Goal: Communication & Community: Answer question/provide support

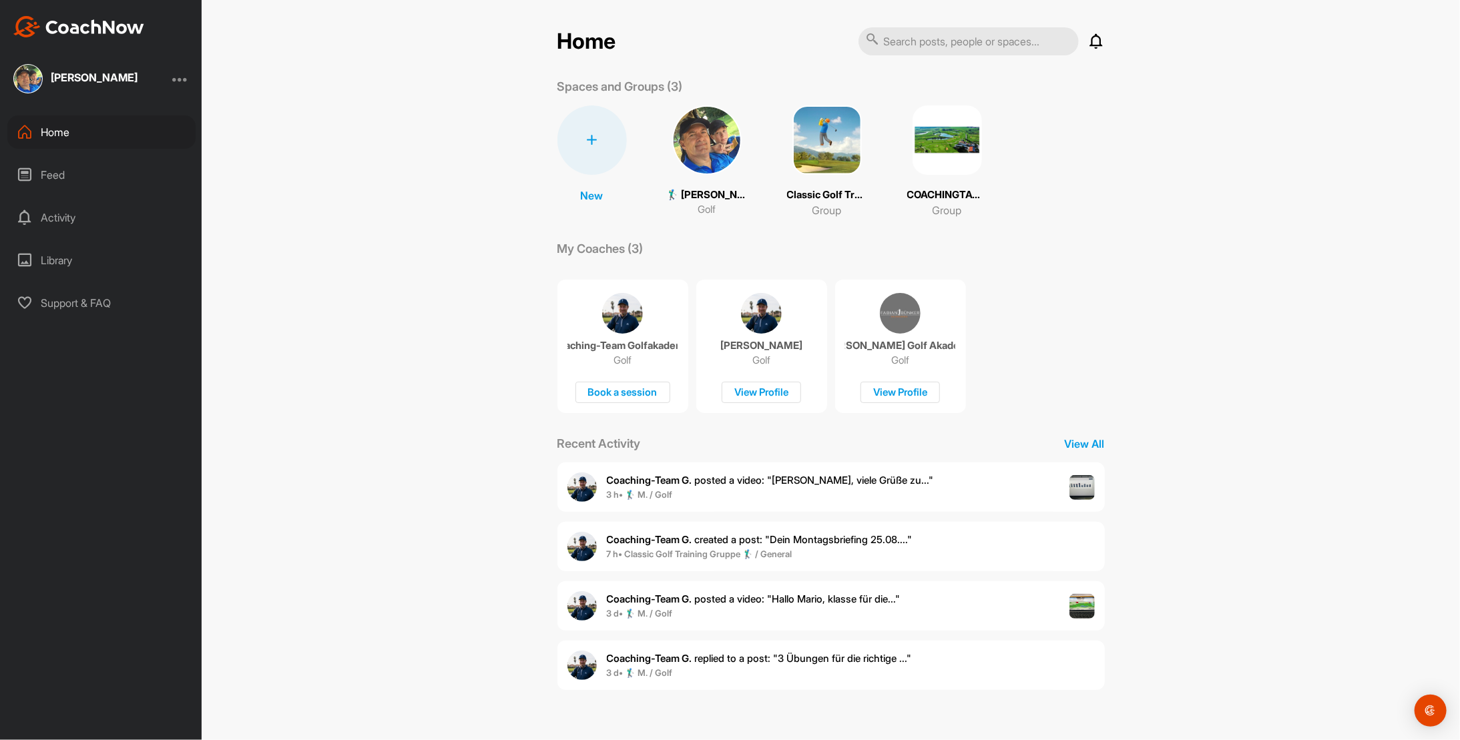
click at [645, 485] on b "Coaching-Team G." at bounding box center [649, 480] width 85 height 13
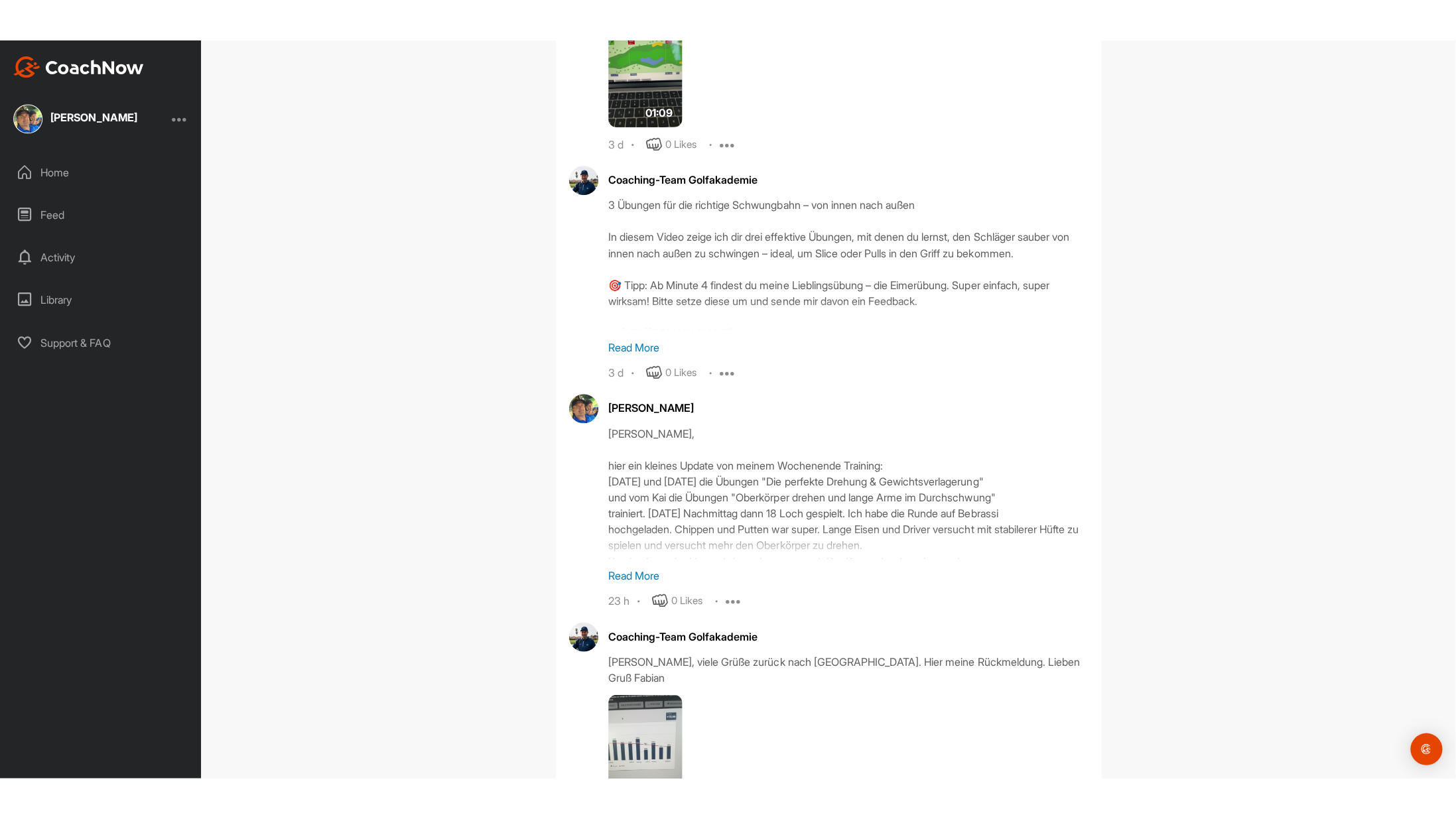
scroll to position [5323, 0]
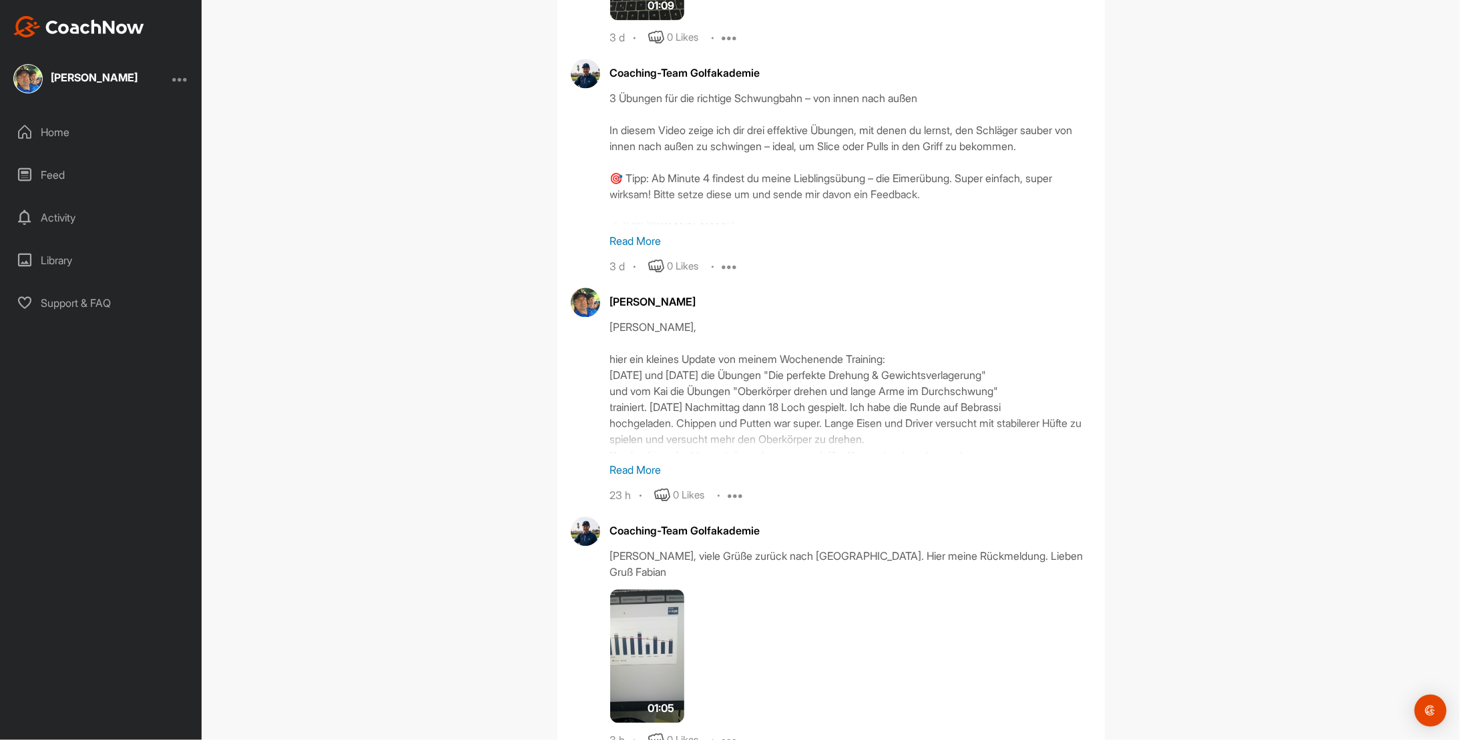
click at [636, 632] on img at bounding box center [647, 657] width 75 height 134
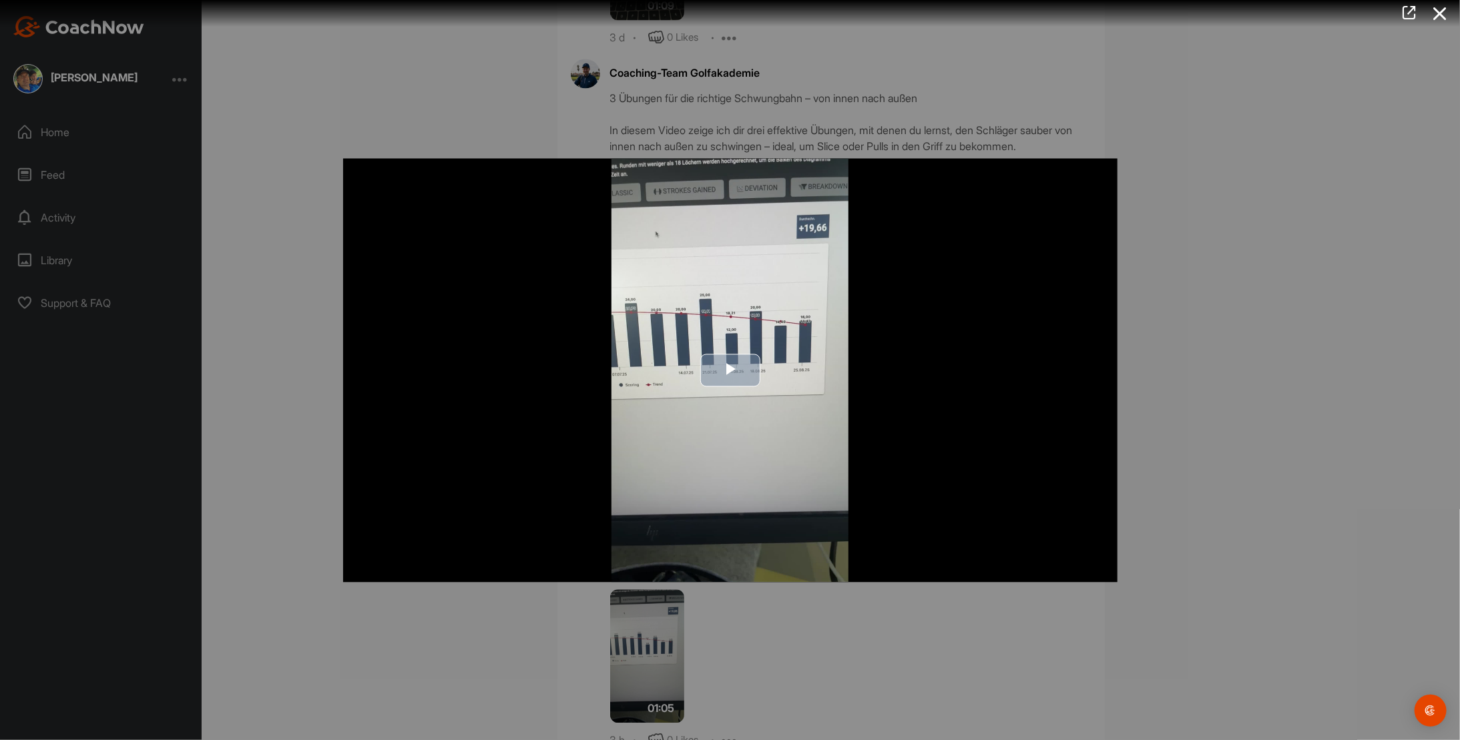
click at [730, 371] on span "Video Player" at bounding box center [730, 371] width 0 height 0
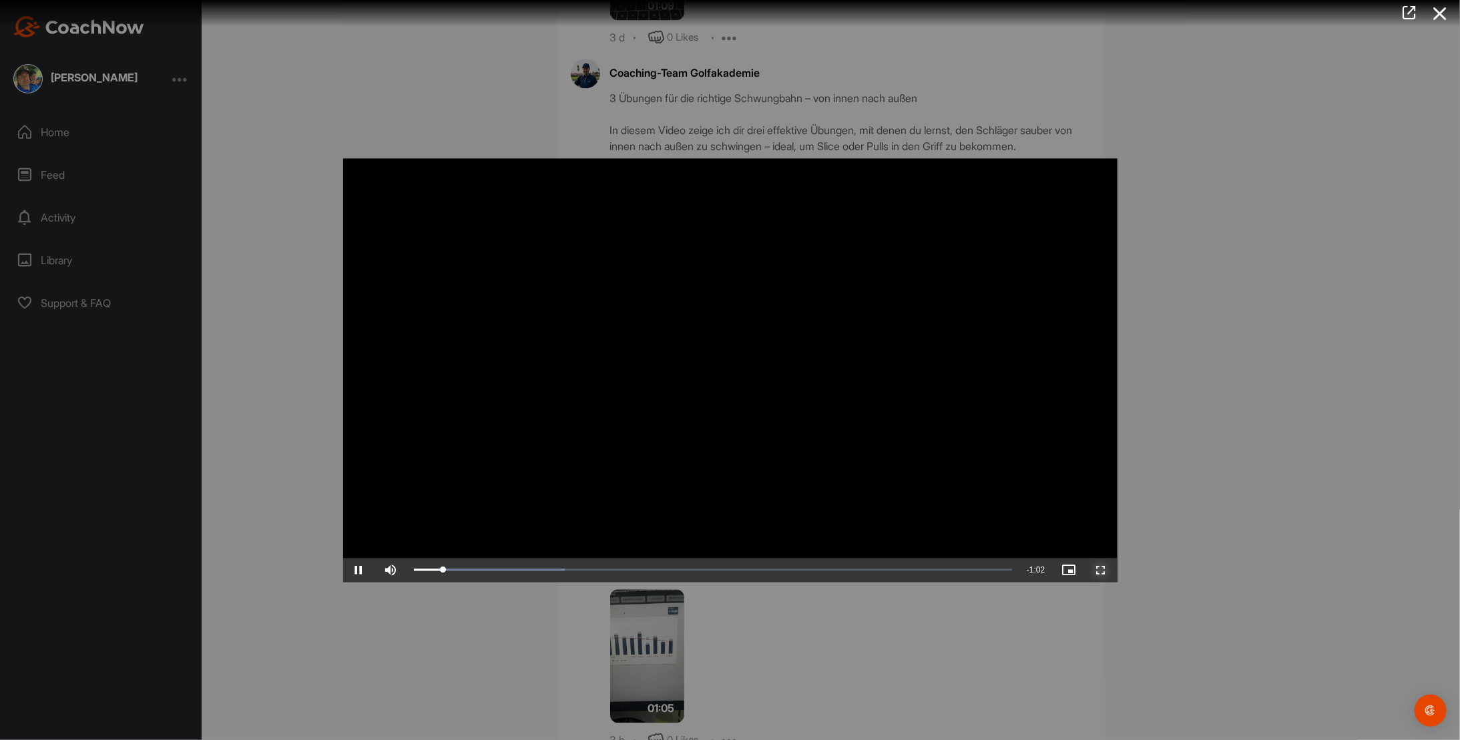
drag, startPoint x: 1096, startPoint y: 572, endPoint x: 1098, endPoint y: 621, distance: 49.5
click at [1096, 570] on span "Video Player" at bounding box center [1102, 570] width 32 height 0
drag, startPoint x: 1195, startPoint y: 572, endPoint x: 1186, endPoint y: 570, distance: 8.4
click at [1195, 572] on div at bounding box center [730, 370] width 1460 height 740
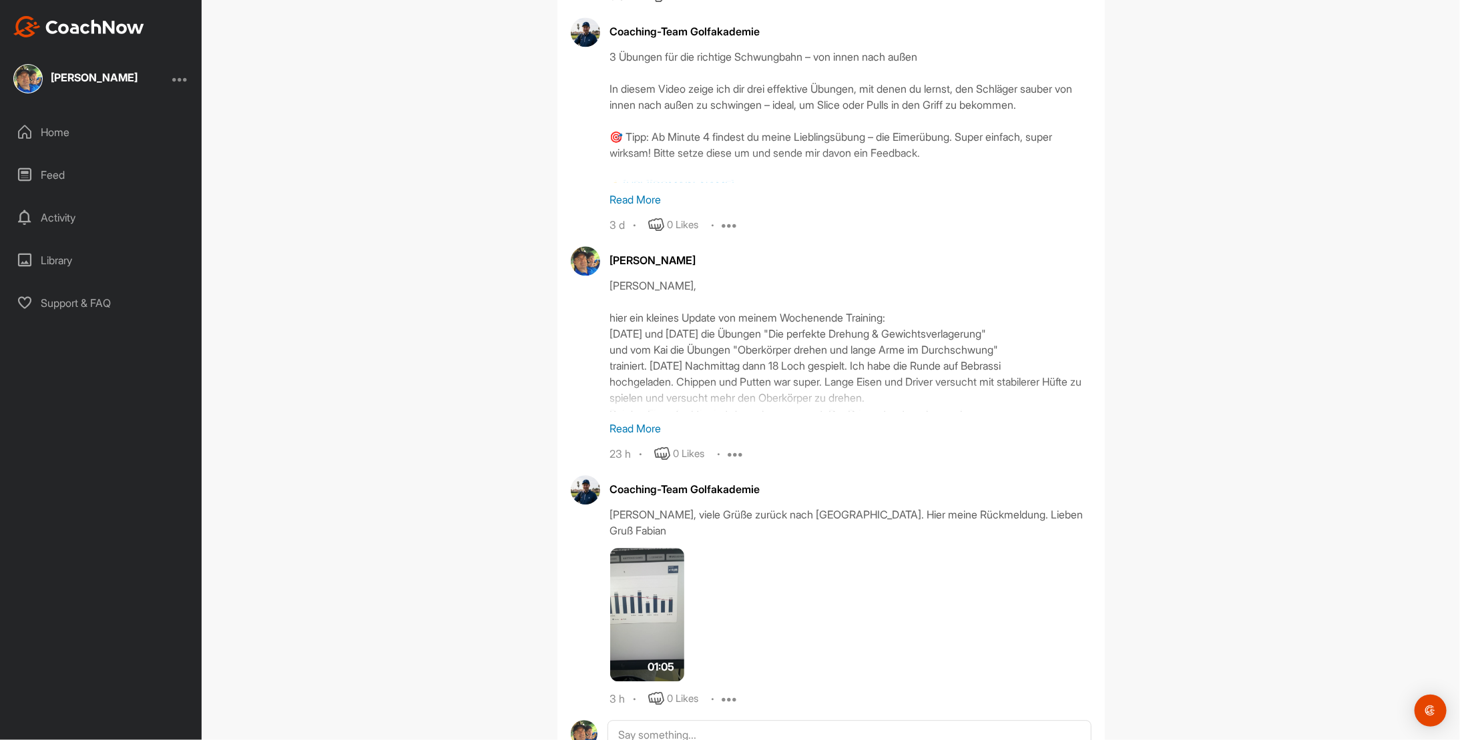
scroll to position [5428, 0]
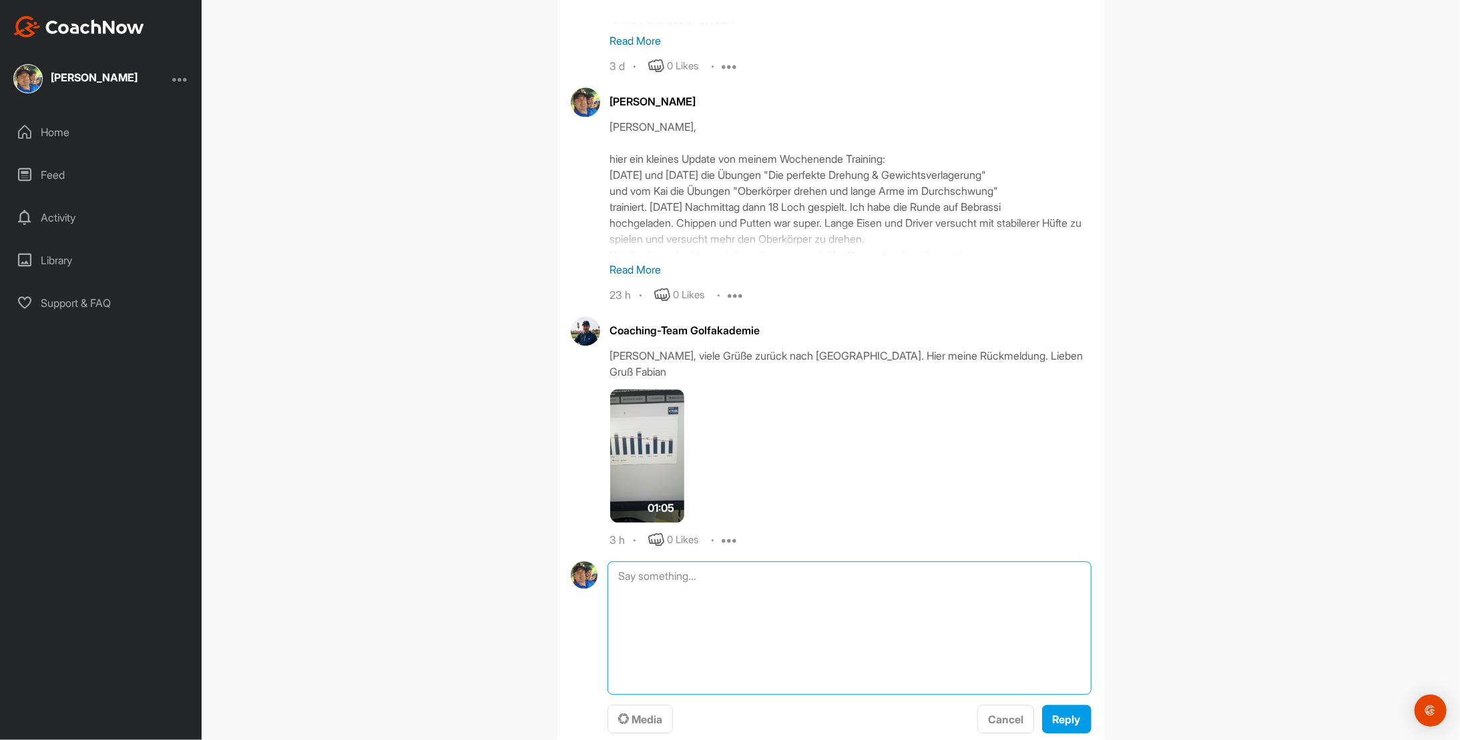
scroll to position [5572, 0]
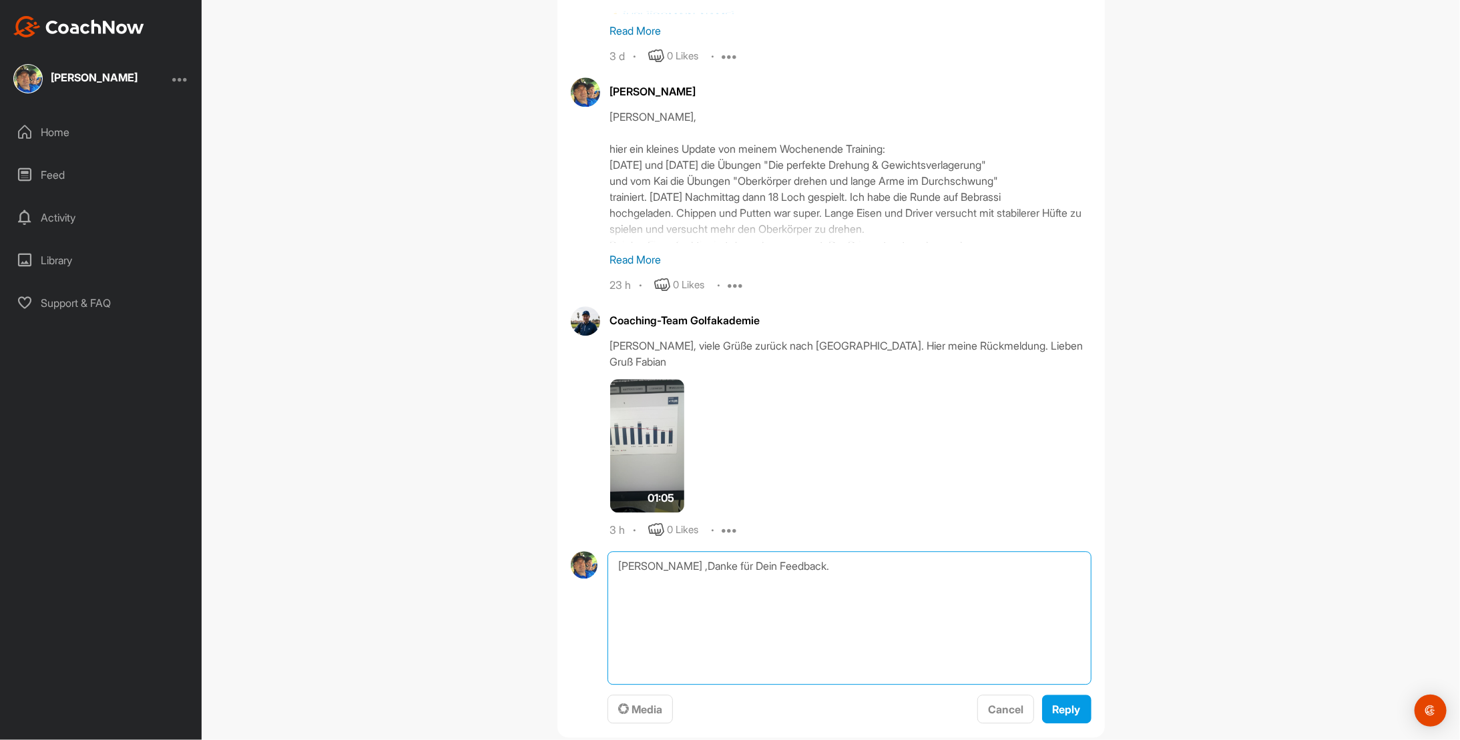
click at [680, 552] on textarea "[PERSON_NAME] ,Danke für Dein Feedback." at bounding box center [849, 619] width 483 height 134
click at [836, 552] on textarea "[PERSON_NAME] , Danke für Dein Feedback." at bounding box center [849, 619] width 483 height 134
click at [861, 569] on textarea "[PERSON_NAME] , Danke für Dein Feedback. [DATE] starte Woche2 TE1 schon erledig…" at bounding box center [849, 619] width 483 height 134
click at [855, 554] on textarea "[PERSON_NAME] , Danke für Dein Feedback. [DATE] starte Woche2 TE1 schon erledig…" at bounding box center [849, 619] width 483 height 134
click at [769, 574] on textarea "[PERSON_NAME] , Danke für Dein Feedback. [DATE] starte Woche2 TE1 schon erledig…" at bounding box center [849, 619] width 483 height 134
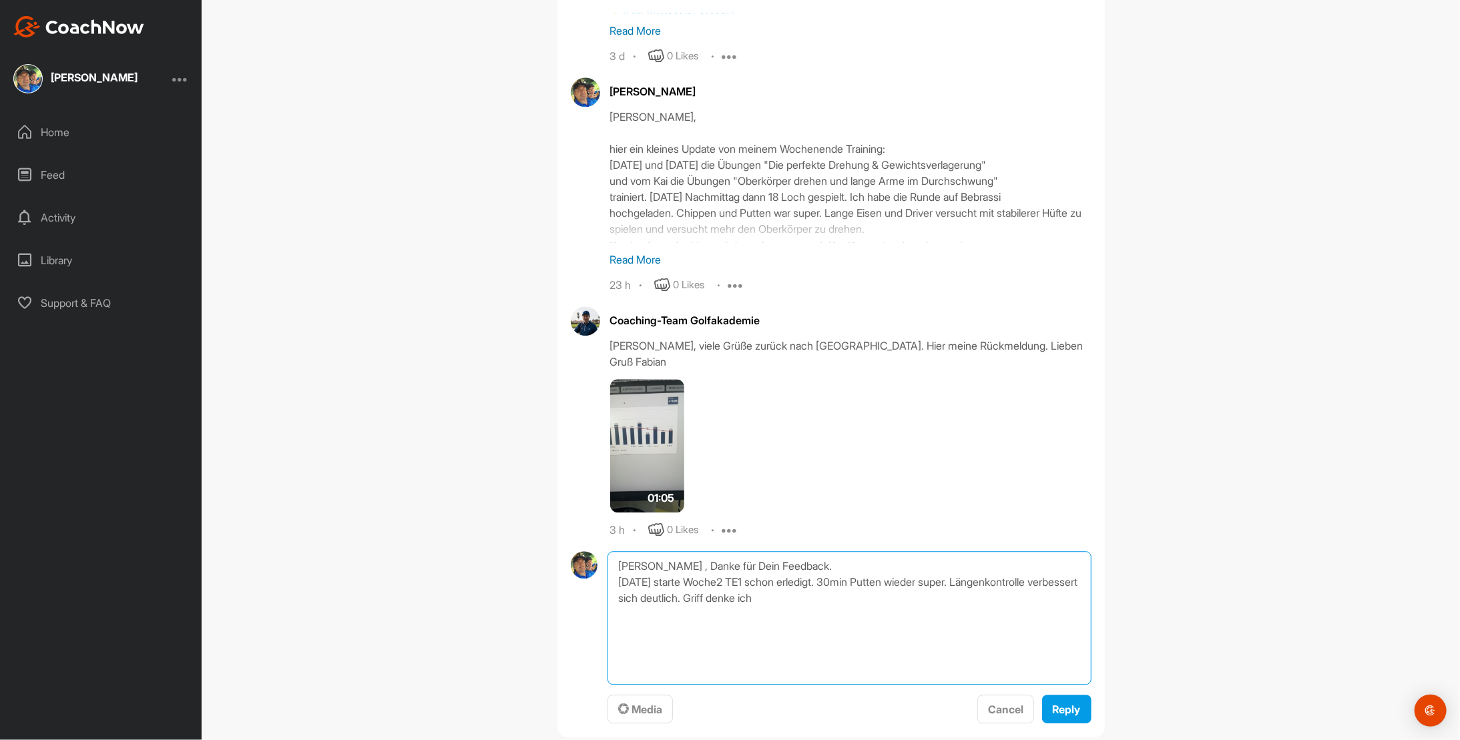
click at [740, 568] on textarea "[PERSON_NAME] , Danke für Dein Feedback. [DATE] starte Woche2 TE1 schon erledig…" at bounding box center [849, 619] width 483 height 134
click at [820, 565] on textarea "[PERSON_NAME] , Danke für Dein Feedback. [DATE] starte Woche2 TE1 schon erledig…" at bounding box center [849, 619] width 483 height 134
click at [713, 586] on textarea "[PERSON_NAME] , Danke für Dein Feedback. [DATE] starte Woche2 TE1 schon erledig…" at bounding box center [849, 619] width 483 height 134
click at [924, 584] on textarea "[PERSON_NAME] , Danke für Dein Feedback. [DATE] starte Woche2 TE1 schon erledig…" at bounding box center [849, 619] width 483 height 134
click at [911, 584] on textarea "[PERSON_NAME] , Danke für Dein Feedback. [DATE] starte Woche2 TE1 schon erledig…" at bounding box center [849, 619] width 483 height 134
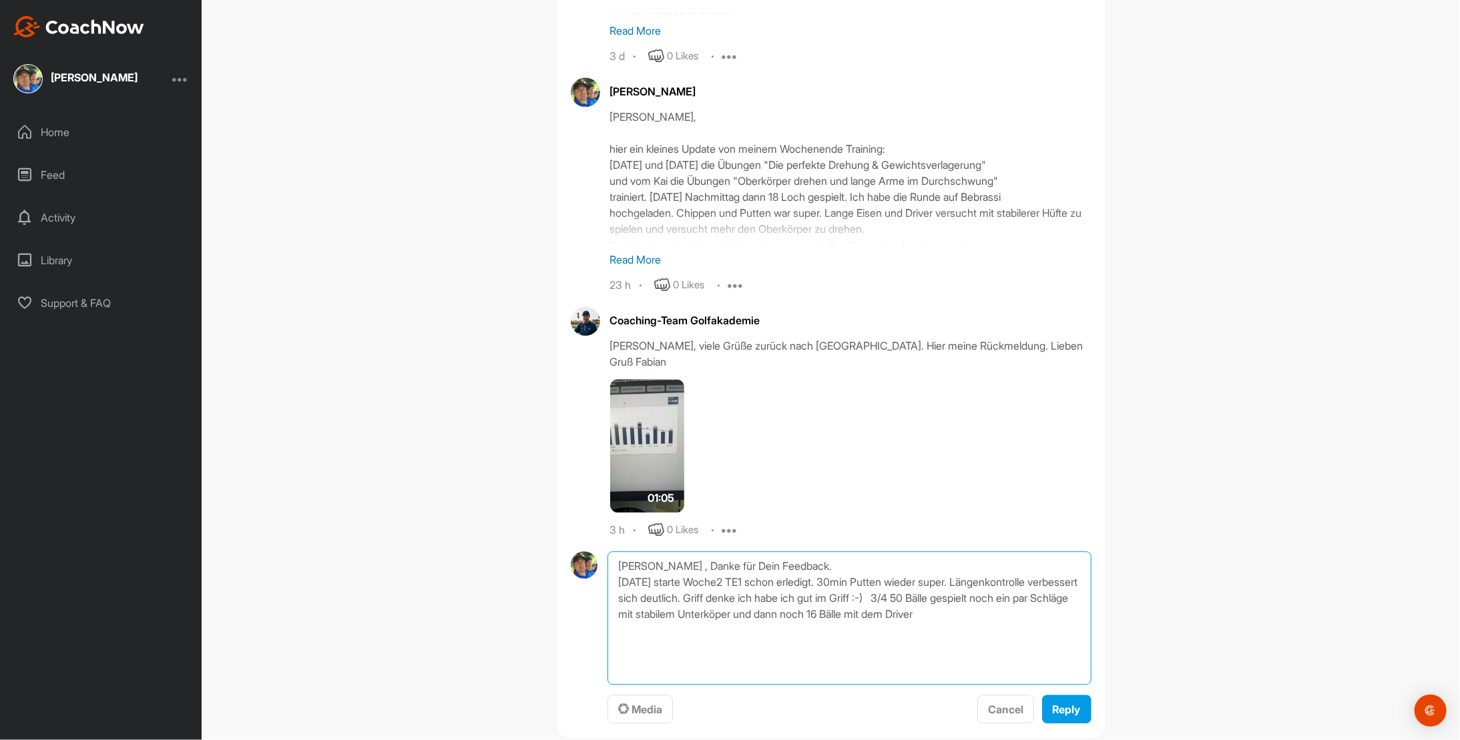
click at [1014, 588] on textarea "[PERSON_NAME] , Danke für Dein Feedback. [DATE] starte Woche2 TE1 schon erledig…" at bounding box center [849, 619] width 483 height 134
click at [820, 604] on textarea "[PERSON_NAME] , Danke für Dein Feedback. [DATE] starte Woche2 TE1 schon erledig…" at bounding box center [849, 619] width 483 height 134
click at [871, 597] on textarea "[PERSON_NAME] , Danke für Dein Feedback. [DATE] starte Woche2 TE1 schon erledig…" at bounding box center [849, 619] width 483 height 134
click at [984, 601] on textarea "[PERSON_NAME] , Danke für Dein Feedback. [DATE] starte Woche2 TE1 schon erledig…" at bounding box center [849, 619] width 483 height 134
click at [1019, 601] on textarea "[PERSON_NAME] , Danke für Dein Feedback. [DATE] starte Woche2 TE1 schon erledig…" at bounding box center [849, 619] width 483 height 134
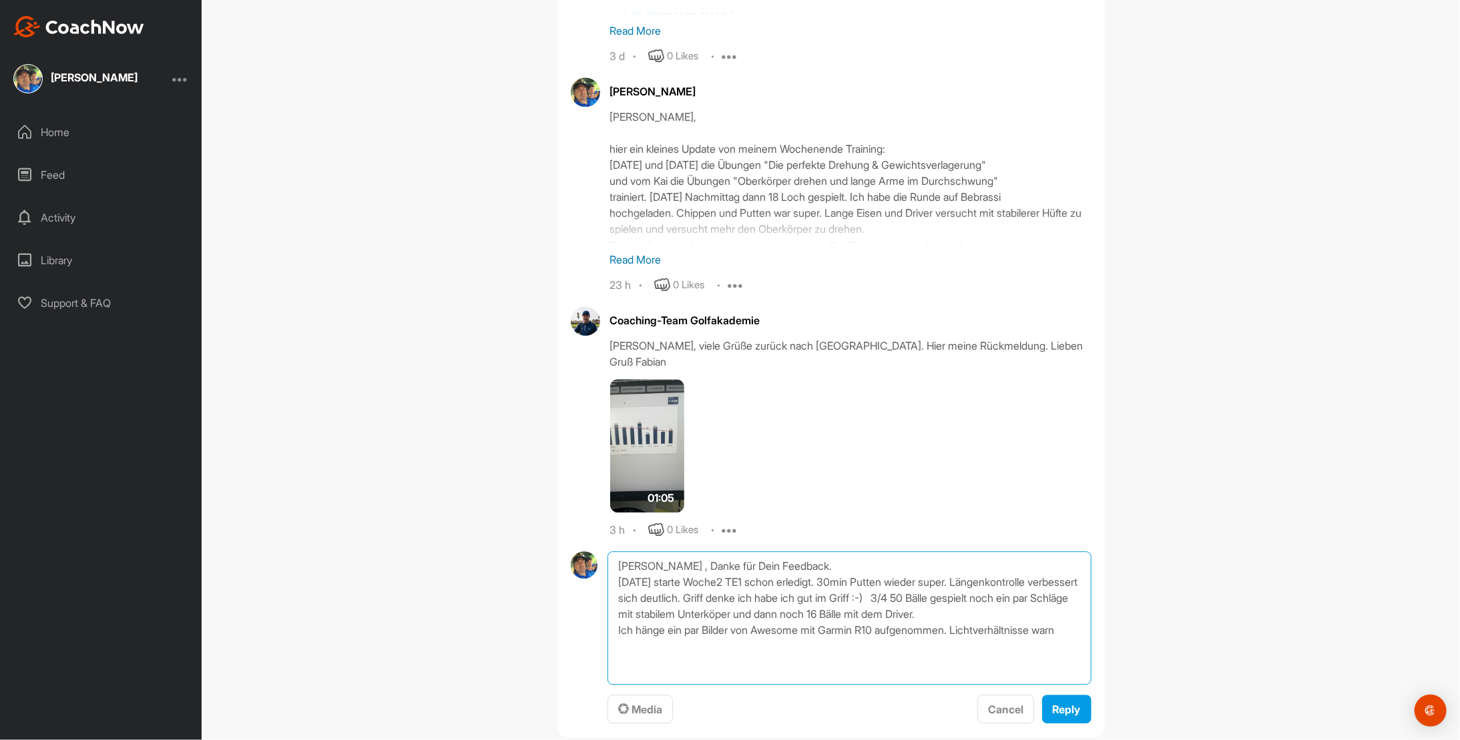
click at [631, 621] on textarea "[PERSON_NAME] , Danke für Dein Feedback. [DATE] starte Woche2 TE1 schon erledig…" at bounding box center [849, 619] width 483 height 134
click at [671, 620] on textarea "[PERSON_NAME] , Danke für Dein Feedback. [DATE] starte Woche2 TE1 schon erledig…" at bounding box center [849, 619] width 483 height 134
click at [1047, 619] on textarea "[PERSON_NAME] , Danke für Dein Feedback. [DATE] starte Woche2 TE1 schon erledig…" at bounding box center [849, 619] width 483 height 134
click at [733, 601] on textarea "[PERSON_NAME] , Danke für Dein Feedback. [DATE] starte Woche2 TE1 schon erledig…" at bounding box center [849, 619] width 483 height 134
click at [1052, 619] on textarea "[PERSON_NAME] , Danke für Dein Feedback. [DATE] starte Woche2 TE1 schon erledig…" at bounding box center [849, 619] width 483 height 134
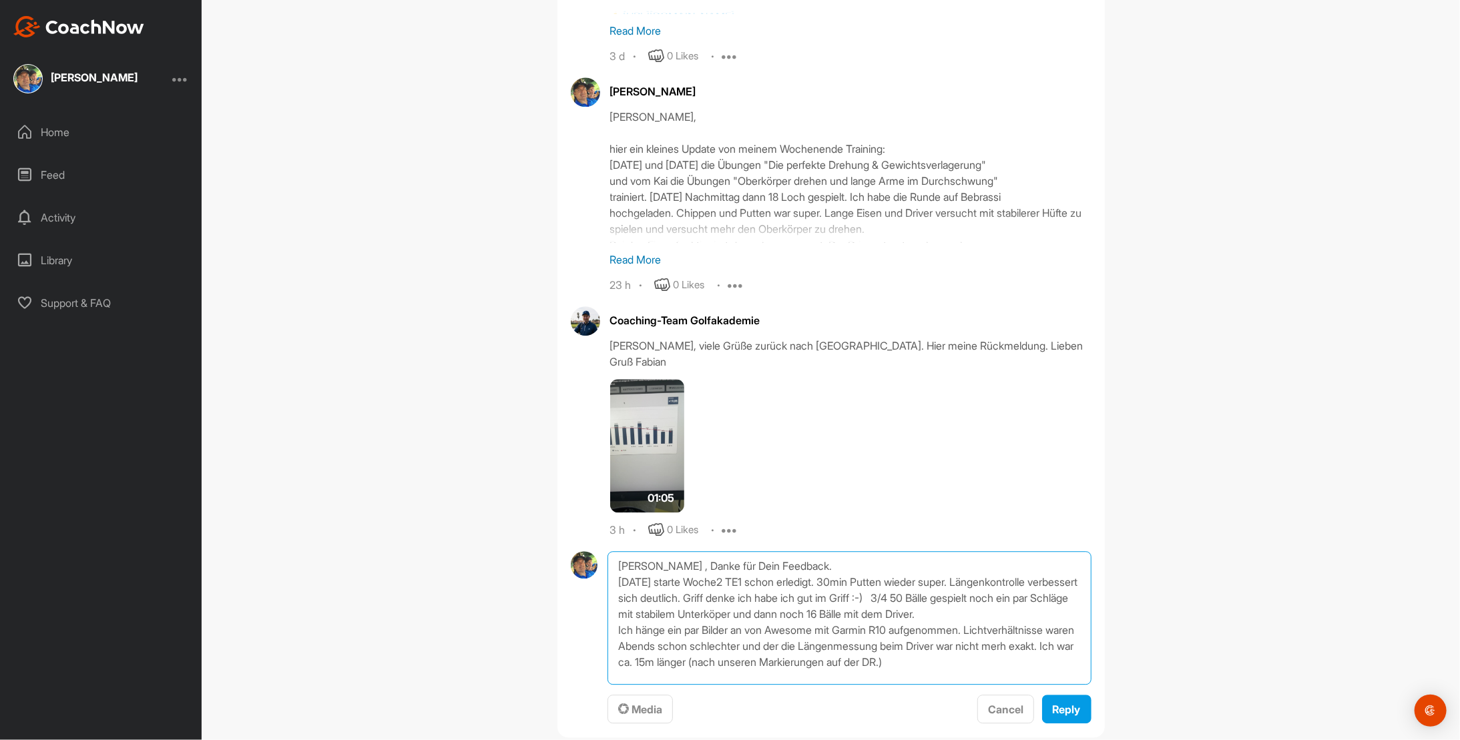
click at [1046, 619] on textarea "[PERSON_NAME] , Danke für Dein Feedback. [DATE] starte Woche2 TE1 schon erledig…" at bounding box center [849, 619] width 483 height 134
click at [985, 637] on textarea "[PERSON_NAME] , Danke für Dein Feedback. [DATE] starte Woche2 TE1 schon erledig…" at bounding box center [849, 619] width 483 height 134
click at [661, 654] on textarea "[PERSON_NAME] , Danke für Dein Feedback. [DATE] starte Woche2 TE1 schon erledig…" at bounding box center [849, 619] width 483 height 134
click at [712, 649] on textarea "[PERSON_NAME] , Danke für Dein Feedback. [DATE] starte Woche2 TE1 schon erledig…" at bounding box center [849, 619] width 483 height 134
type textarea "[PERSON_NAME] , Danke für Dein Feedback. [DATE] starte Woche2 TE1 schon erledig…"
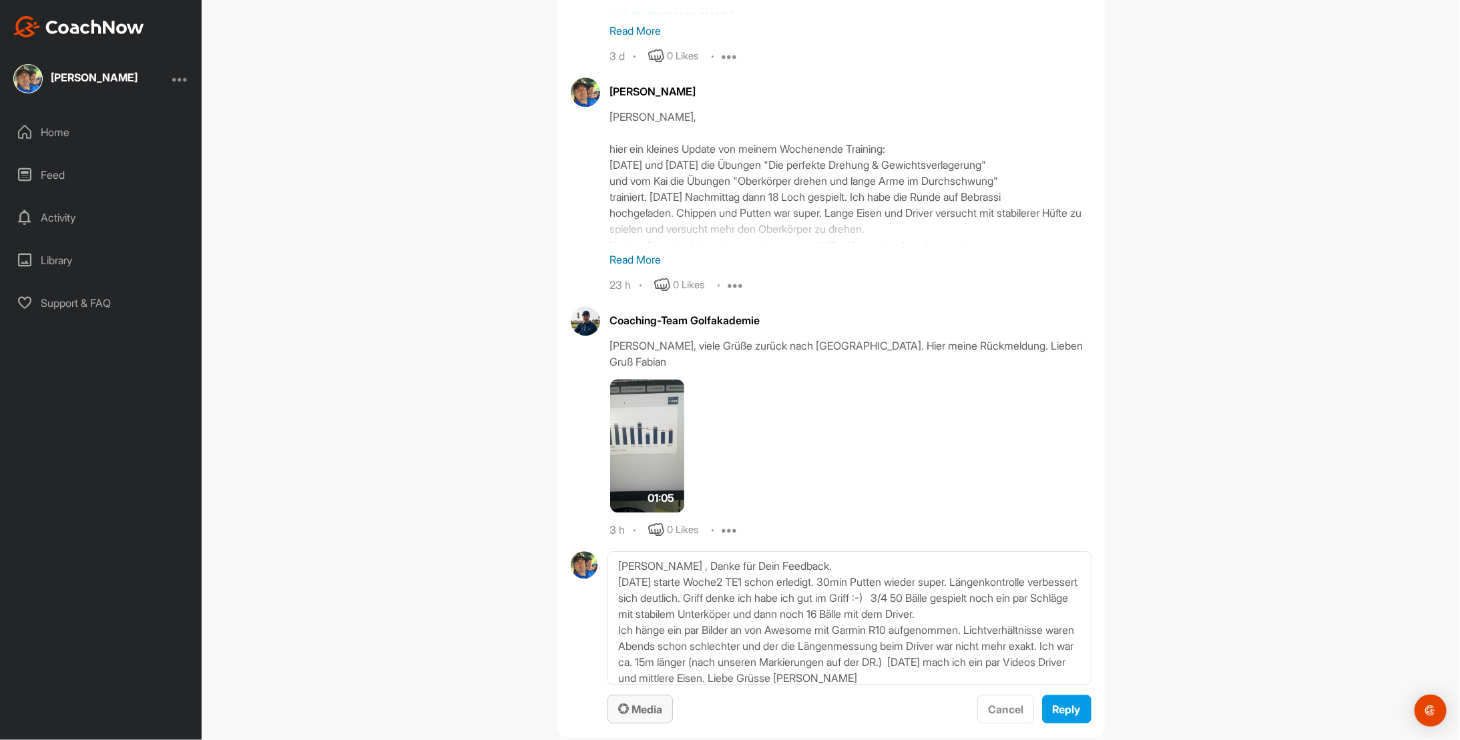
click at [644, 703] on span "Media" at bounding box center [640, 709] width 44 height 13
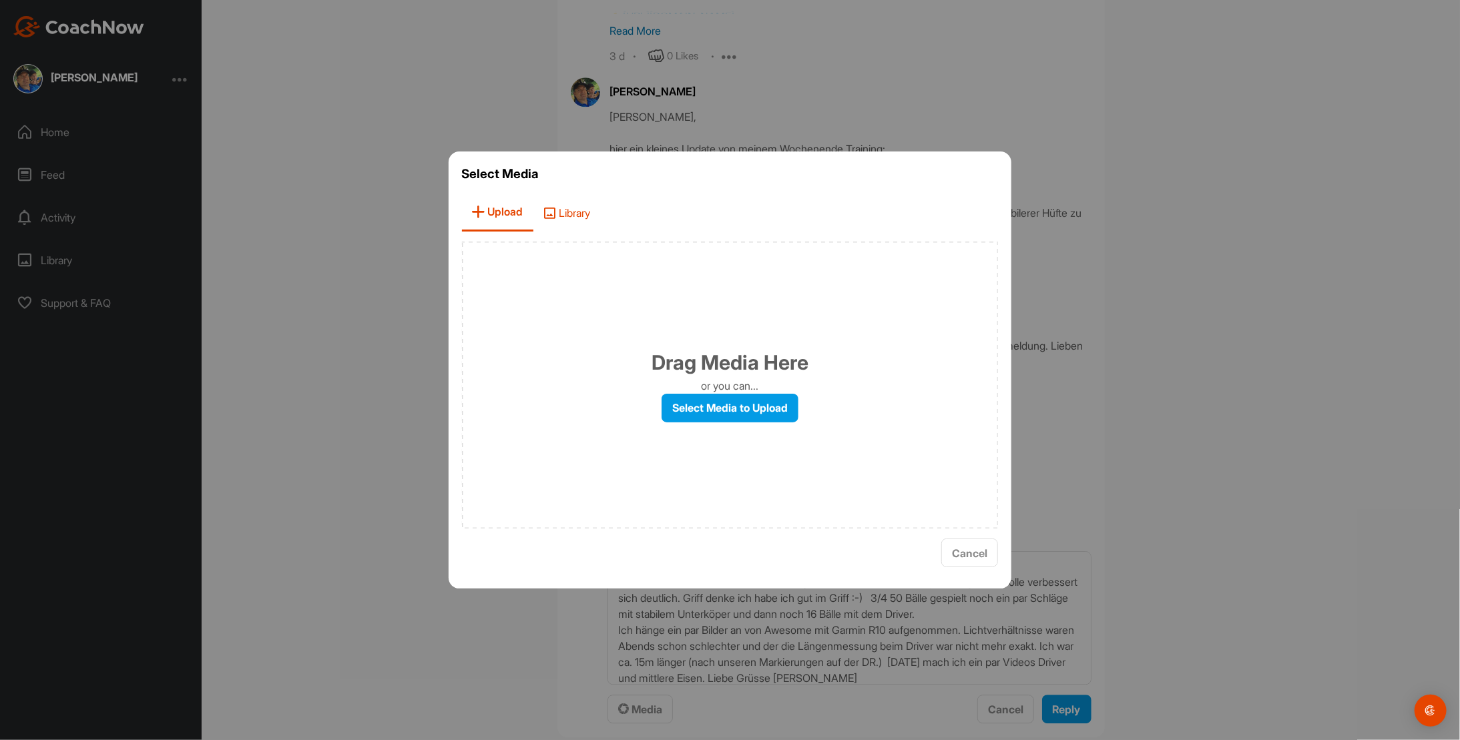
click at [578, 210] on span "Library" at bounding box center [566, 213] width 67 height 38
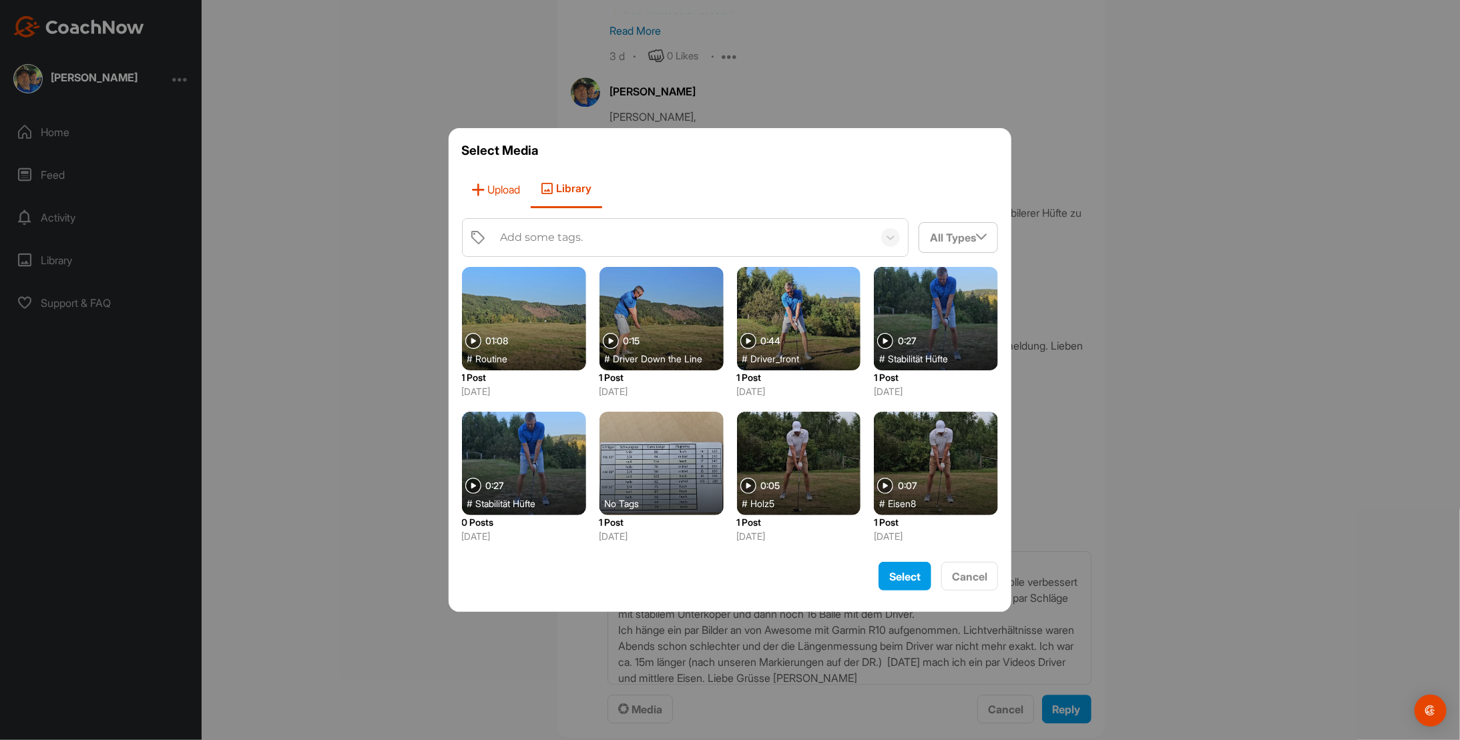
click at [489, 186] on span "Upload" at bounding box center [496, 189] width 69 height 38
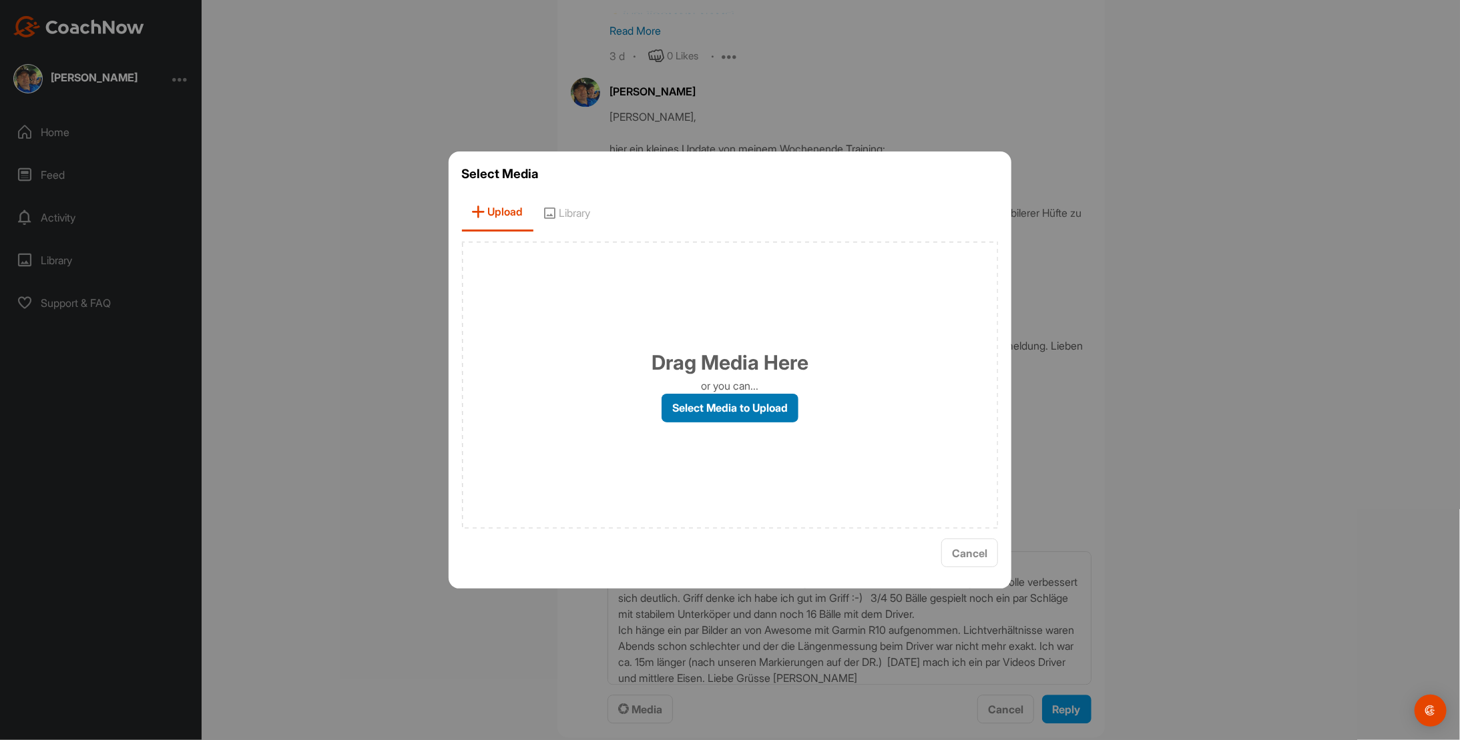
click at [725, 403] on label "Select Media to Upload" at bounding box center [730, 408] width 137 height 29
click at [0, 0] on input "Select Media to Upload" at bounding box center [0, 0] width 0 height 0
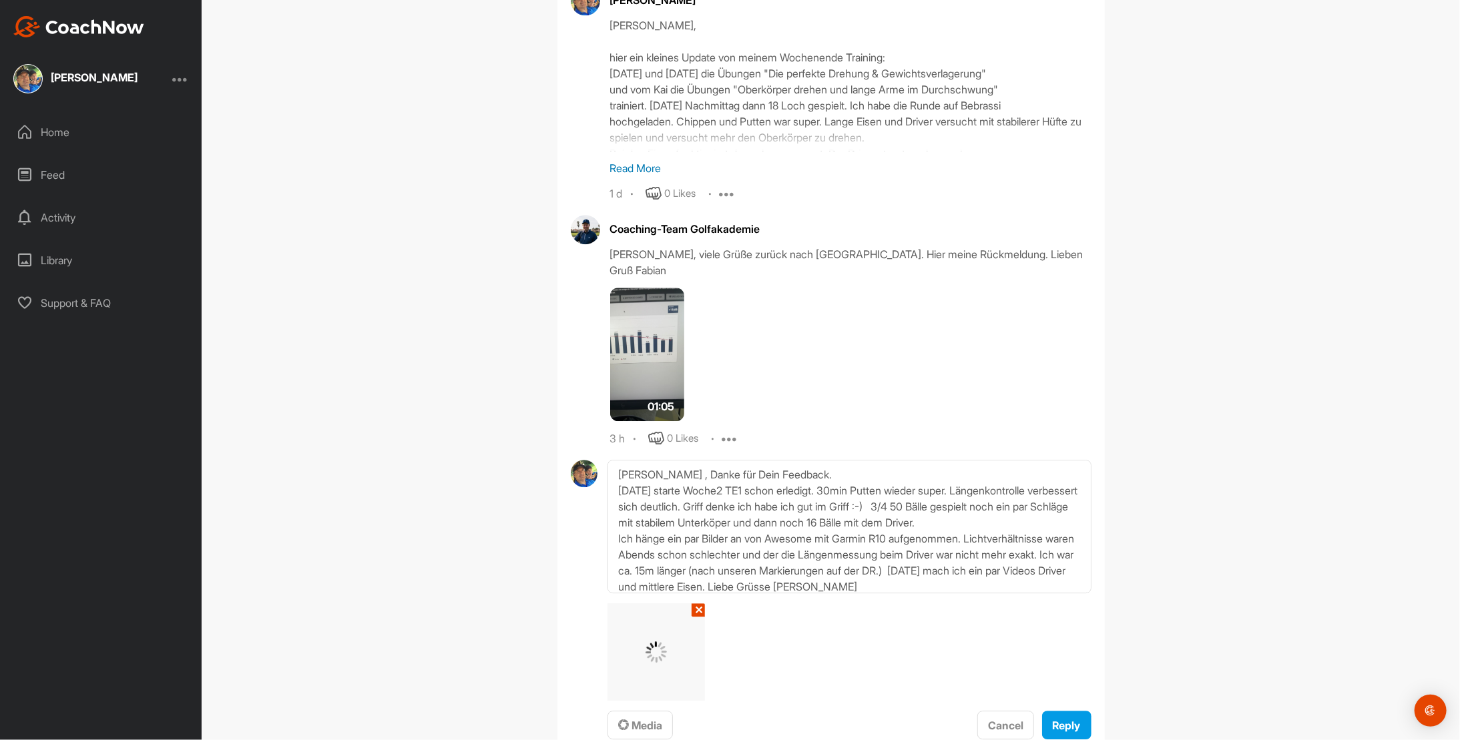
scroll to position [5679, 0]
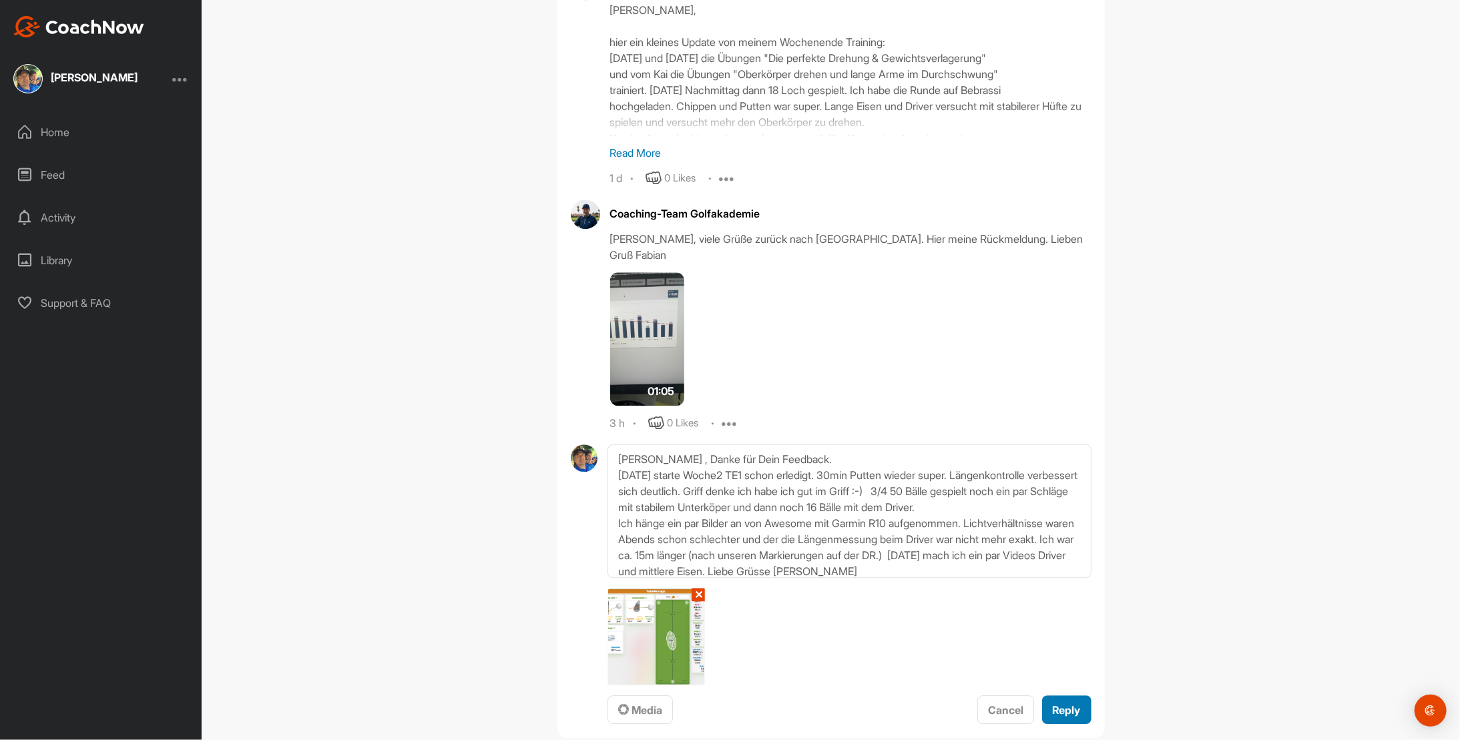
click at [1066, 704] on span "Reply" at bounding box center [1067, 710] width 28 height 13
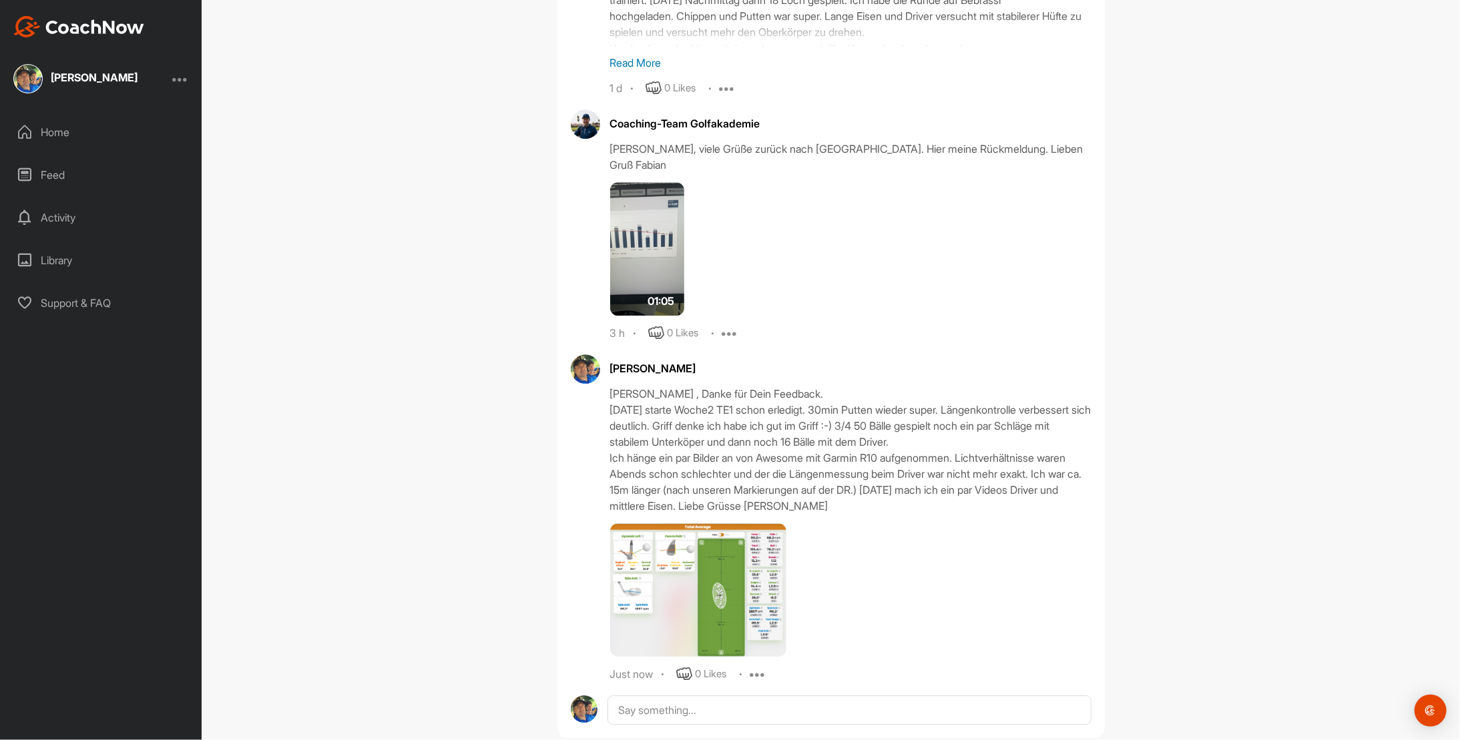
scroll to position [5770, 0]
click at [649, 695] on textarea at bounding box center [849, 709] width 483 height 29
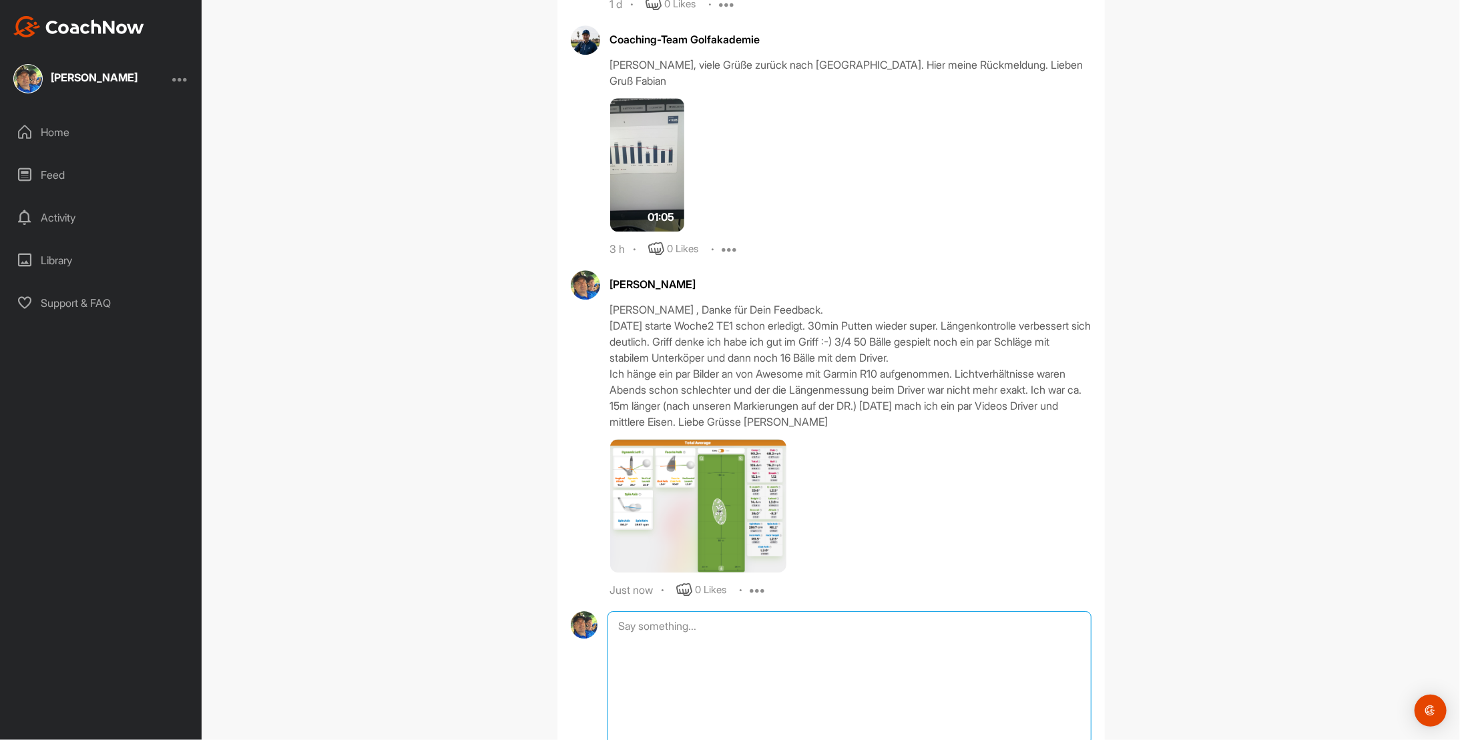
scroll to position [5913, 0]
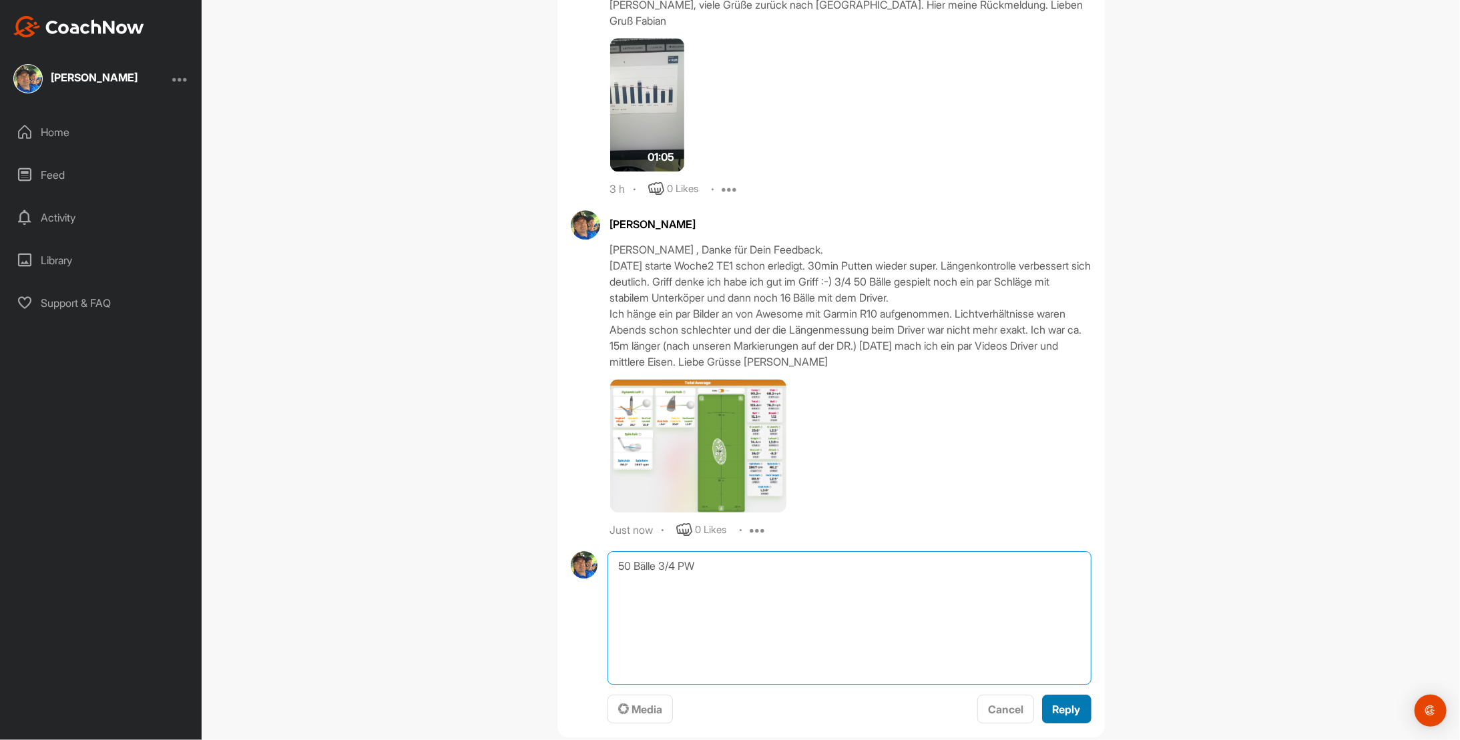
type textarea "50 Bälle 3/4 PW"
click at [1064, 703] on span "Reply" at bounding box center [1067, 709] width 28 height 13
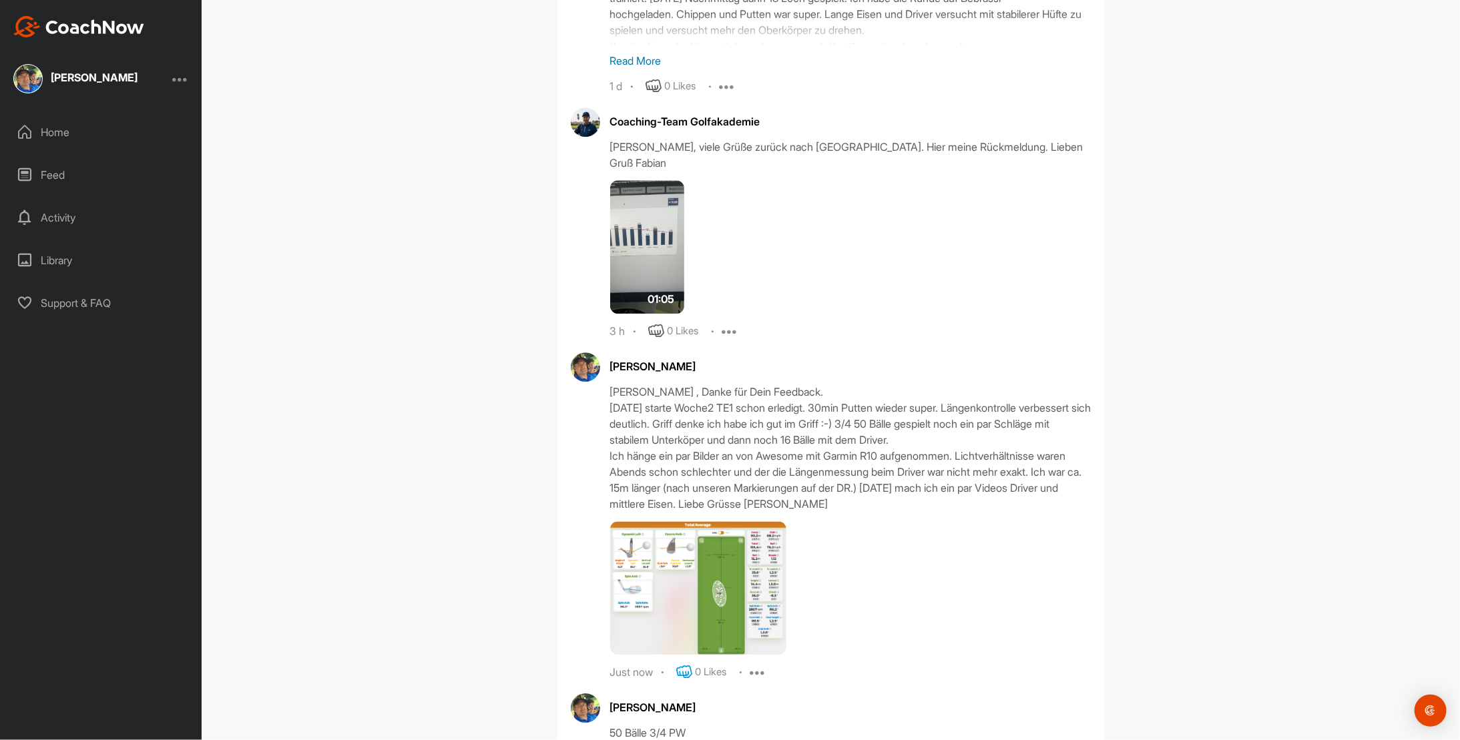
scroll to position [5856, 0]
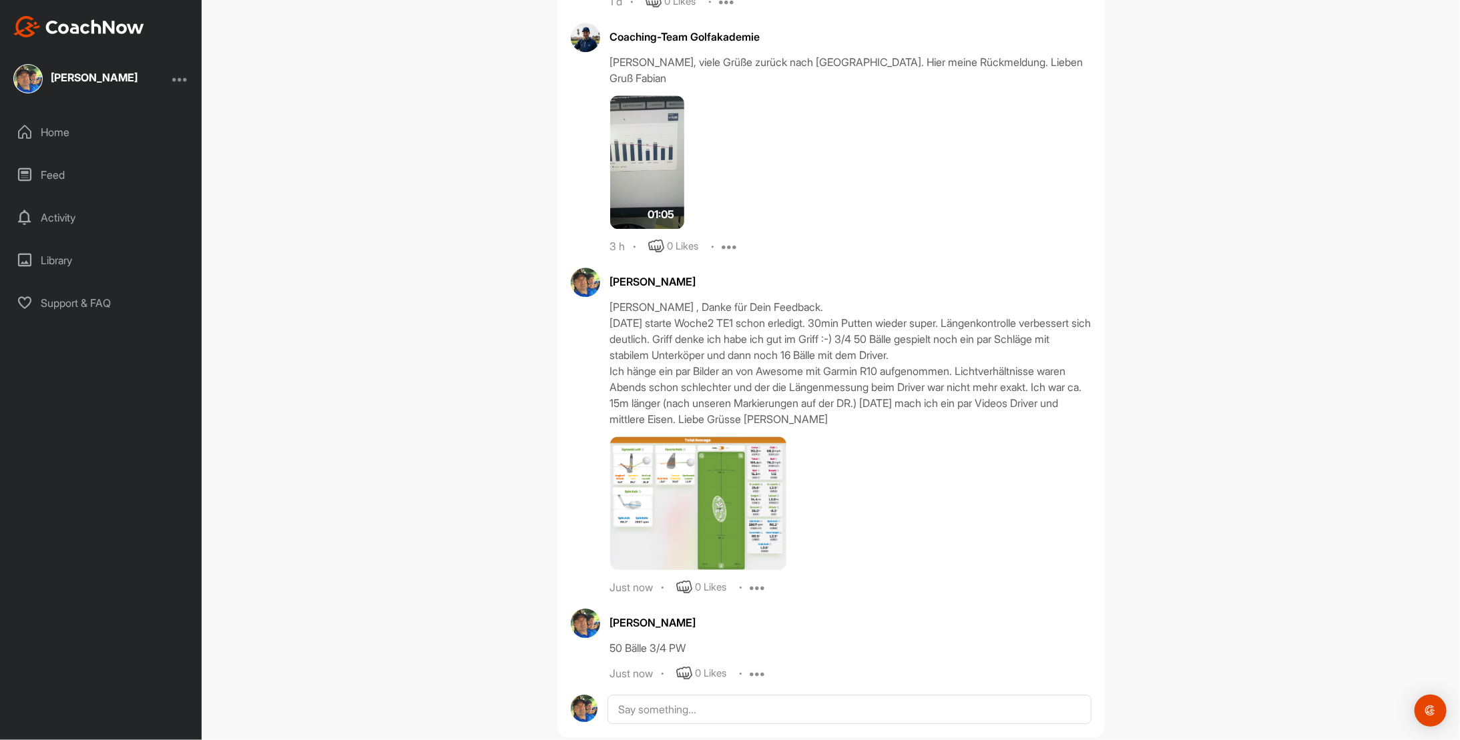
click at [630, 640] on div "50 Bälle 3/4 PW" at bounding box center [850, 648] width 481 height 16
click at [750, 666] on icon at bounding box center [758, 674] width 16 height 16
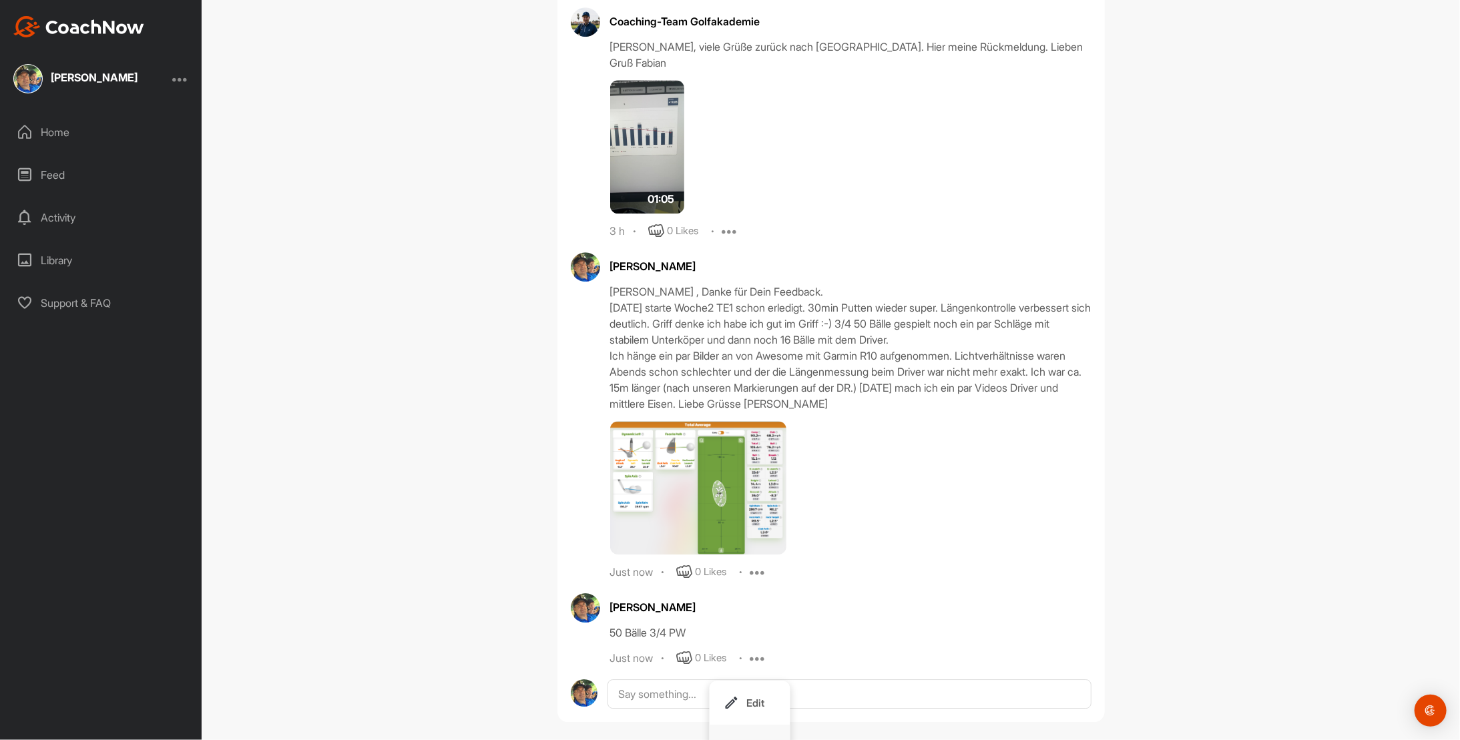
click at [743, 725] on button "Delete" at bounding box center [750, 747] width 81 height 44
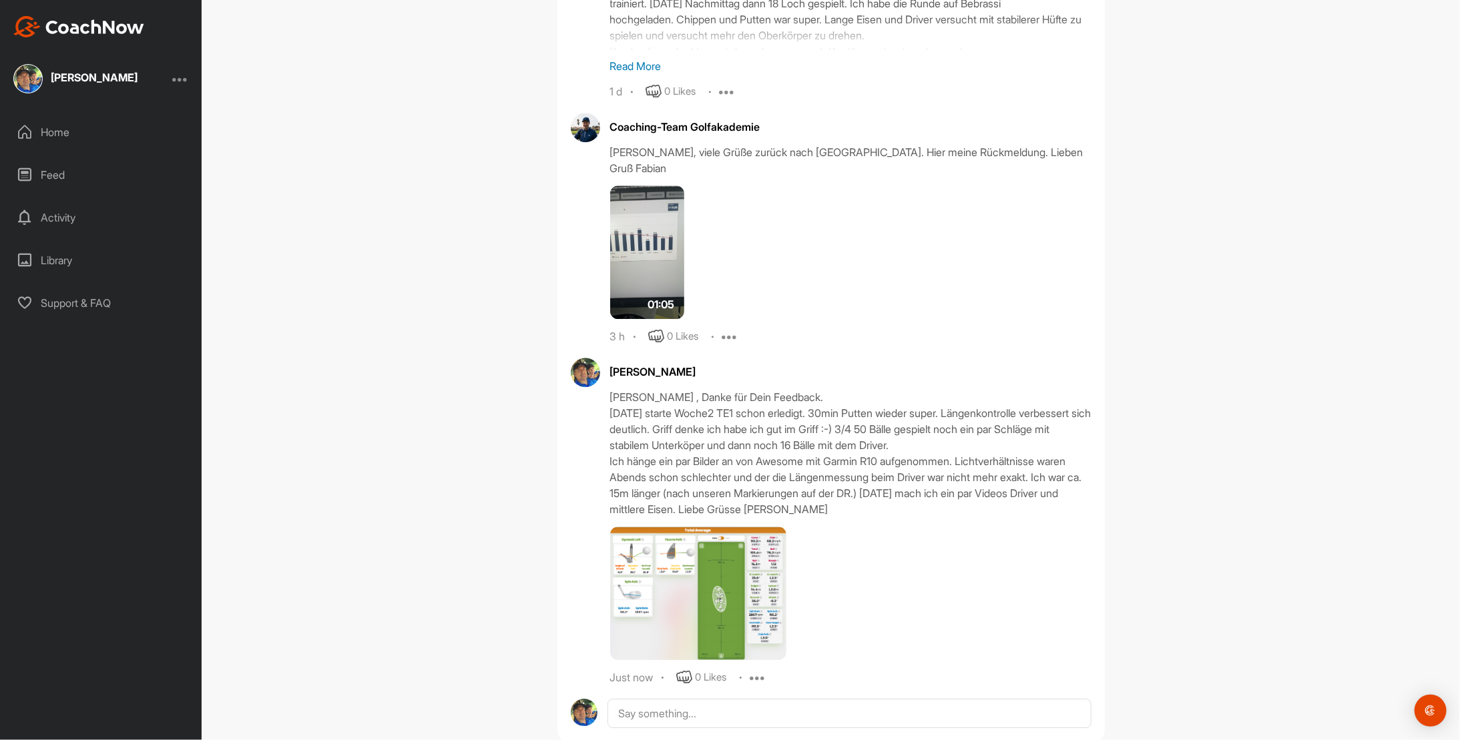
scroll to position [5770, 0]
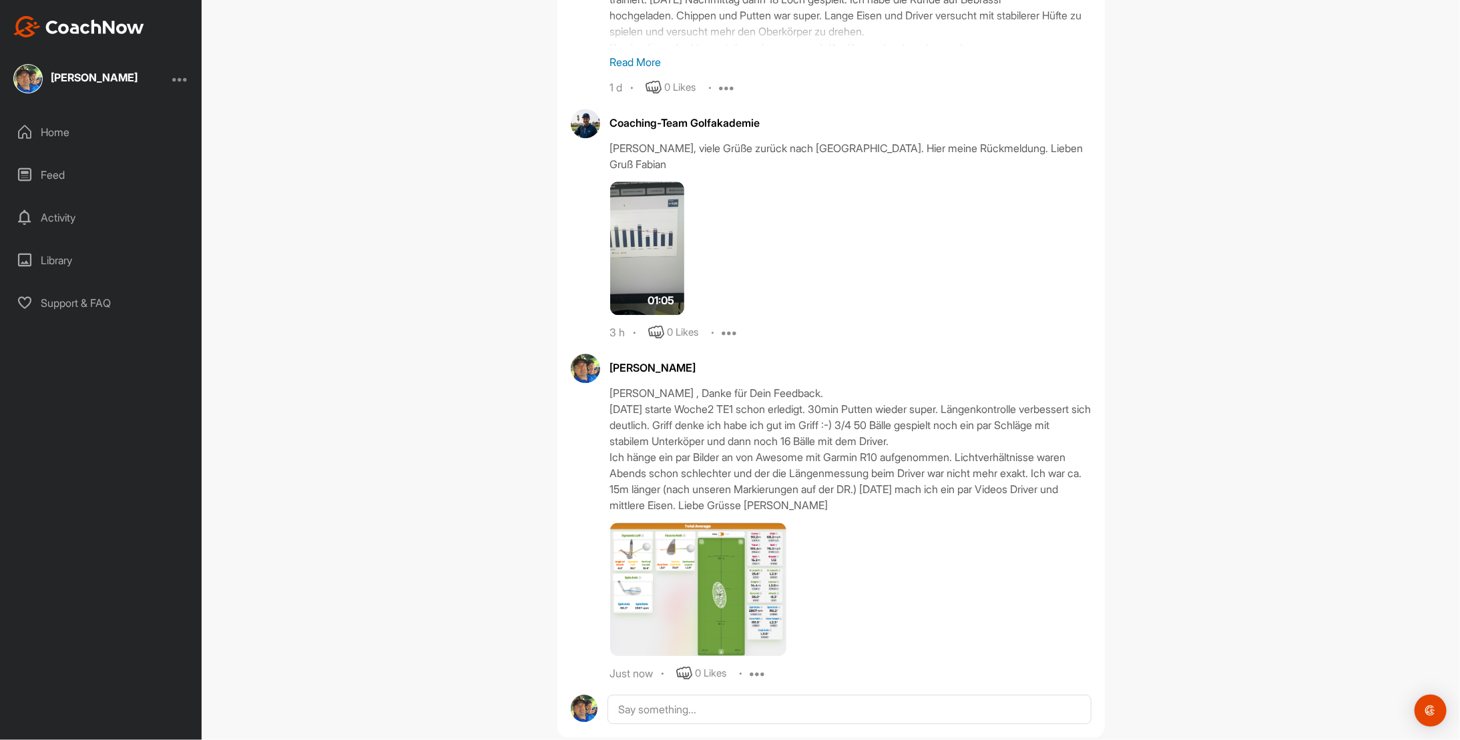
click at [676, 570] on img at bounding box center [698, 590] width 176 height 134
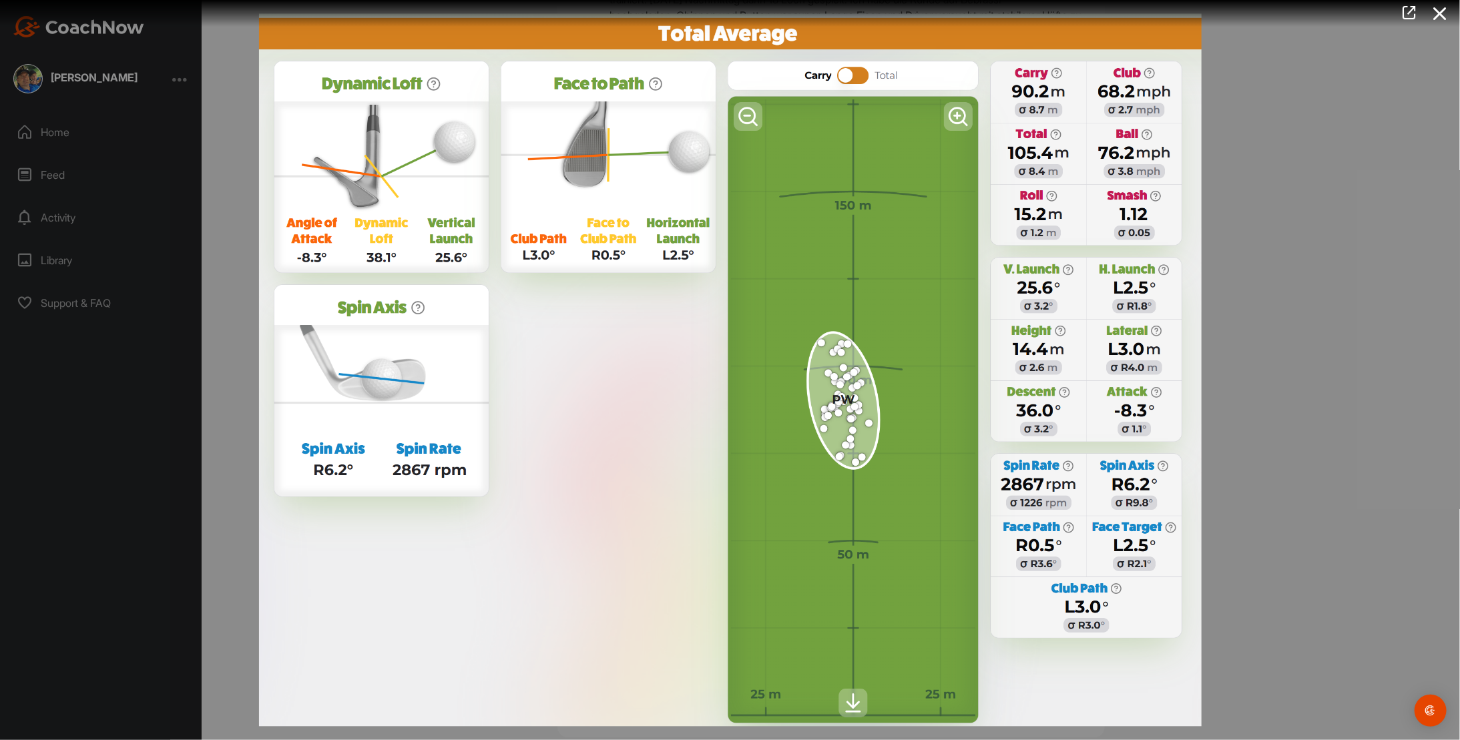
click at [630, 393] on img at bounding box center [730, 370] width 969 height 740
click at [1440, 13] on icon at bounding box center [1440, 13] width 31 height 25
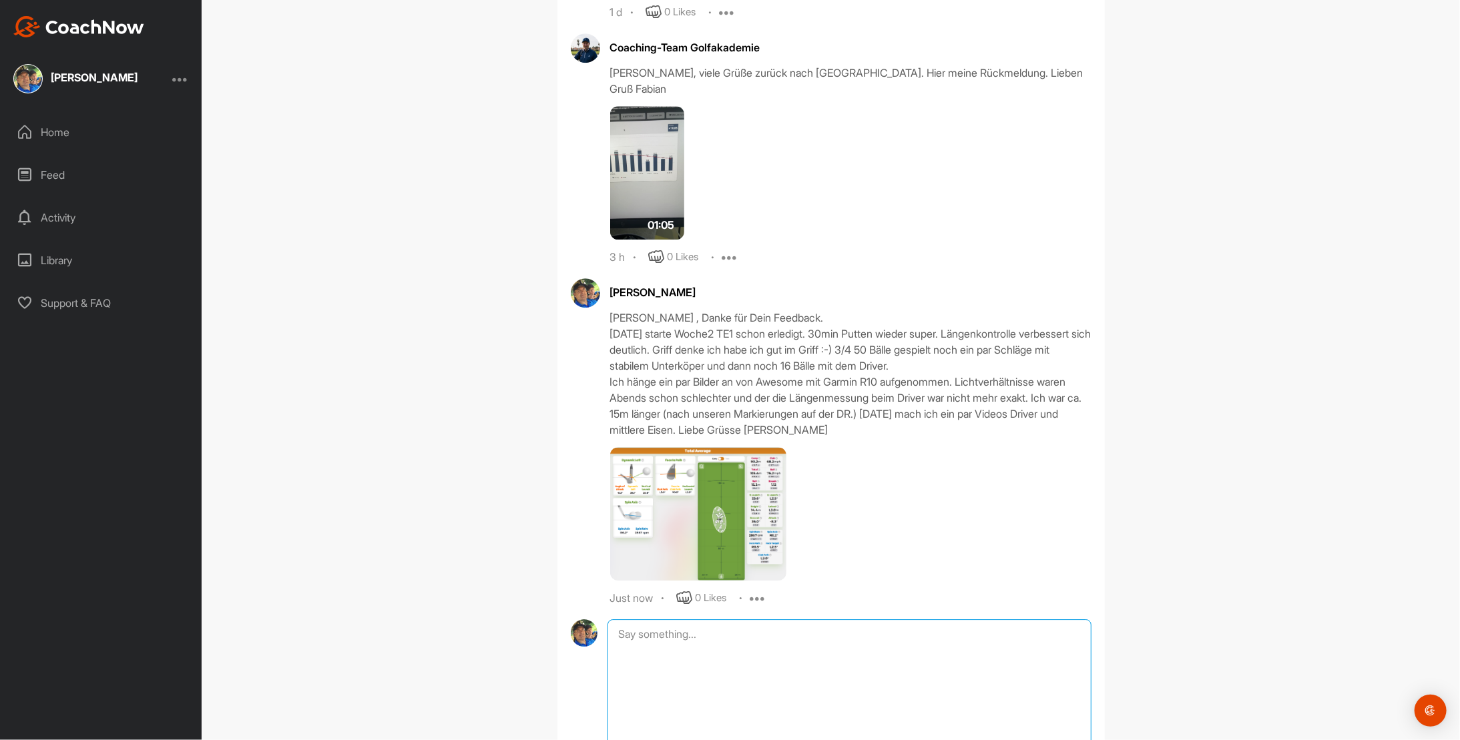
scroll to position [5913, 0]
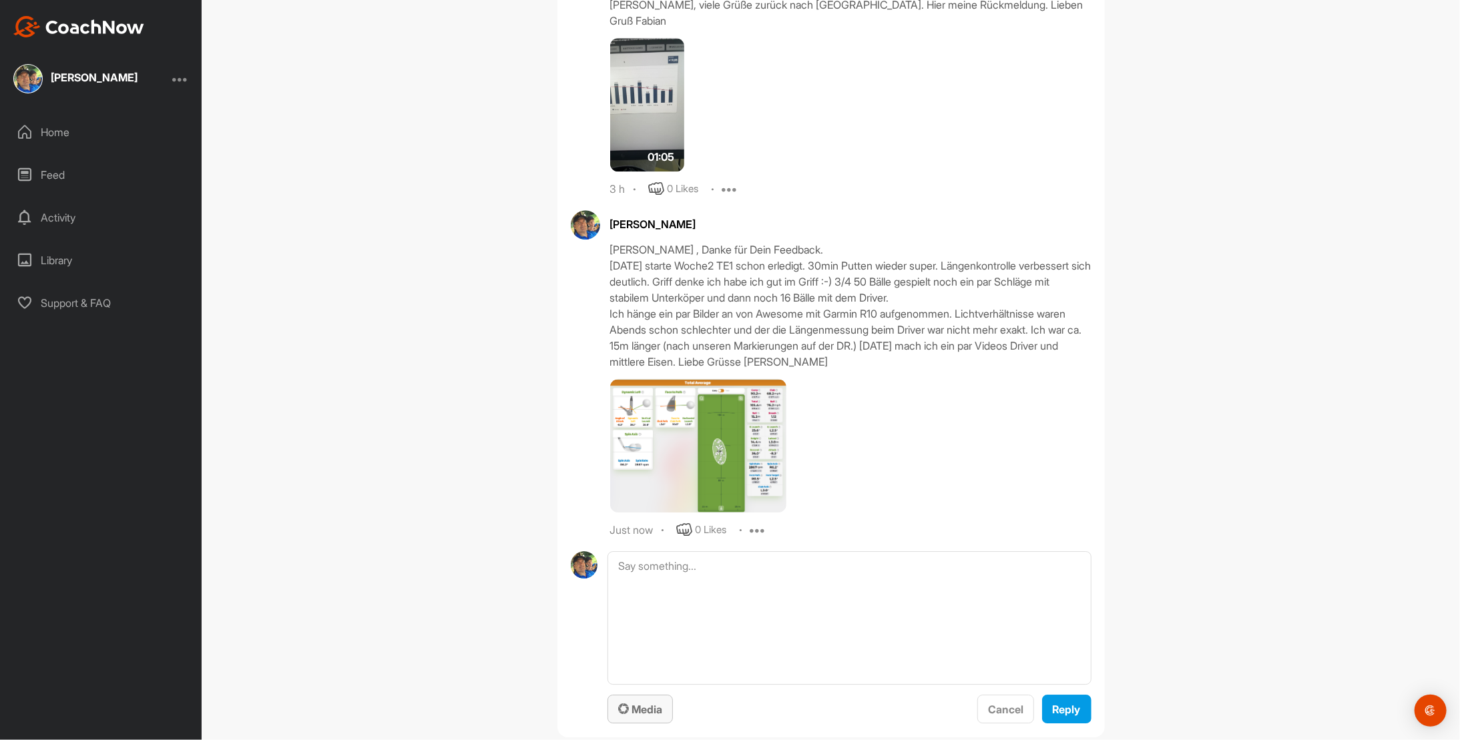
click at [637, 703] on span "Media" at bounding box center [640, 709] width 44 height 13
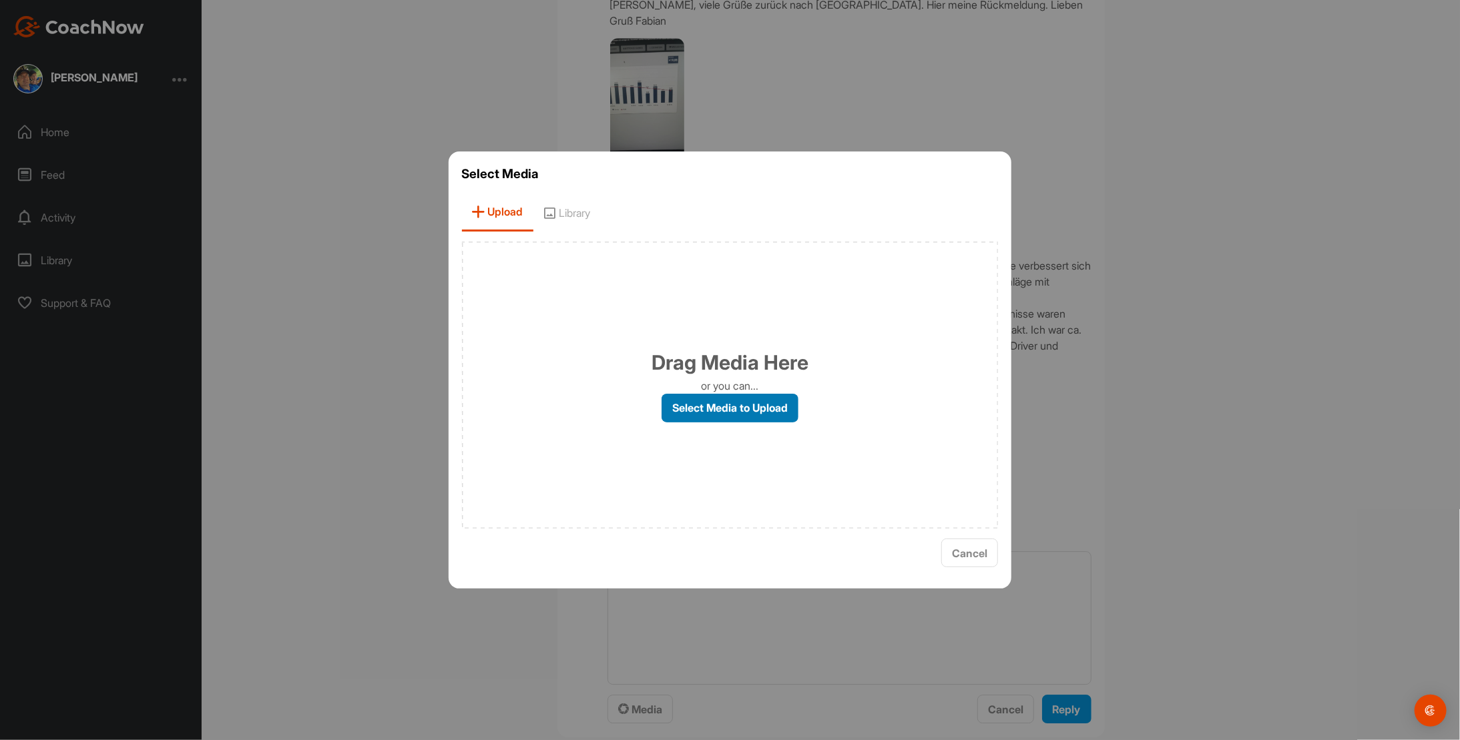
click at [687, 407] on label "Select Media to Upload" at bounding box center [730, 408] width 137 height 29
click at [0, 0] on input "Select Media to Upload" at bounding box center [0, 0] width 0 height 0
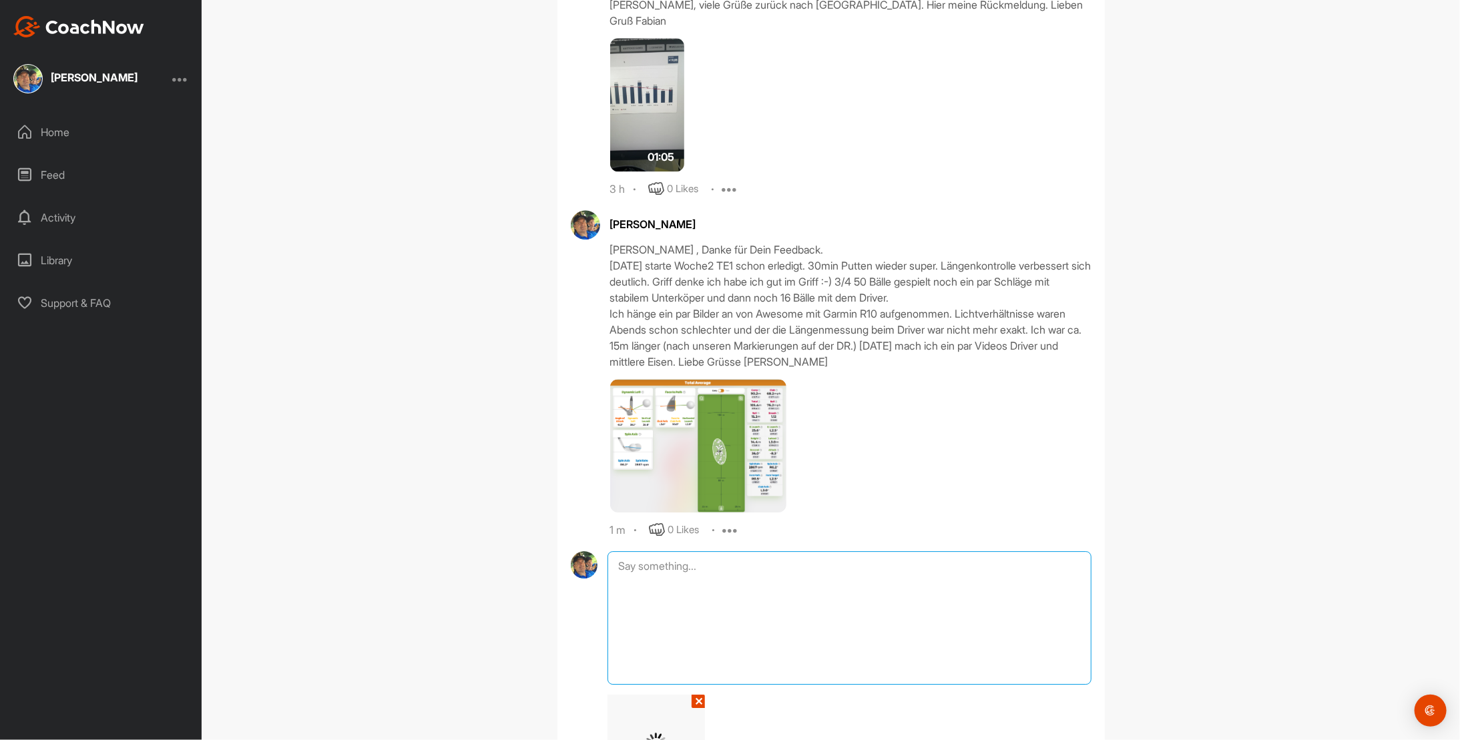
click at [704, 552] on textarea at bounding box center [849, 619] width 483 height 134
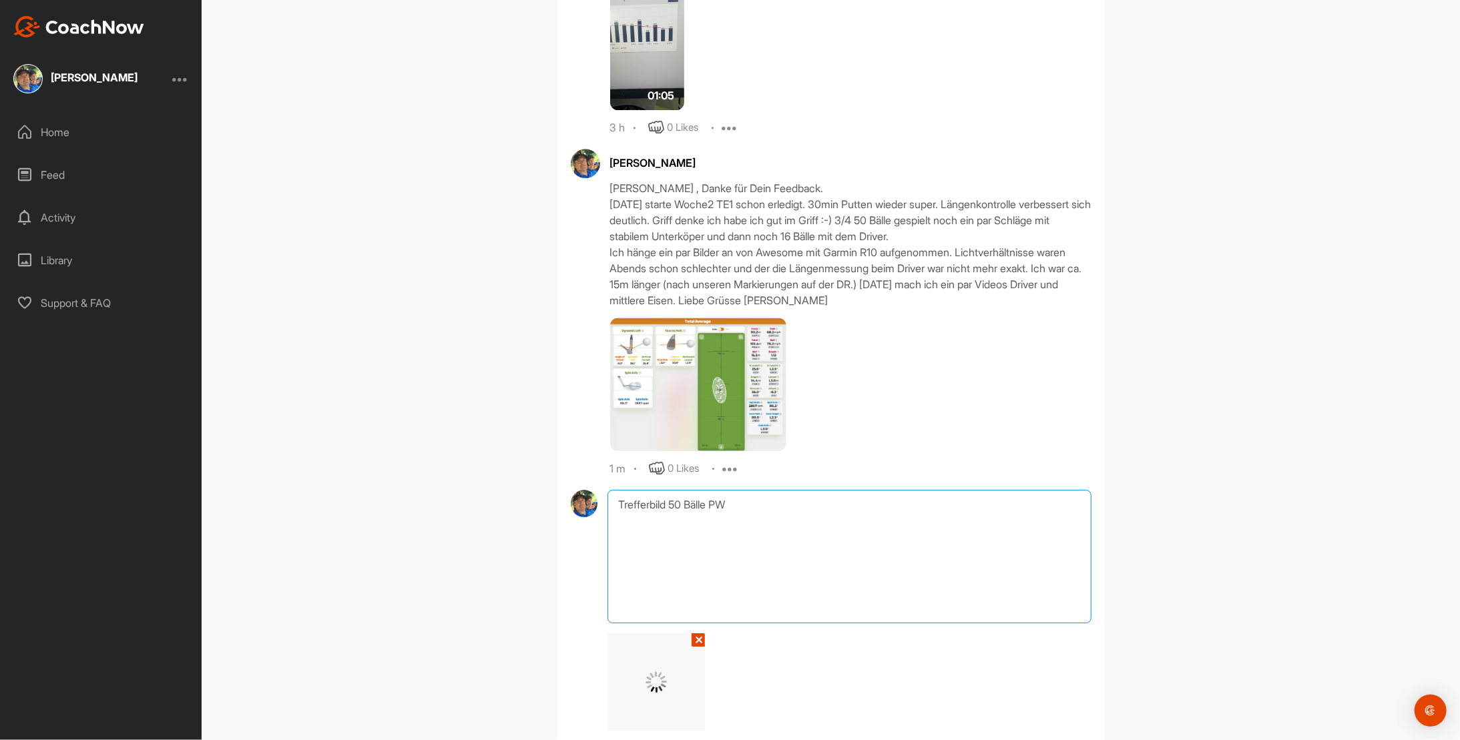
scroll to position [6021, 0]
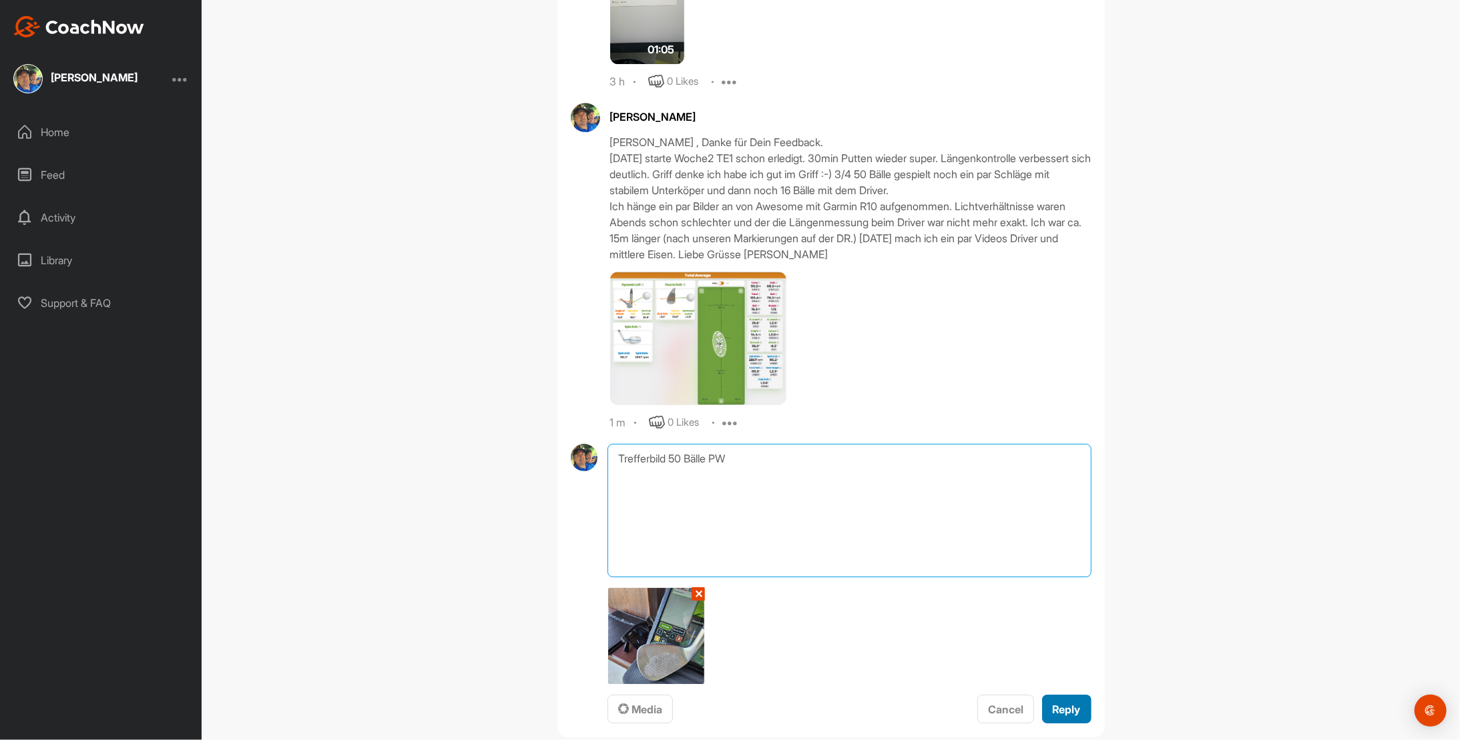
type textarea "Trefferbild 50 Bälle PW"
click at [1056, 695] on button "Reply" at bounding box center [1066, 709] width 49 height 29
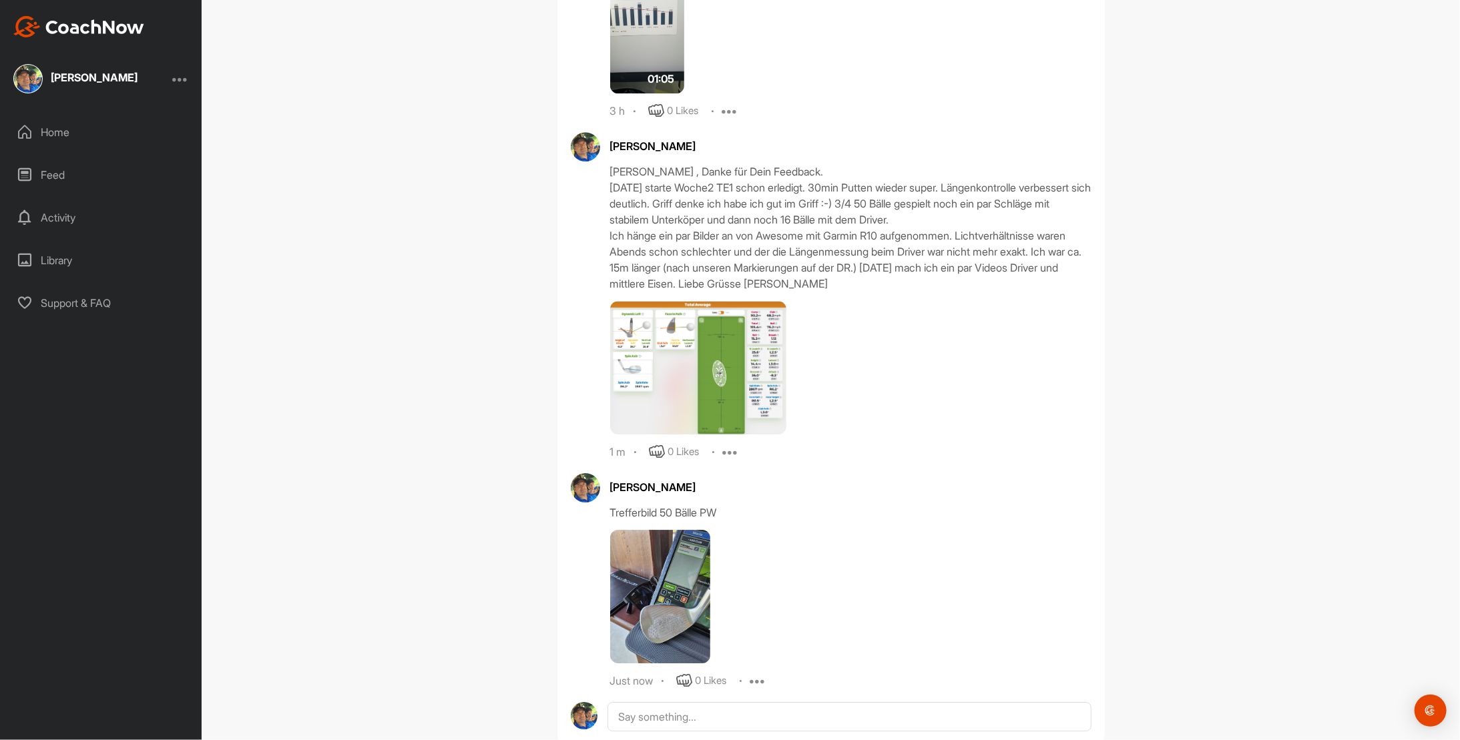
scroll to position [5999, 0]
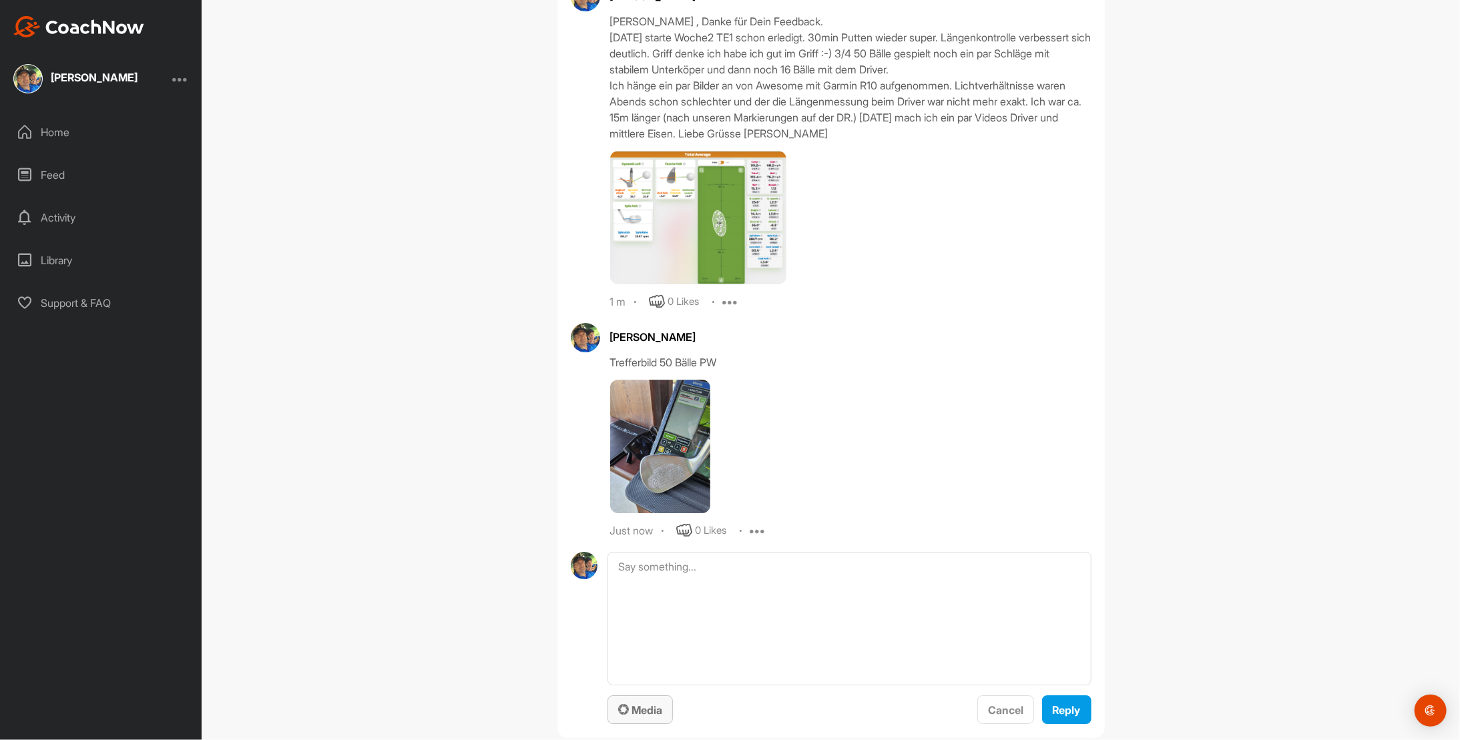
click at [640, 704] on span "Media" at bounding box center [640, 710] width 44 height 13
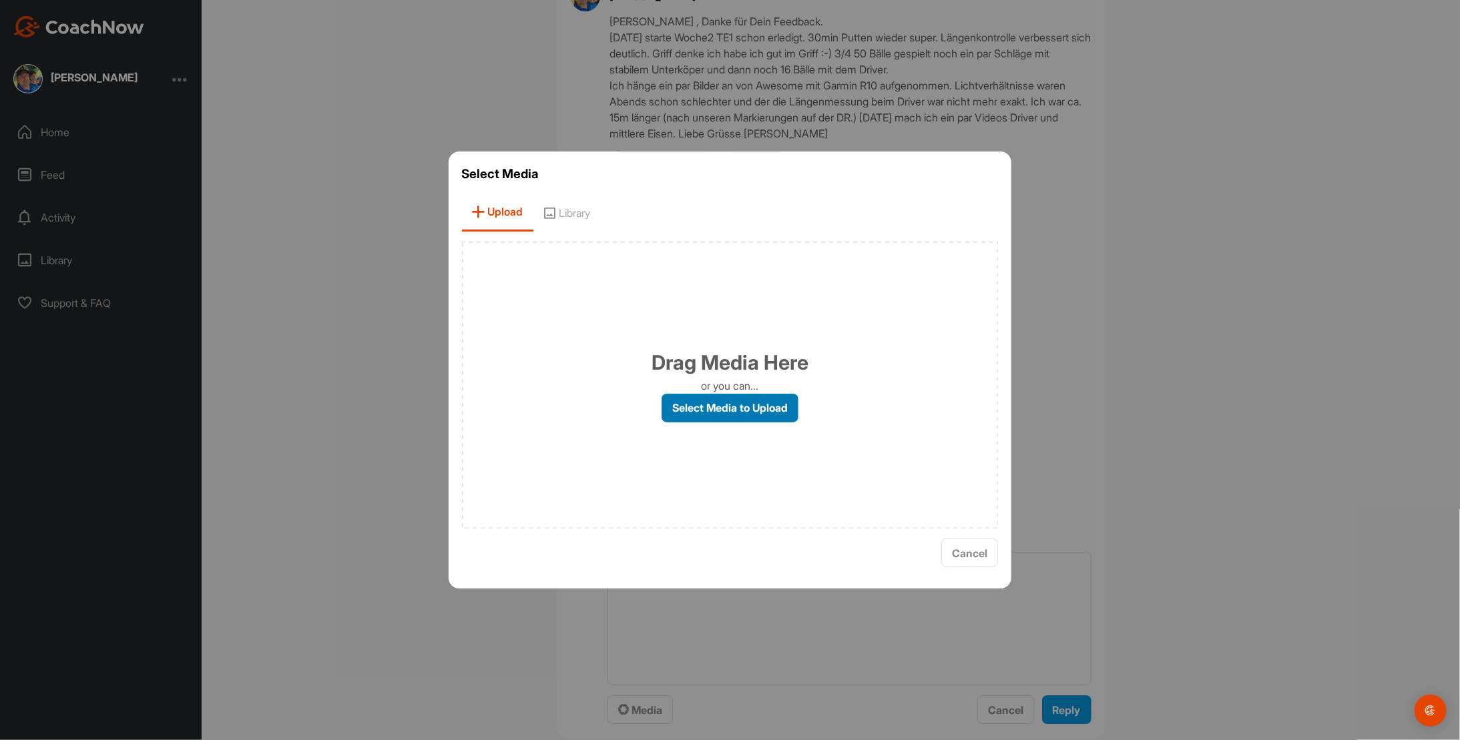
click at [714, 413] on label "Select Media to Upload" at bounding box center [730, 408] width 137 height 29
click at [0, 0] on input "Select Media to Upload" at bounding box center [0, 0] width 0 height 0
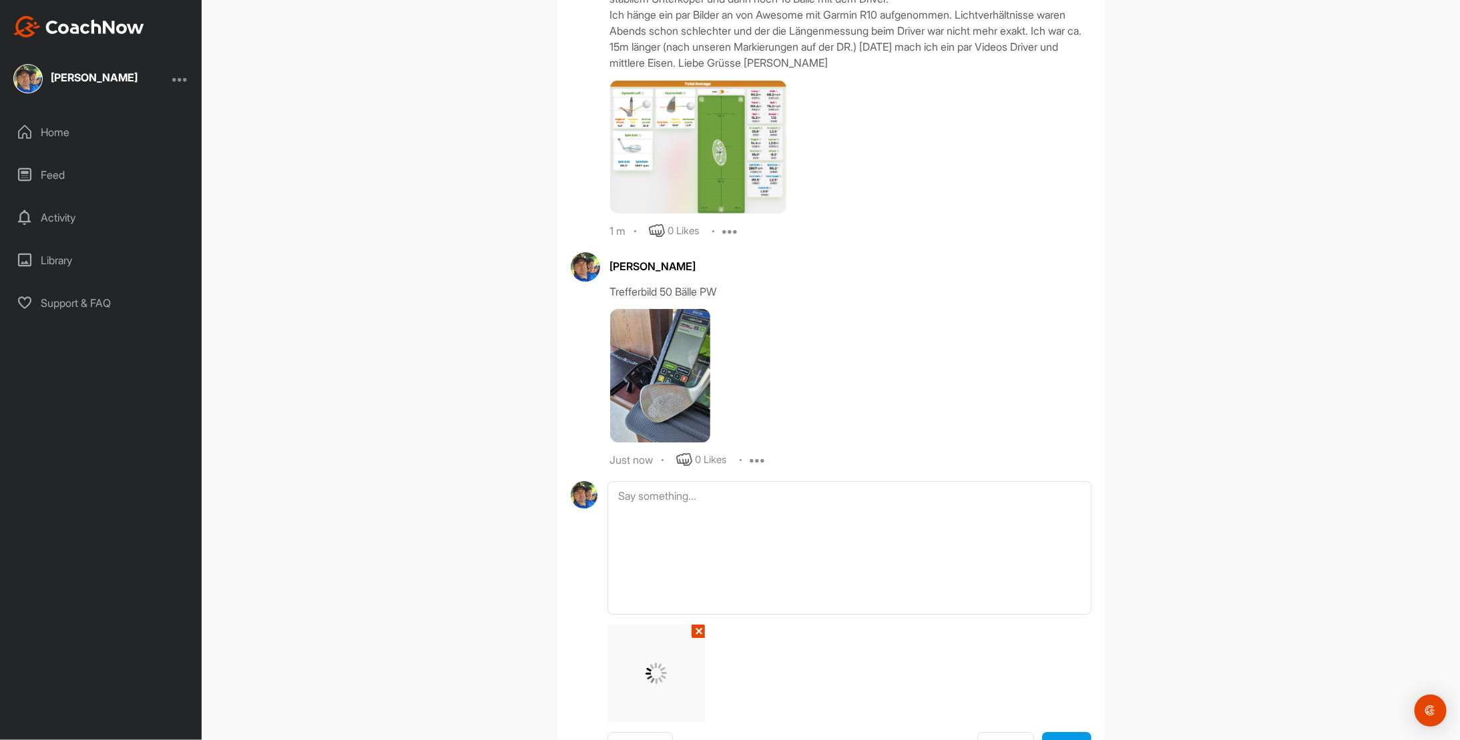
scroll to position [6250, 0]
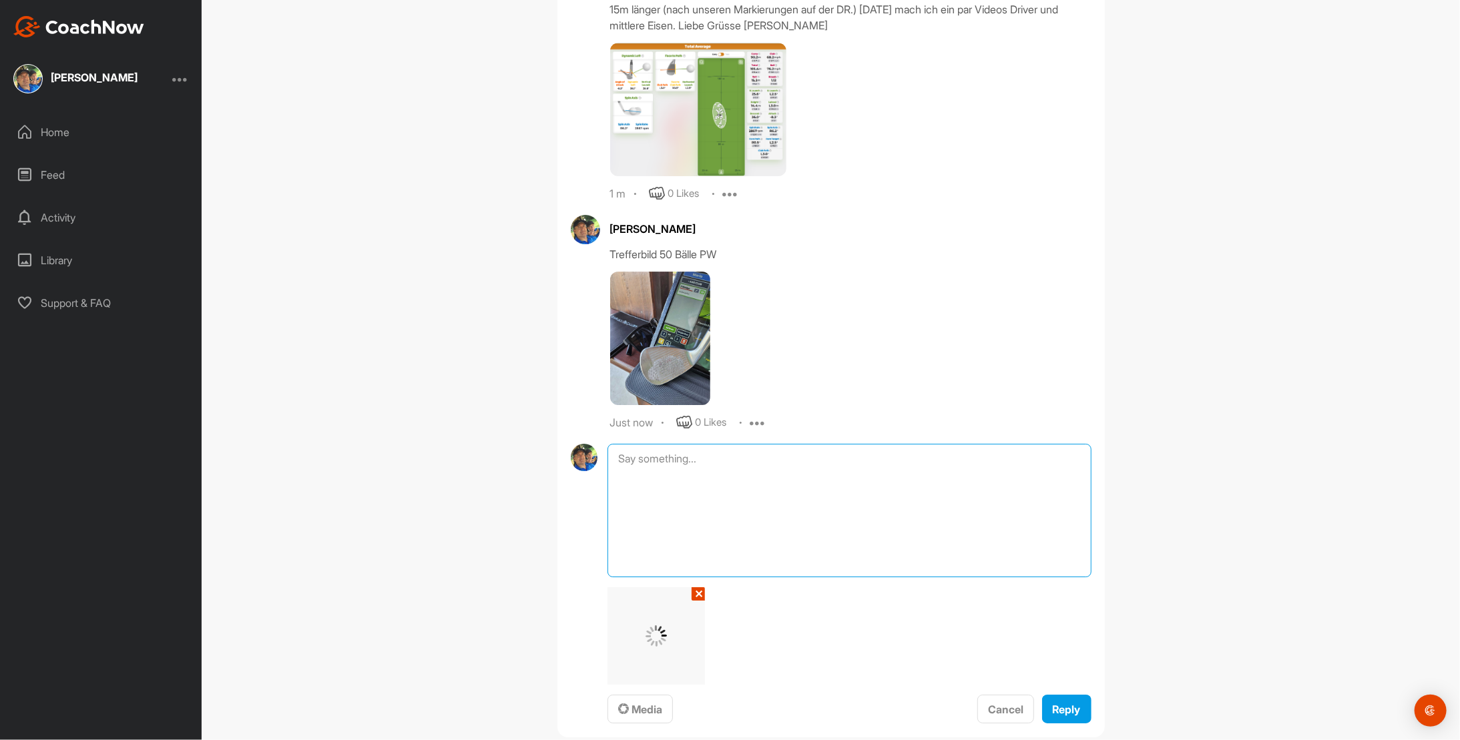
drag, startPoint x: 634, startPoint y: 450, endPoint x: 653, endPoint y: 441, distance: 21.5
click at [634, 449] on textarea at bounding box center [849, 511] width 483 height 134
type textarea "Eisen 5 mit stabilem Unterkörper 80% Geschwindigkeit"
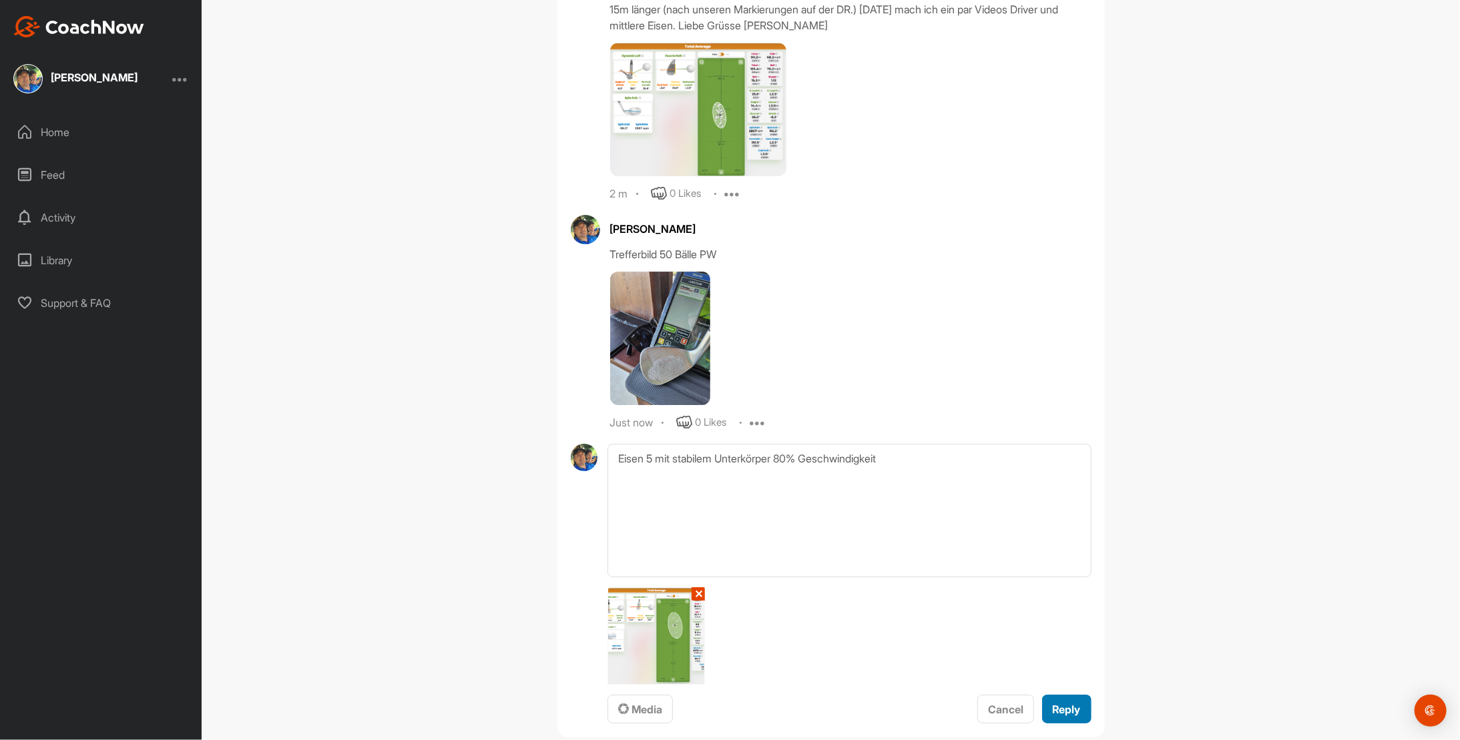
click at [1070, 703] on span "Reply" at bounding box center [1067, 709] width 28 height 13
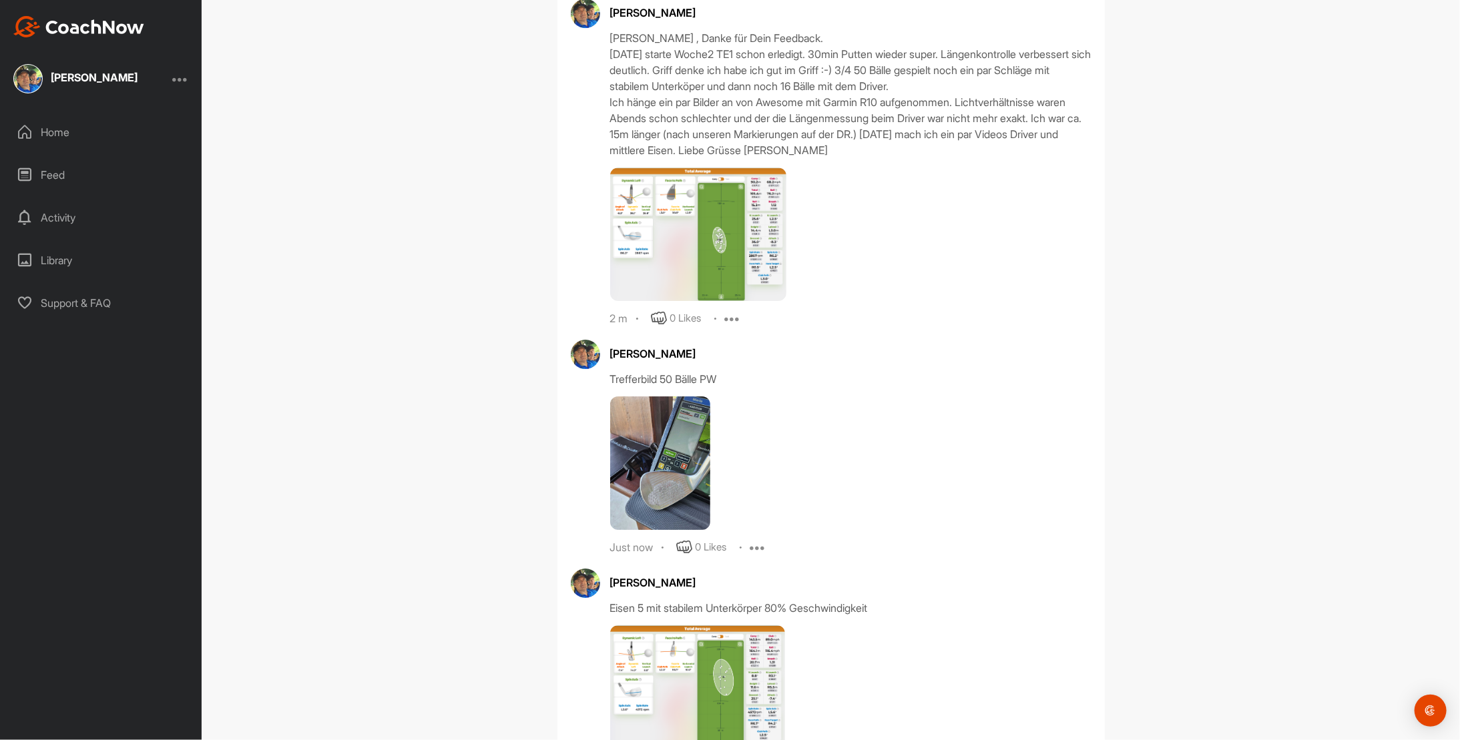
scroll to position [6228, 0]
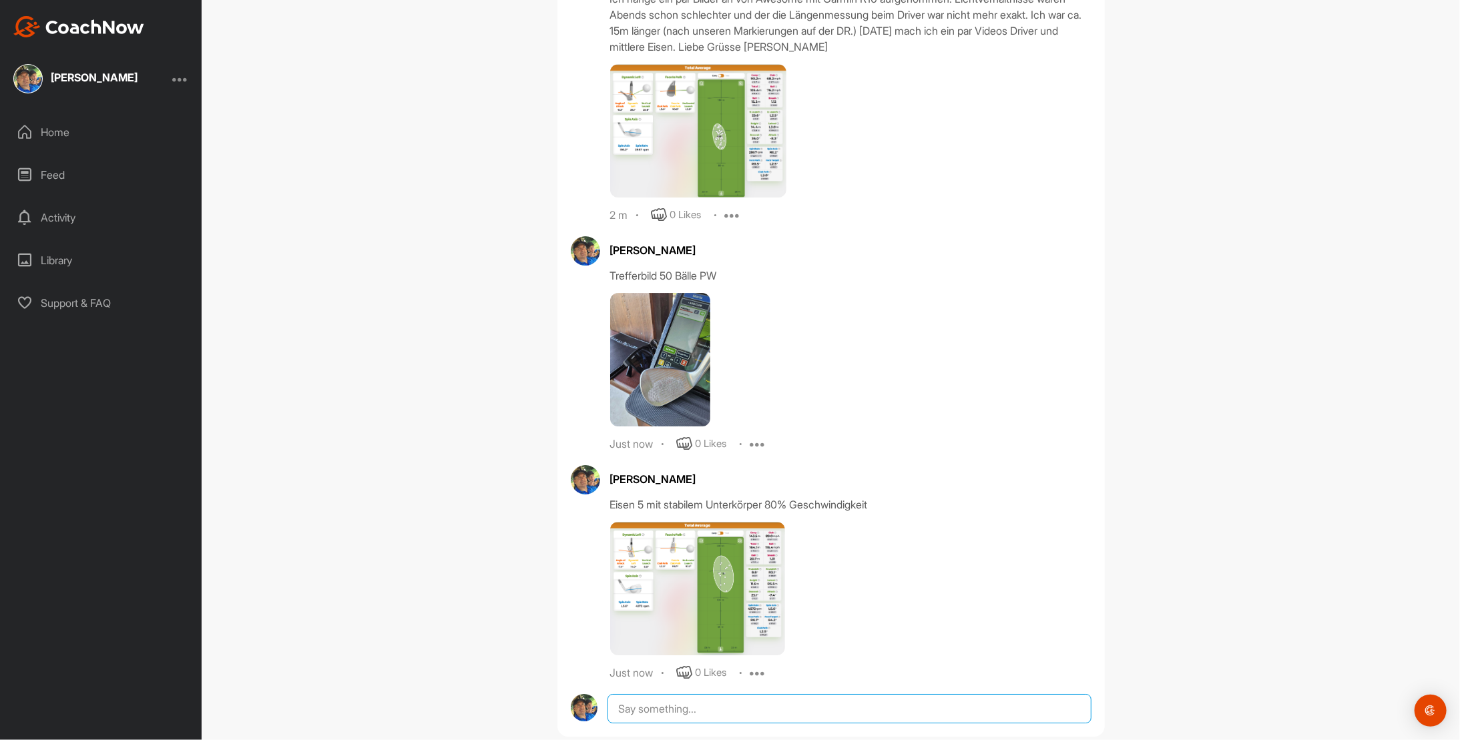
click at [637, 694] on textarea at bounding box center [849, 708] width 483 height 29
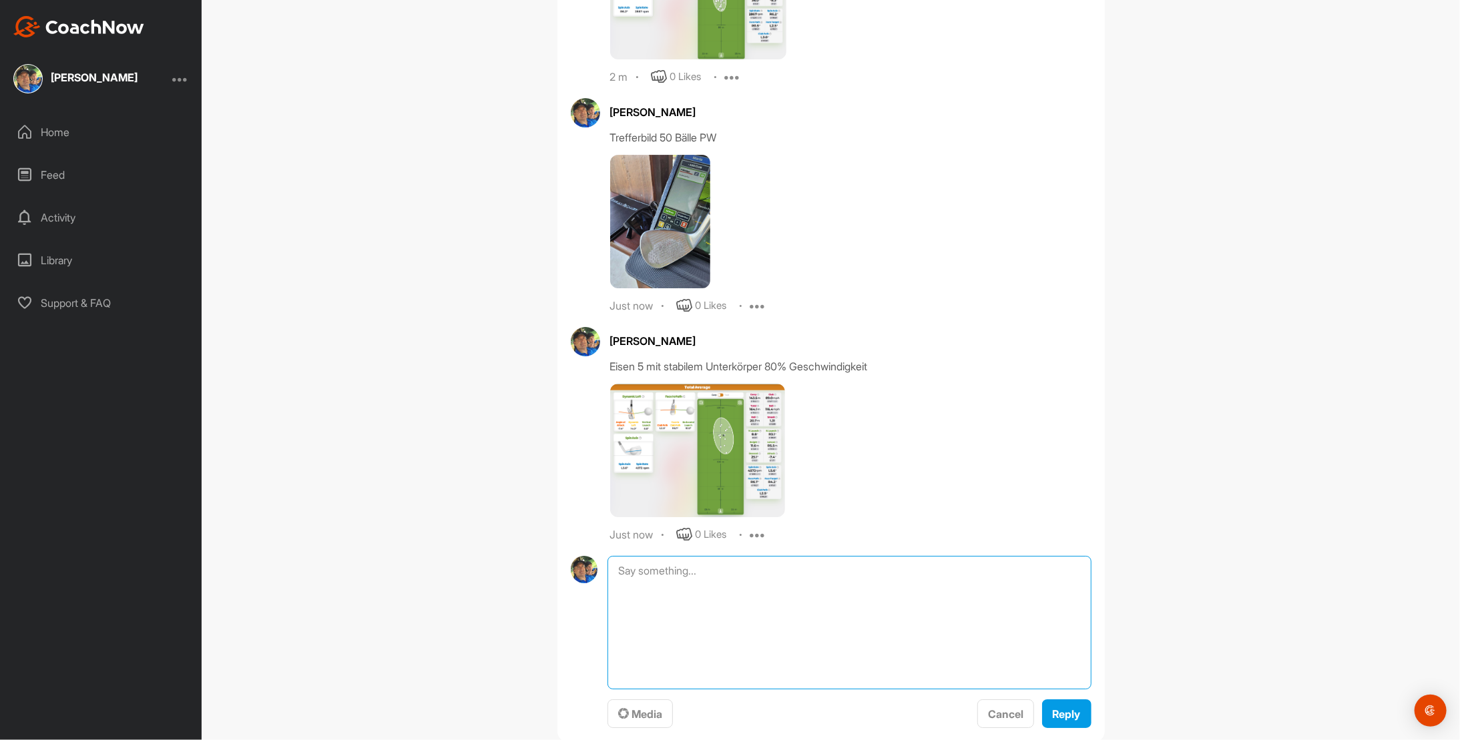
scroll to position [6370, 0]
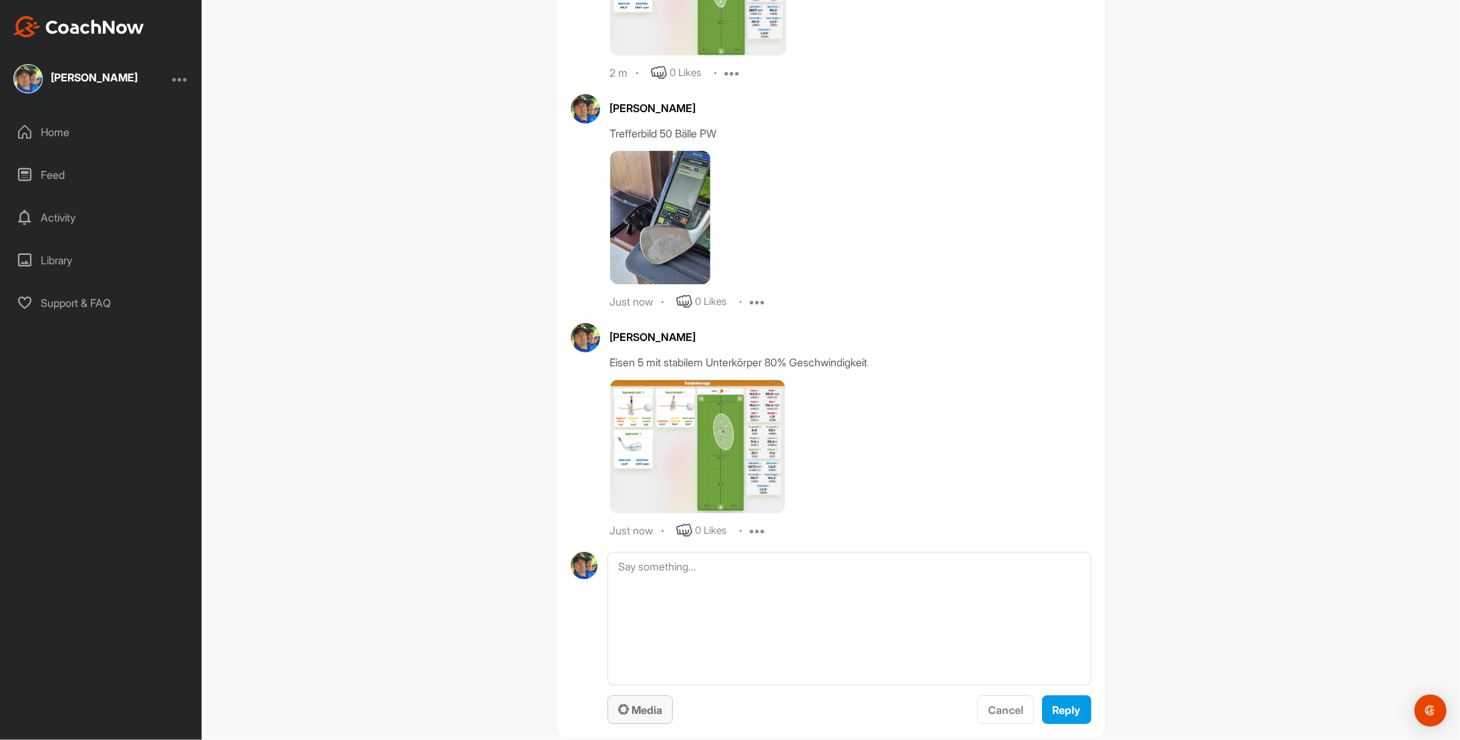
click at [629, 704] on span "Media" at bounding box center [640, 710] width 44 height 13
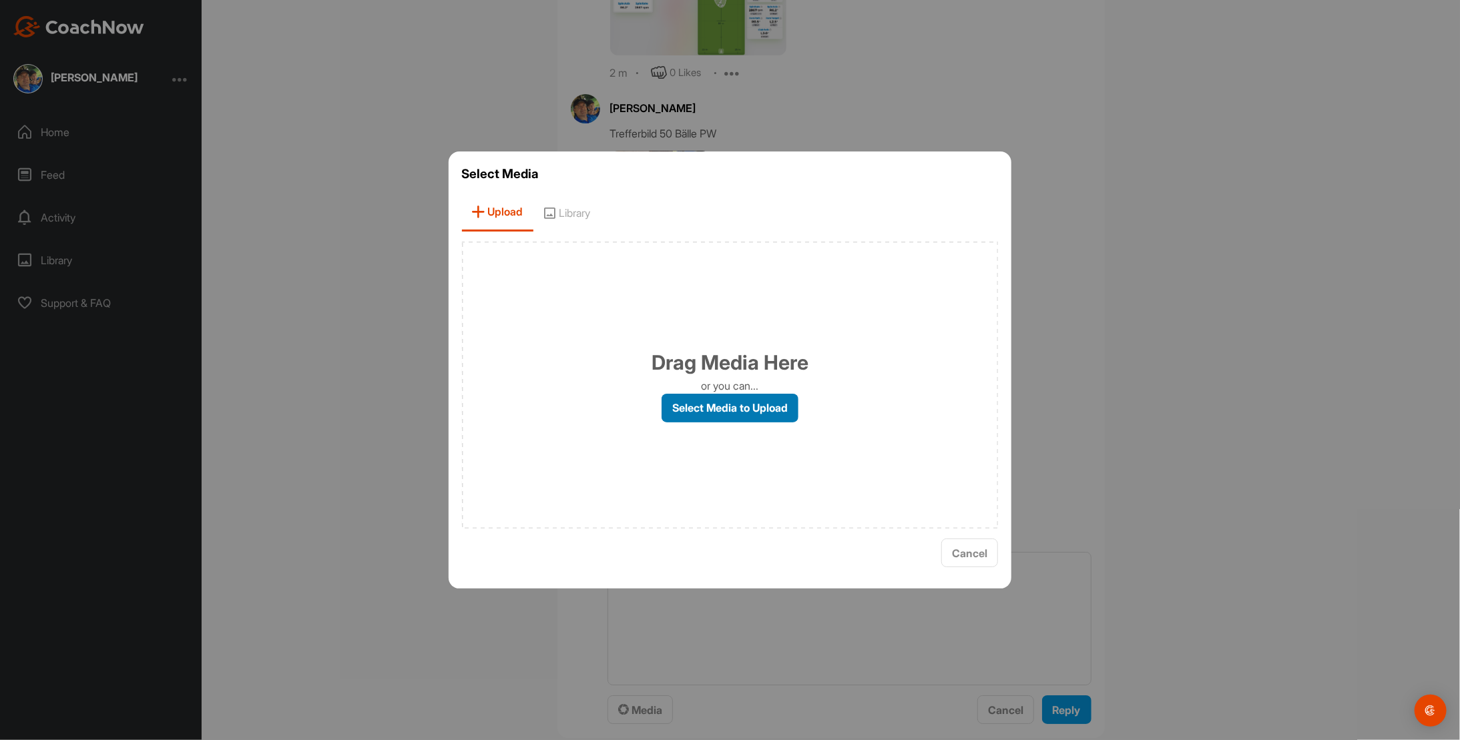
click at [714, 407] on label "Select Media to Upload" at bounding box center [730, 408] width 137 height 29
click at [0, 0] on input "Select Media to Upload" at bounding box center [0, 0] width 0 height 0
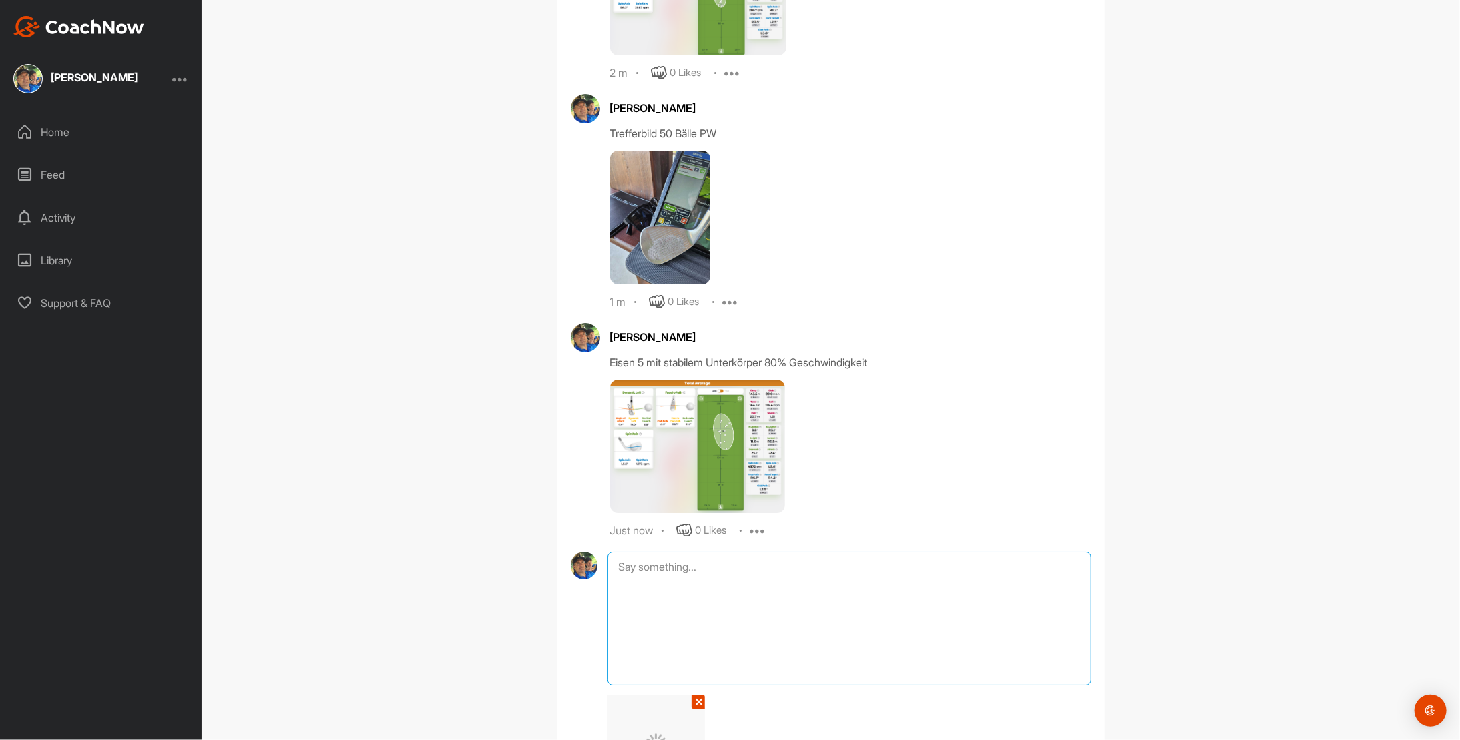
click at [636, 553] on textarea at bounding box center [849, 619] width 483 height 134
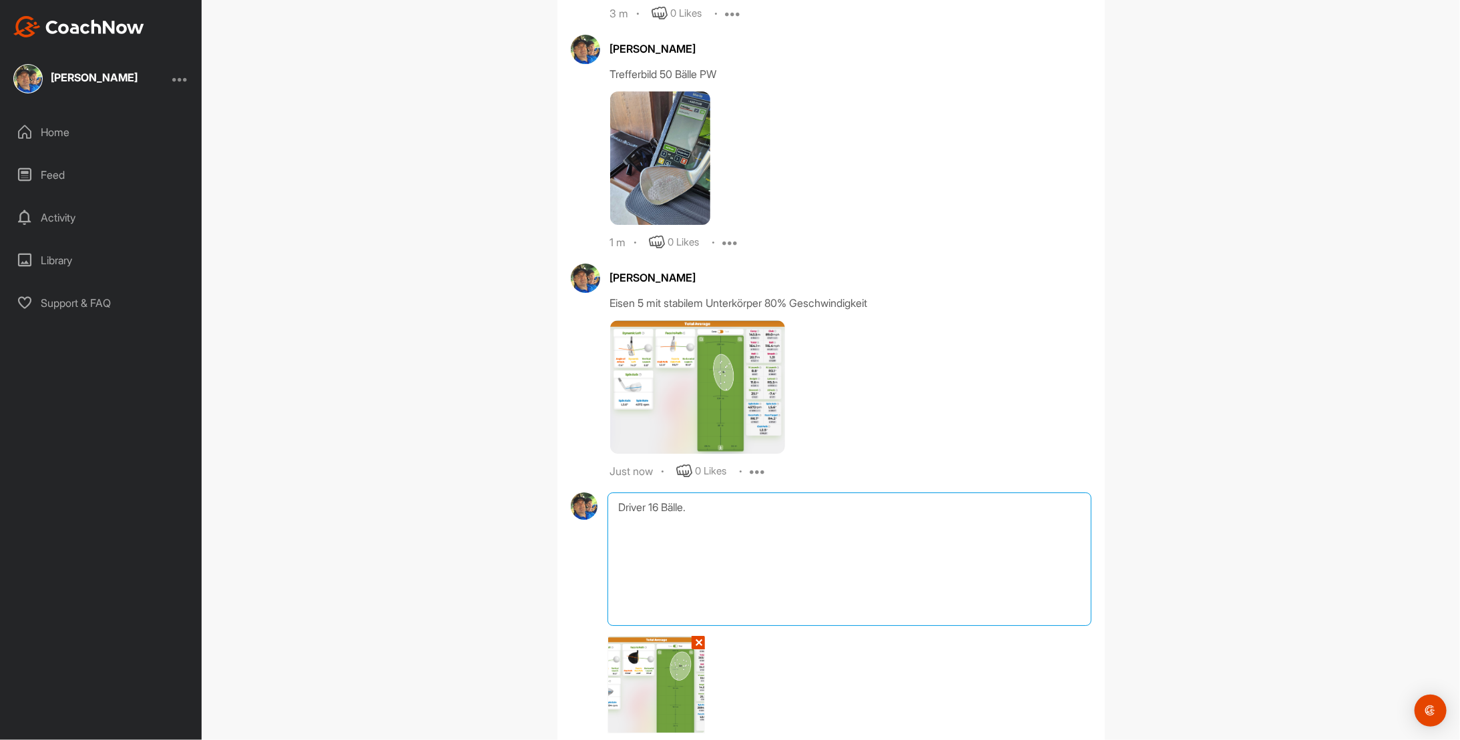
scroll to position [6478, 0]
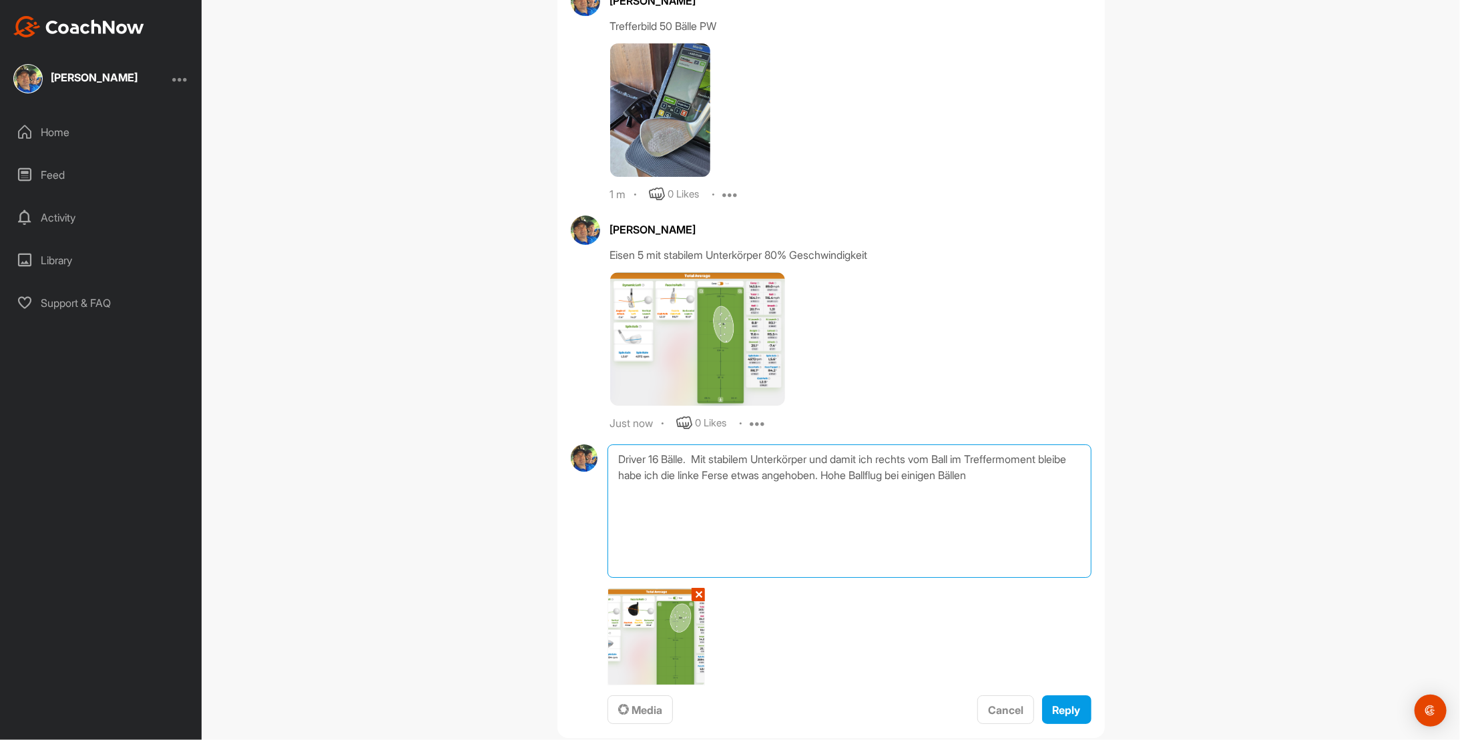
click at [887, 449] on textarea "Driver 16 Bälle. Mit stabilem Unterkörper und damit ich rechts vom Ball im Tref…" at bounding box center [849, 512] width 483 height 134
click at [1034, 449] on textarea "Driver 16 Bälle. Mit stabilem Unterkörper und damit ich rechts vom Ball im Tref…" at bounding box center [849, 512] width 483 height 134
type textarea "Driver 16 Bälle. Mit stabilem Unterkörper und damit ich rechts vom Ball im Tref…"
click at [1069, 704] on span "Reply" at bounding box center [1067, 710] width 28 height 13
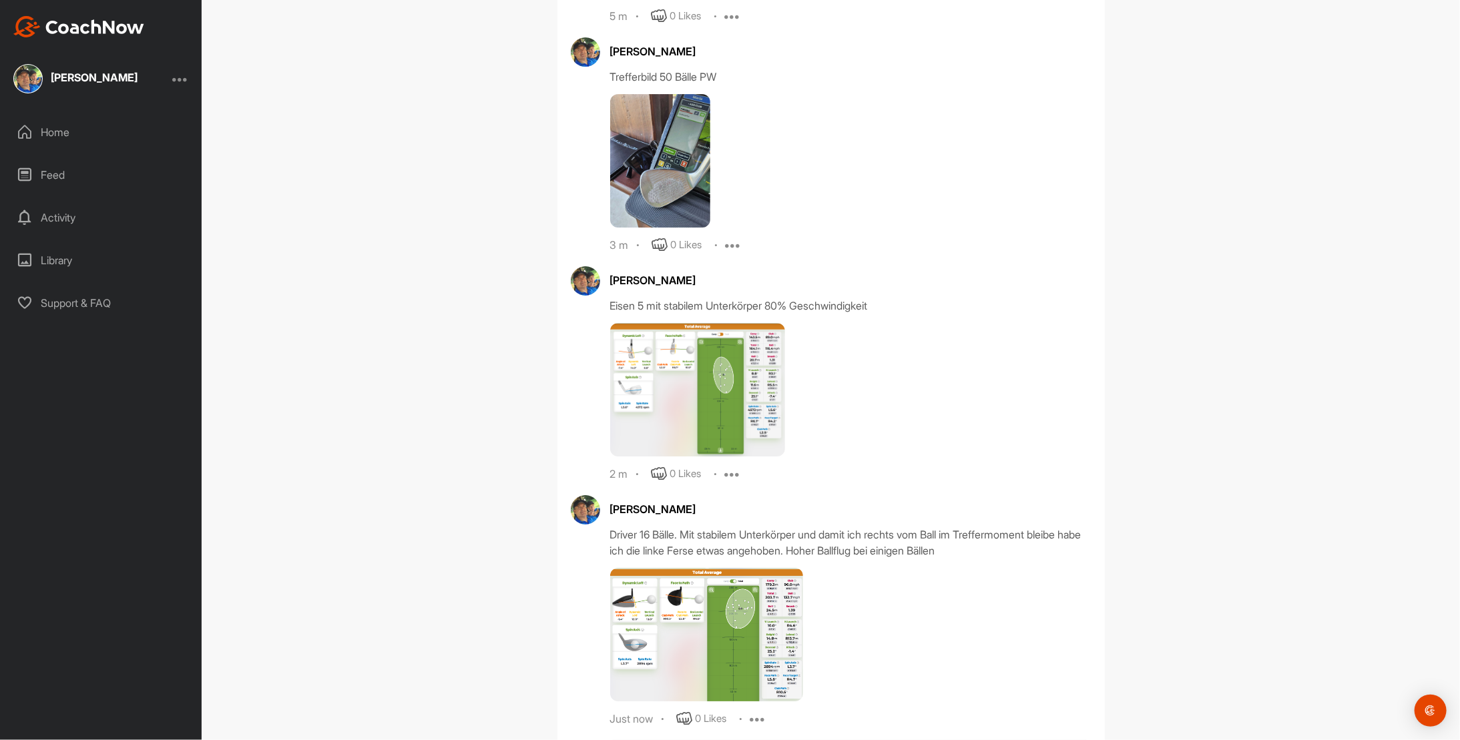
scroll to position [6473, 0]
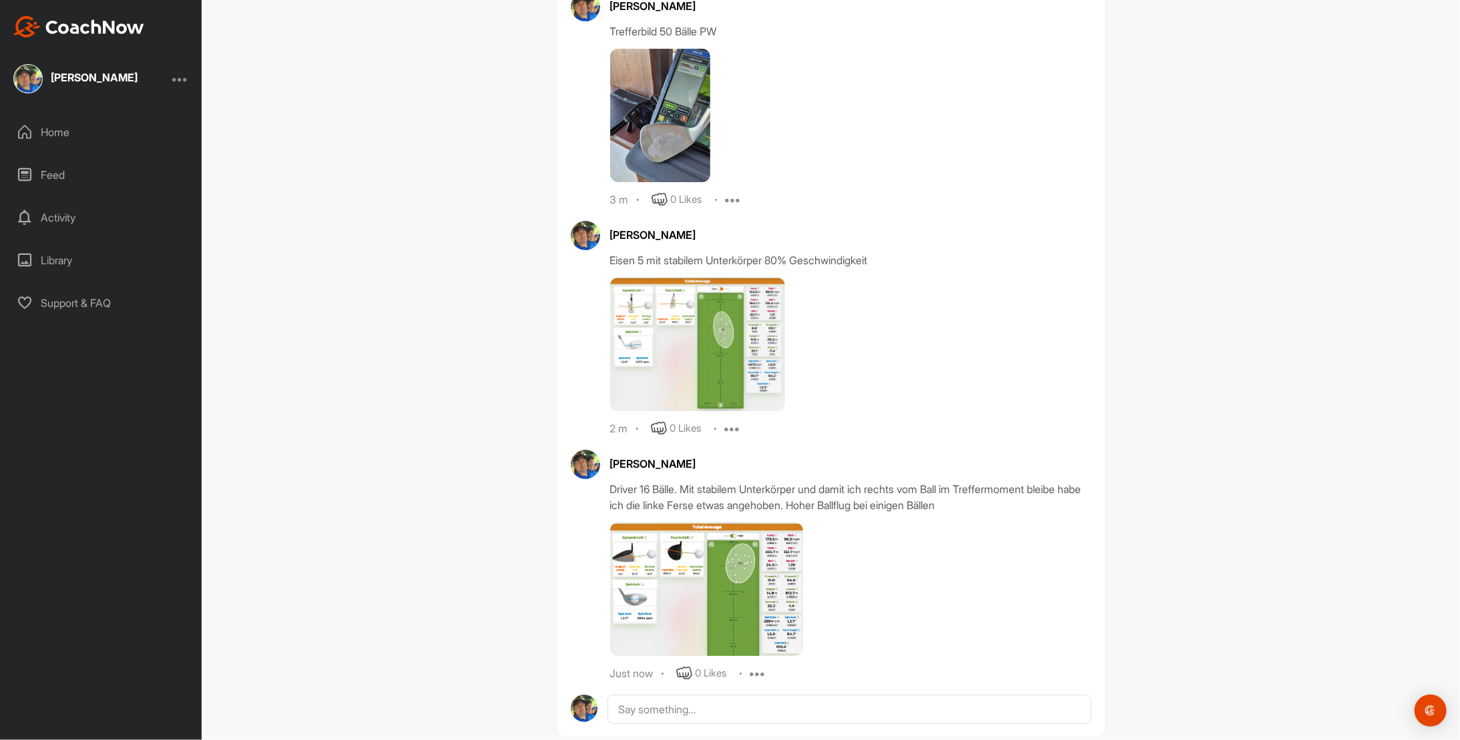
click at [738, 539] on img at bounding box center [706, 590] width 193 height 134
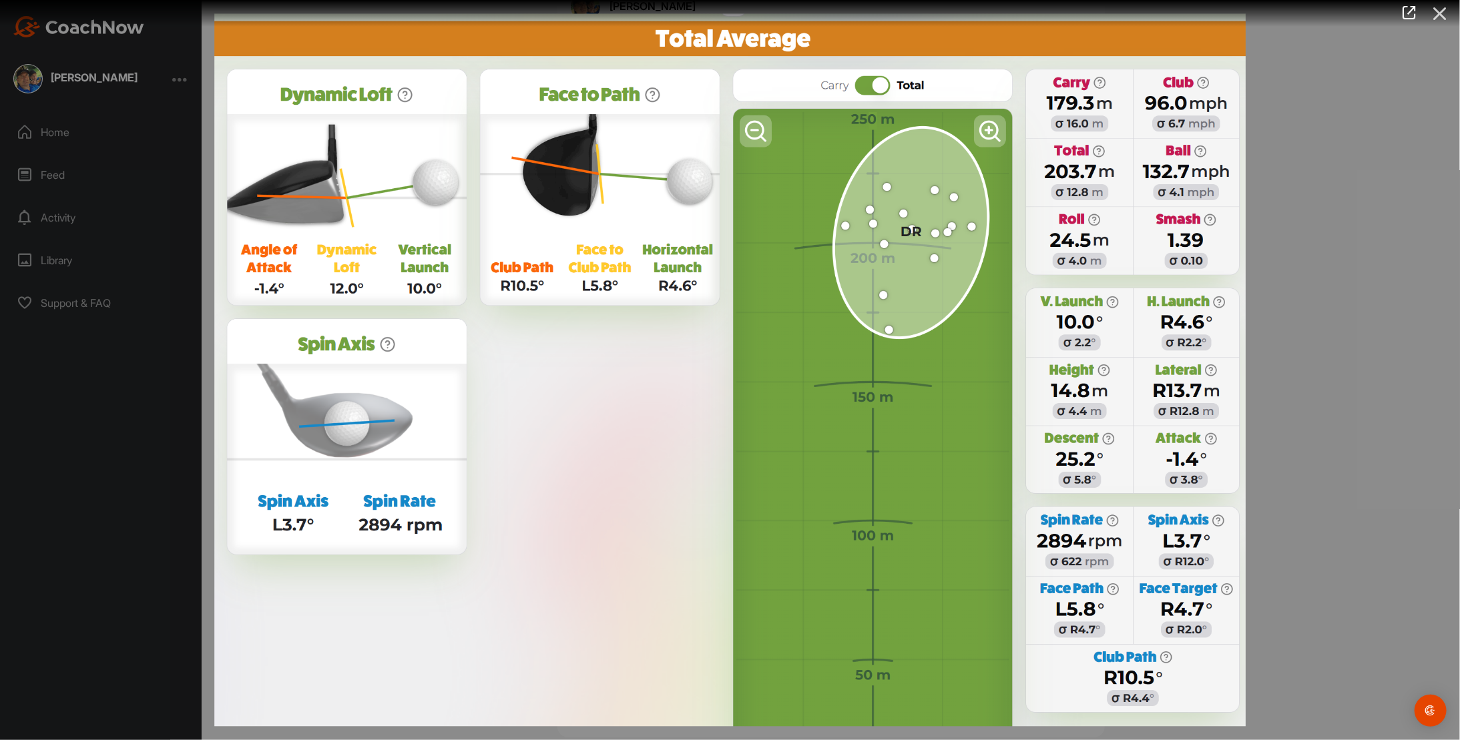
click at [1444, 11] on icon at bounding box center [1440, 13] width 31 height 25
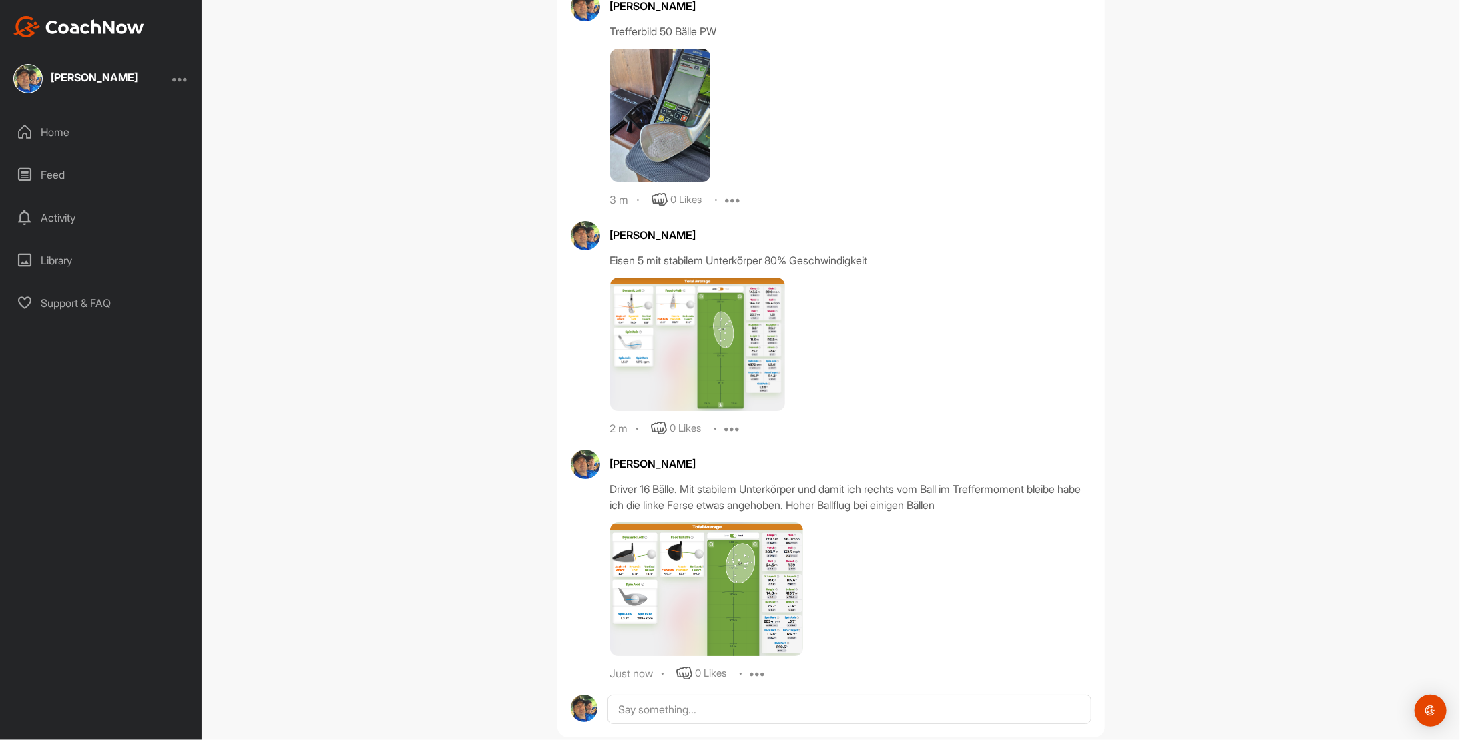
click at [620, 531] on img at bounding box center [706, 590] width 193 height 134
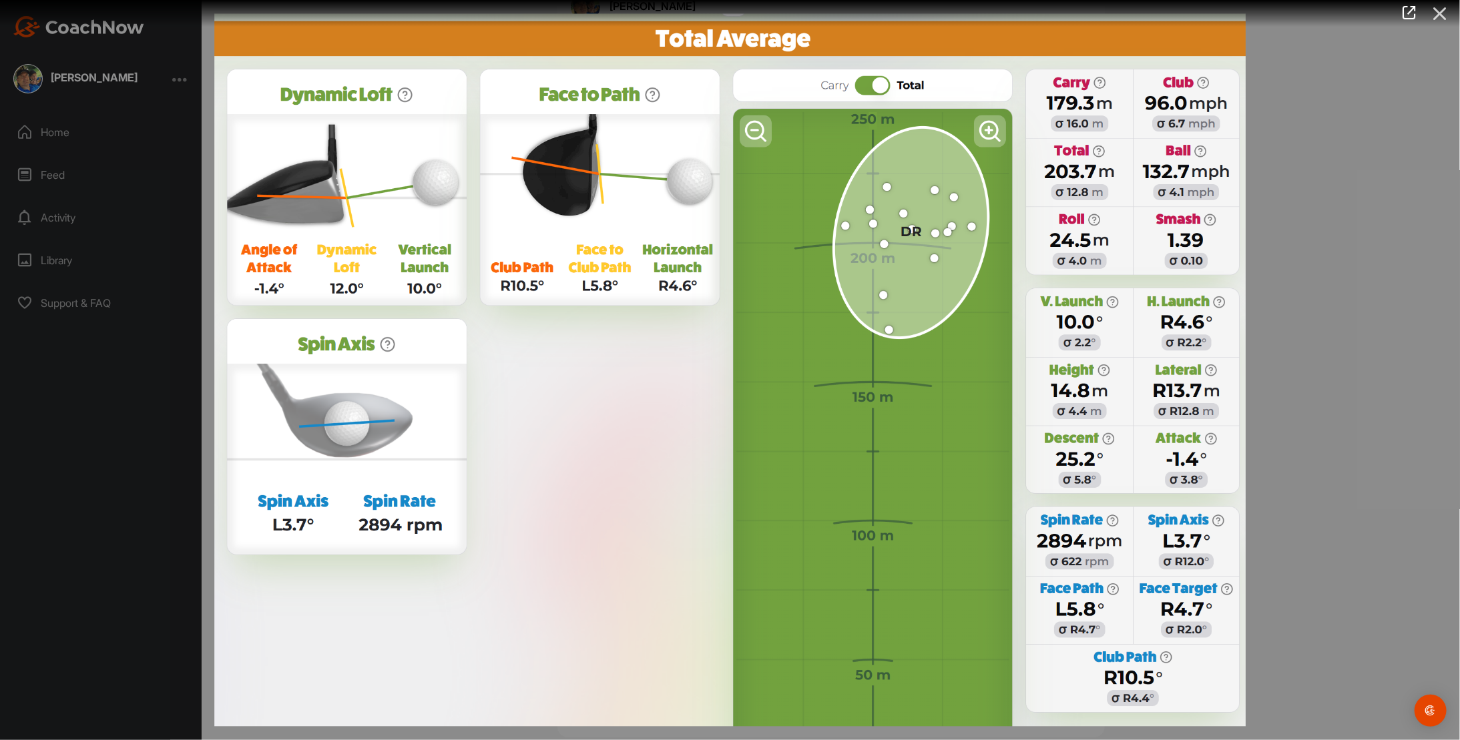
click at [1447, 8] on icon at bounding box center [1440, 13] width 31 height 25
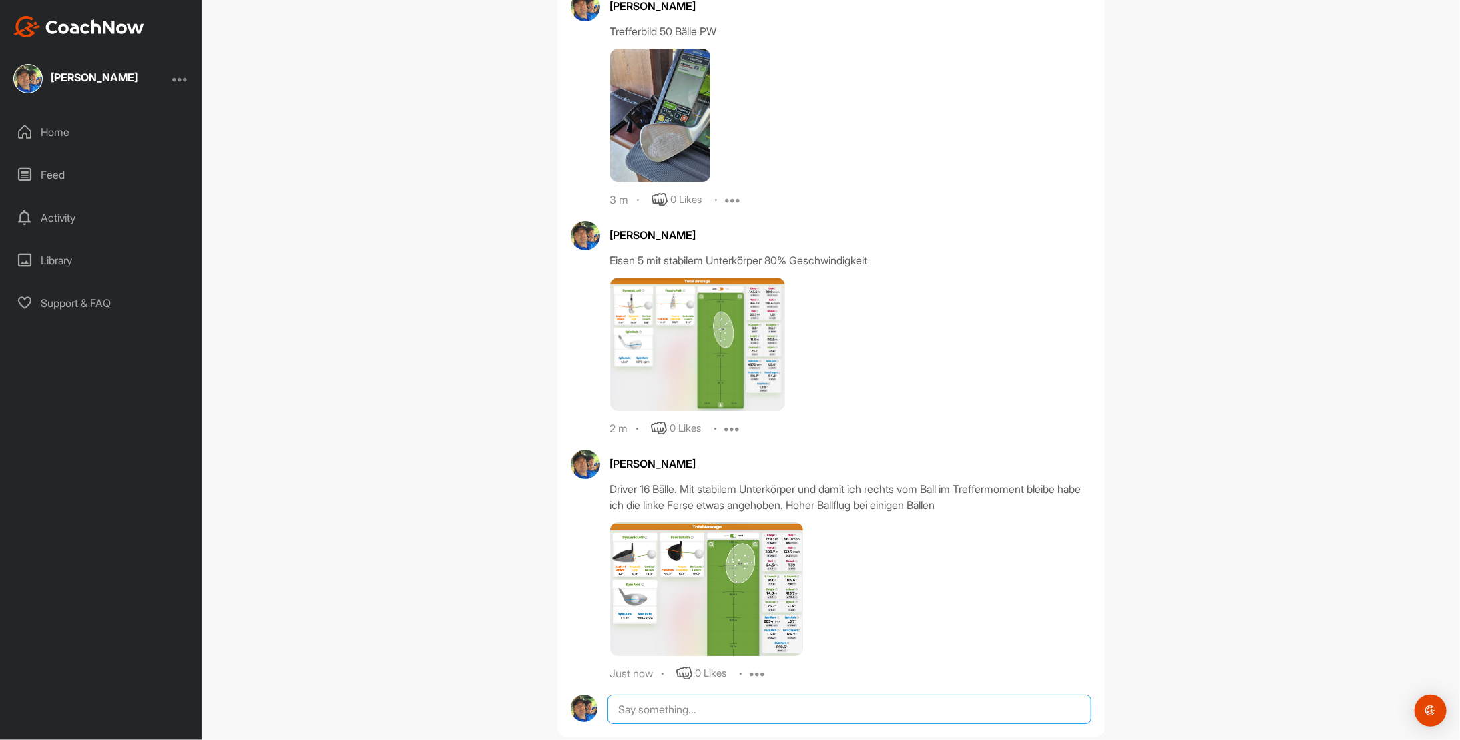
click at [690, 695] on textarea at bounding box center [849, 709] width 483 height 29
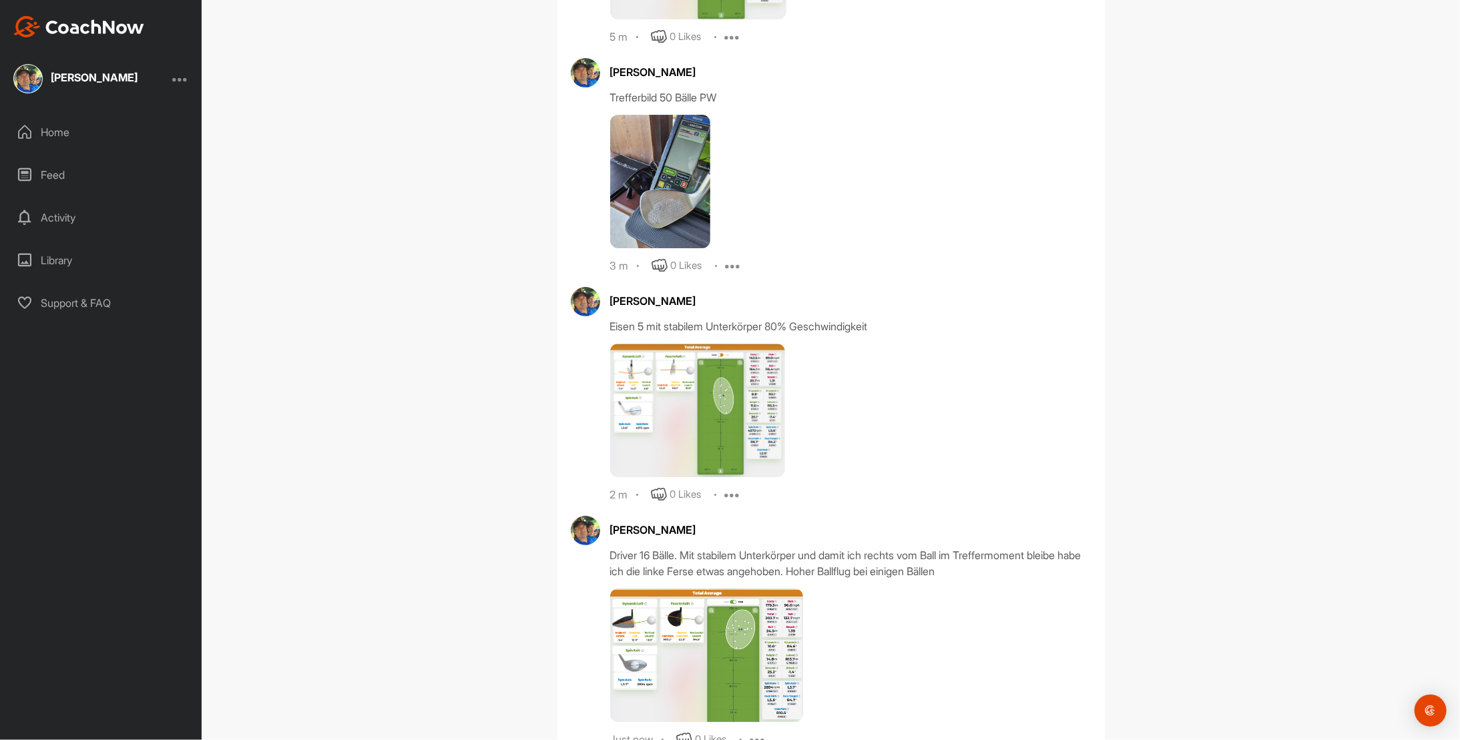
scroll to position [6549, 0]
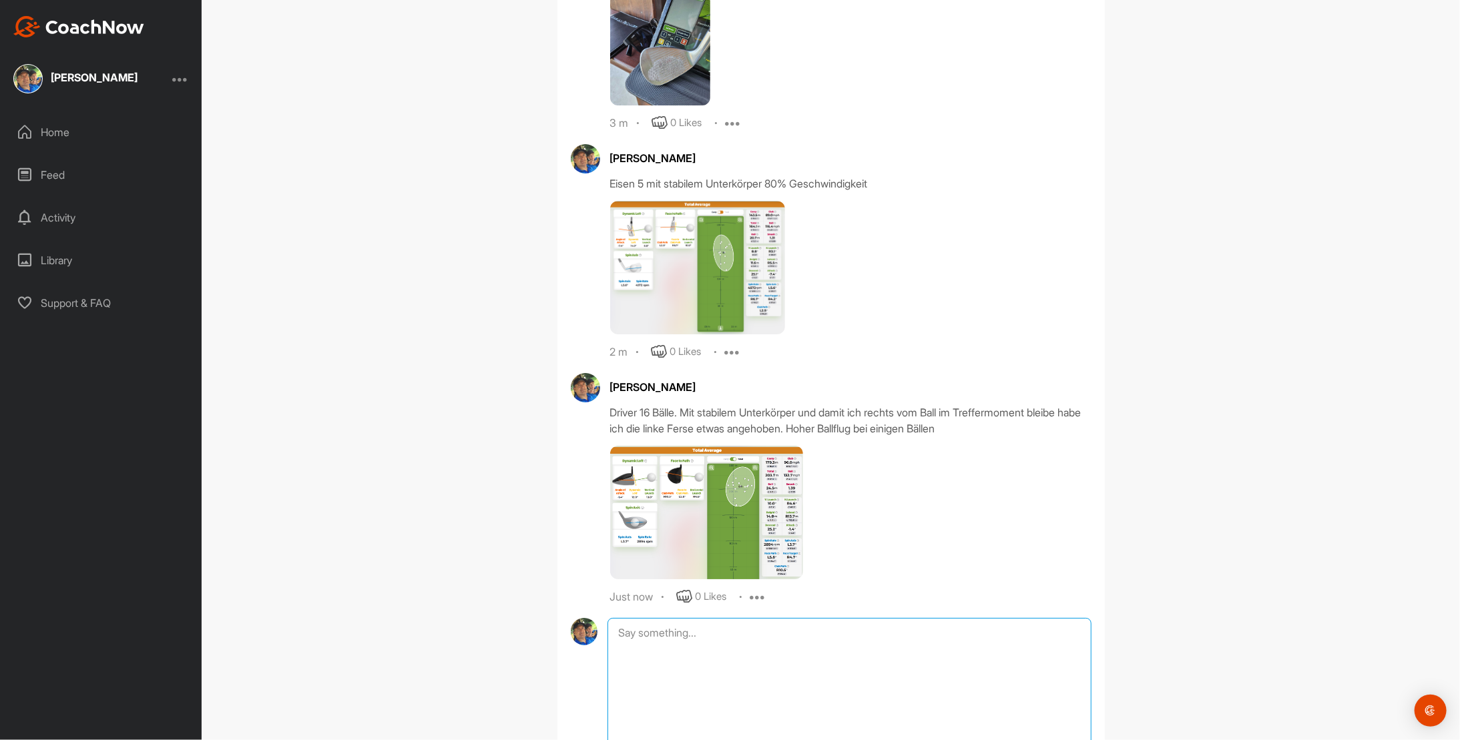
click at [644, 618] on textarea at bounding box center [849, 685] width 483 height 134
click at [754, 499] on img at bounding box center [706, 513] width 193 height 134
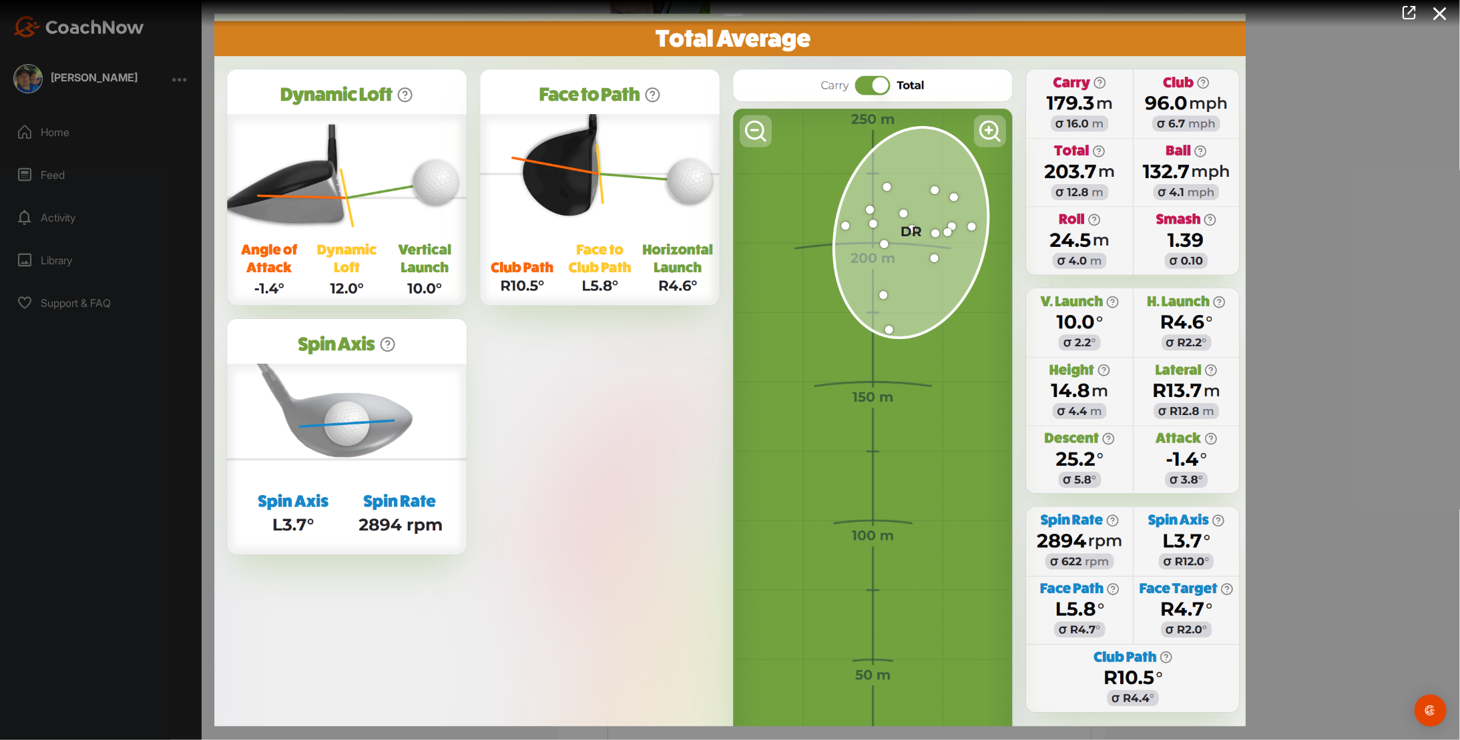
click at [1367, 443] on div at bounding box center [730, 370] width 1460 height 740
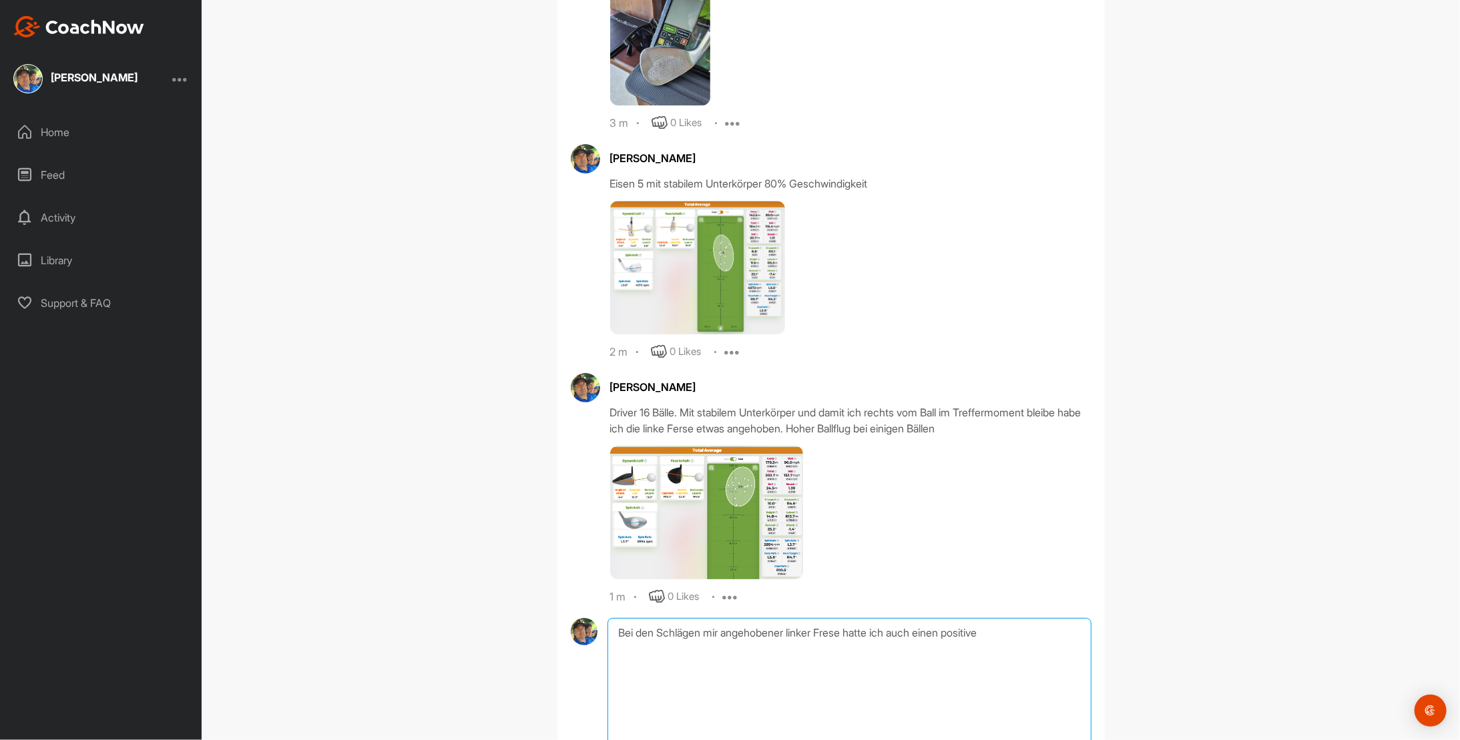
click at [828, 618] on textarea "Bei den Schlägen mir angehobener linker Frese hatte ich auch einen positive" at bounding box center [849, 685] width 483 height 134
click at [1007, 618] on textarea "Bei den Schlägen mir angehobener linker Ferse hatte ich auch einen positive" at bounding box center [849, 685] width 483 height 134
click at [742, 469] on img at bounding box center [706, 513] width 193 height 134
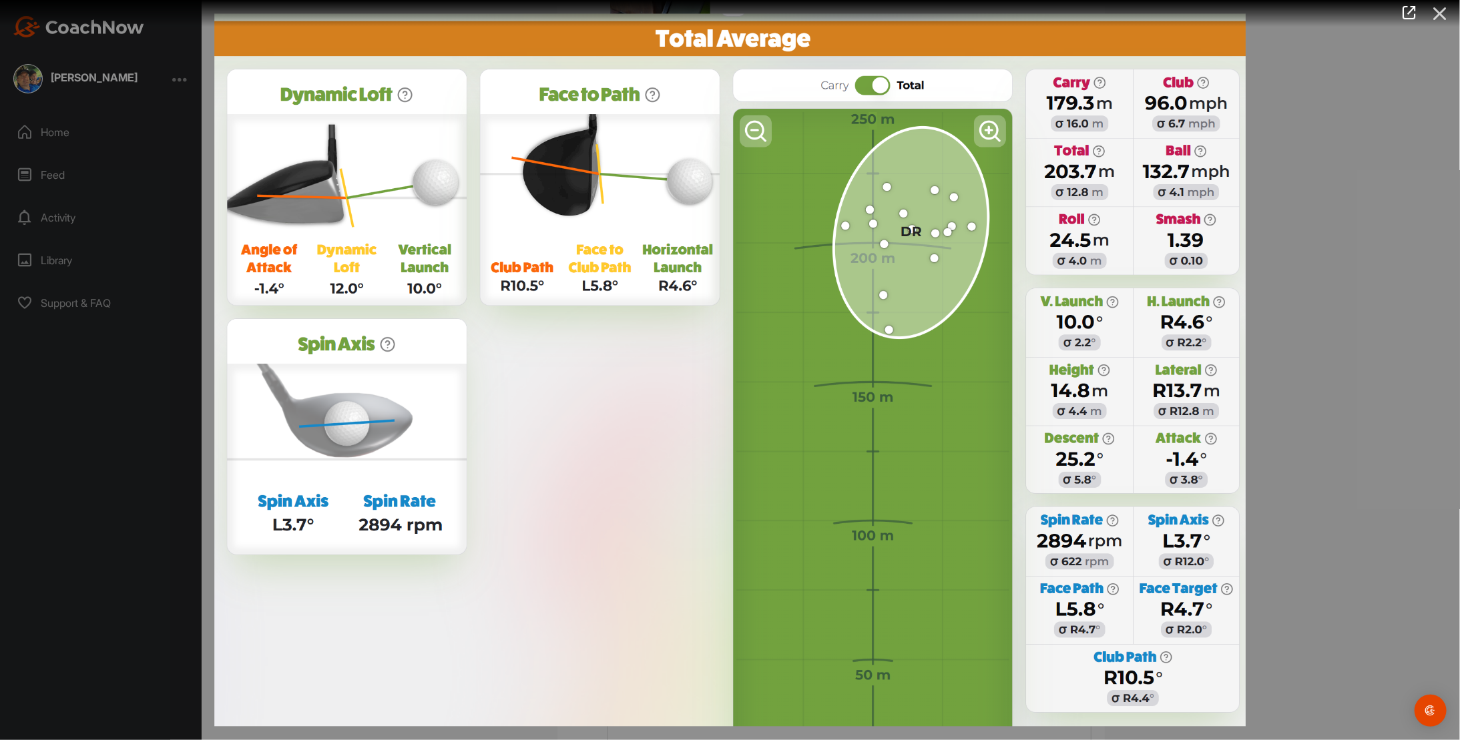
click at [1437, 10] on icon at bounding box center [1440, 13] width 31 height 25
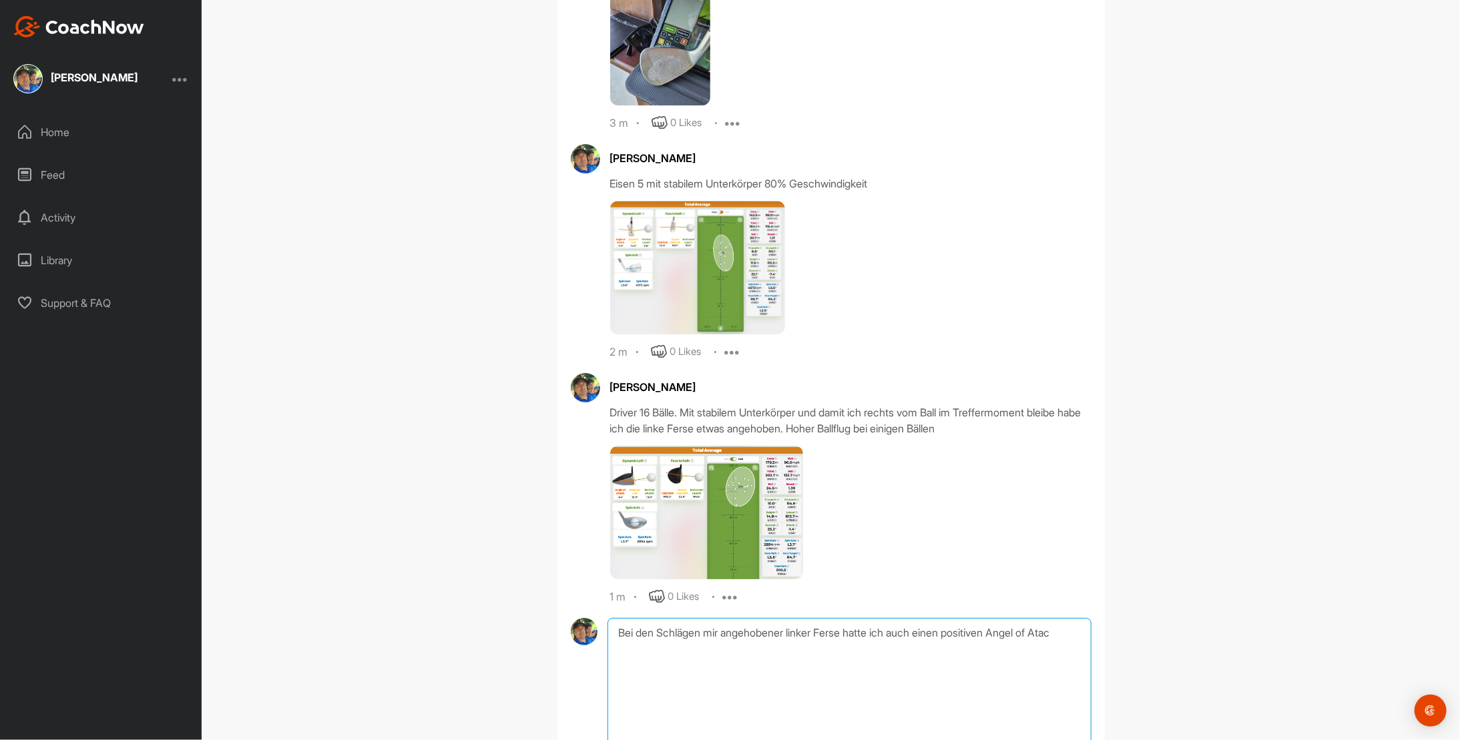
click at [1018, 618] on textarea "Bei den Schlägen mir angehobener linker Ferse hatte ich auch einen positiven An…" at bounding box center [849, 685] width 483 height 134
click at [1055, 618] on textarea "Bei den Schlägen mir angehobener linker Ferse hatte ich auch einen positiven An…" at bounding box center [849, 685] width 483 height 134
click at [1070, 618] on textarea "Bei den Schlägen mir angehobener linker Ferse hatte ich auch einen positiven An…" at bounding box center [849, 685] width 483 height 134
click at [638, 446] on img at bounding box center [706, 513] width 193 height 134
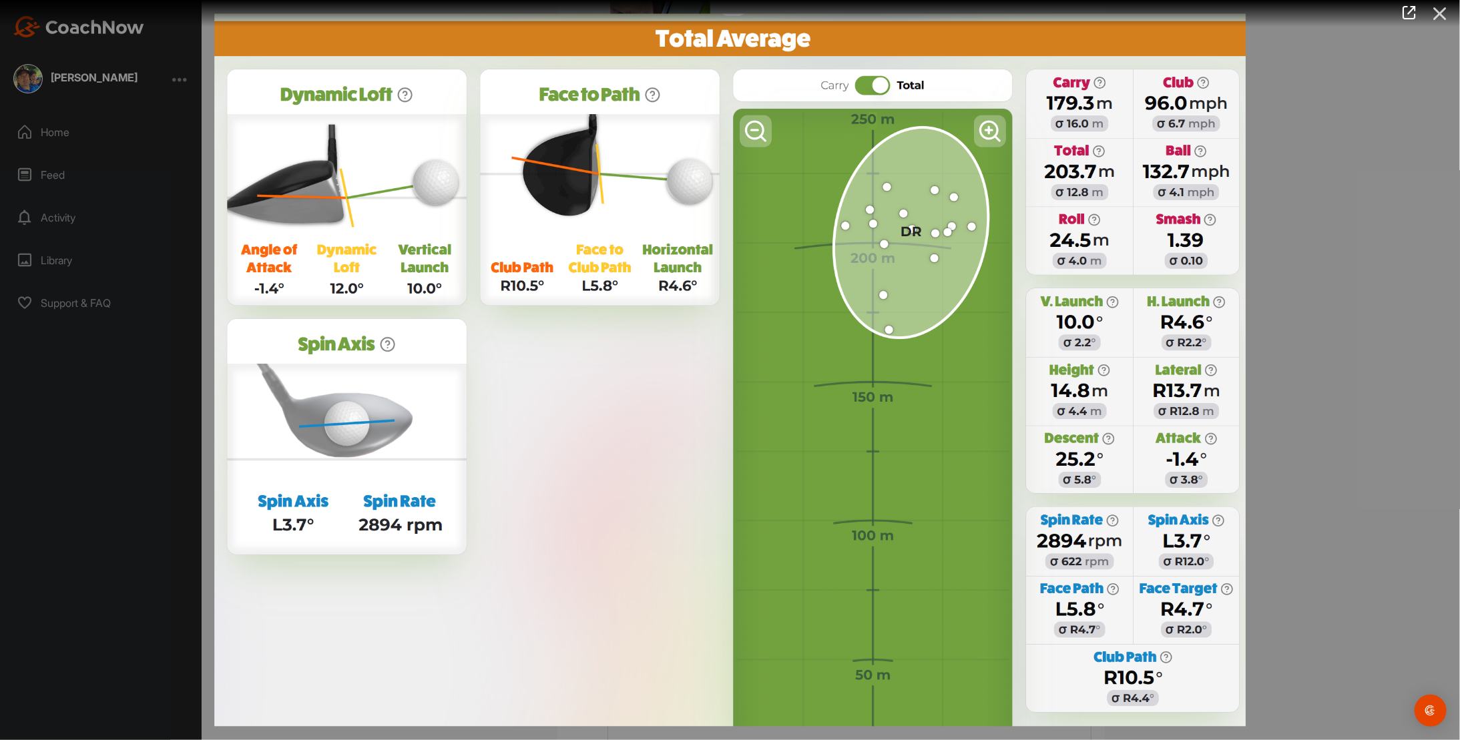
click at [1444, 5] on icon at bounding box center [1440, 13] width 31 height 25
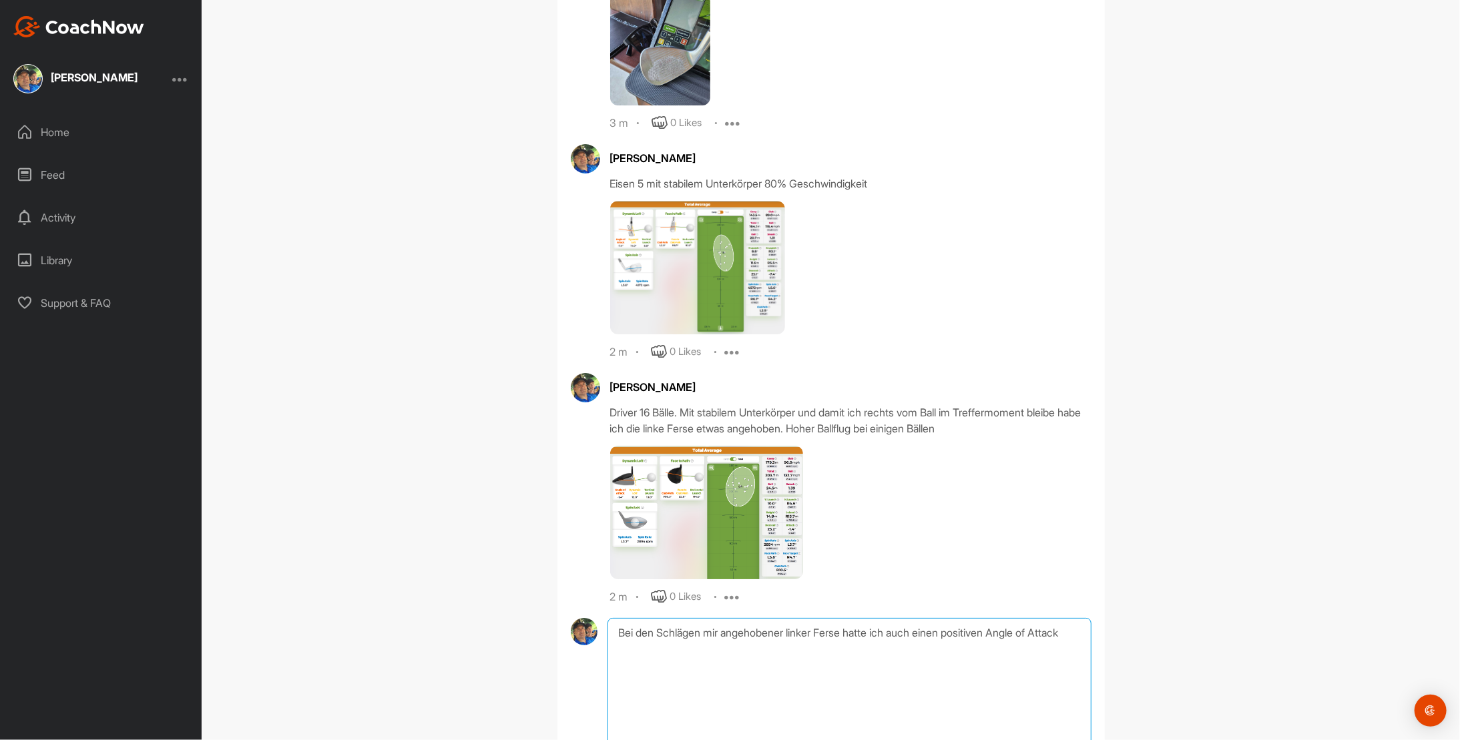
click at [955, 618] on textarea "Bei den Schlägen mir angehobener linker Ferse hatte ich auch einen positiven An…" at bounding box center [849, 685] width 483 height 134
click at [662, 624] on textarea "Bei den Schlägen mir angehobener linker Ferse hatte ich auch einen deutlich pos…" at bounding box center [849, 685] width 483 height 134
click at [677, 626] on textarea "Bei den Schlägen mir angehobener linker Ferse hatte ich auch einen deutlich pos…" at bounding box center [849, 685] width 483 height 134
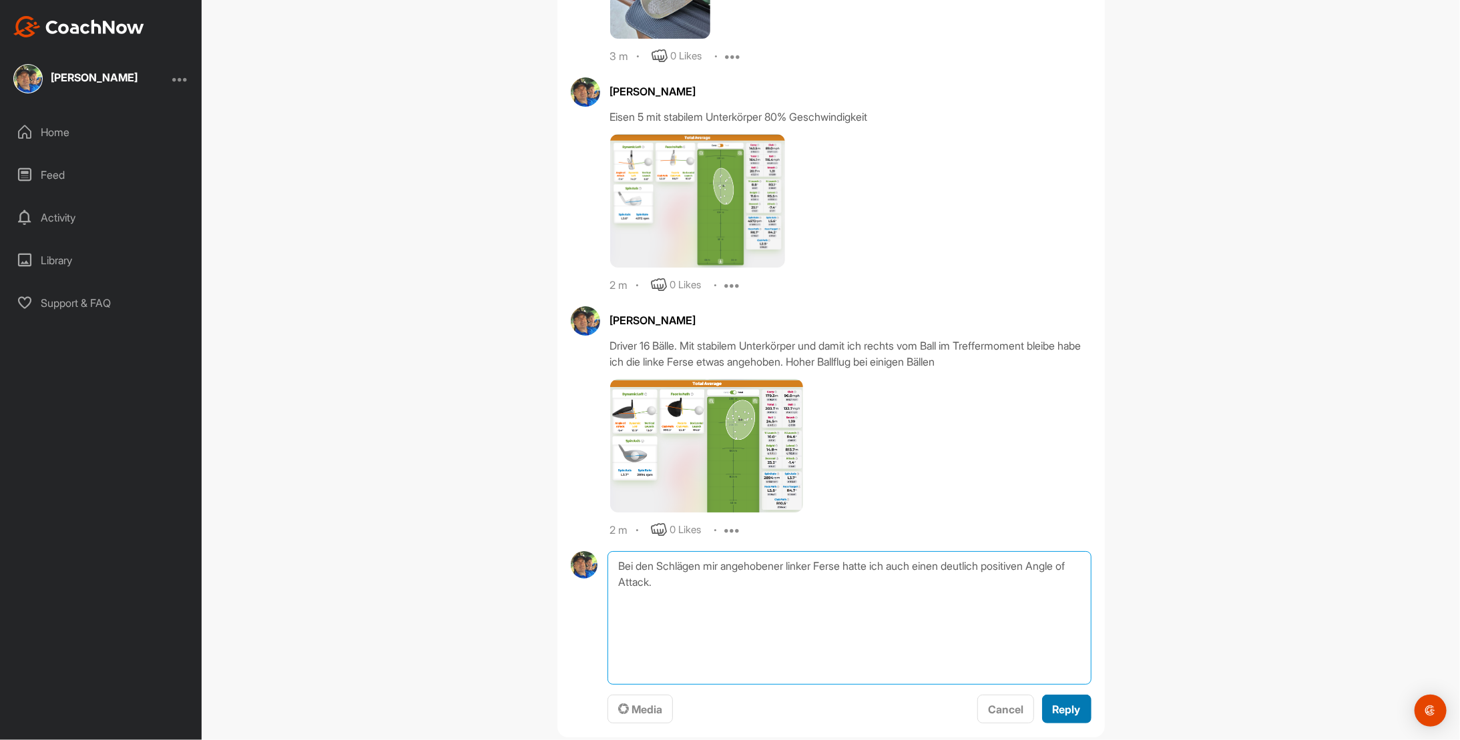
type textarea "Bei den Schlägen mir angehobener linker Ferse hatte ich auch einen deutlich pos…"
click at [1053, 703] on span "Reply" at bounding box center [1067, 709] width 28 height 13
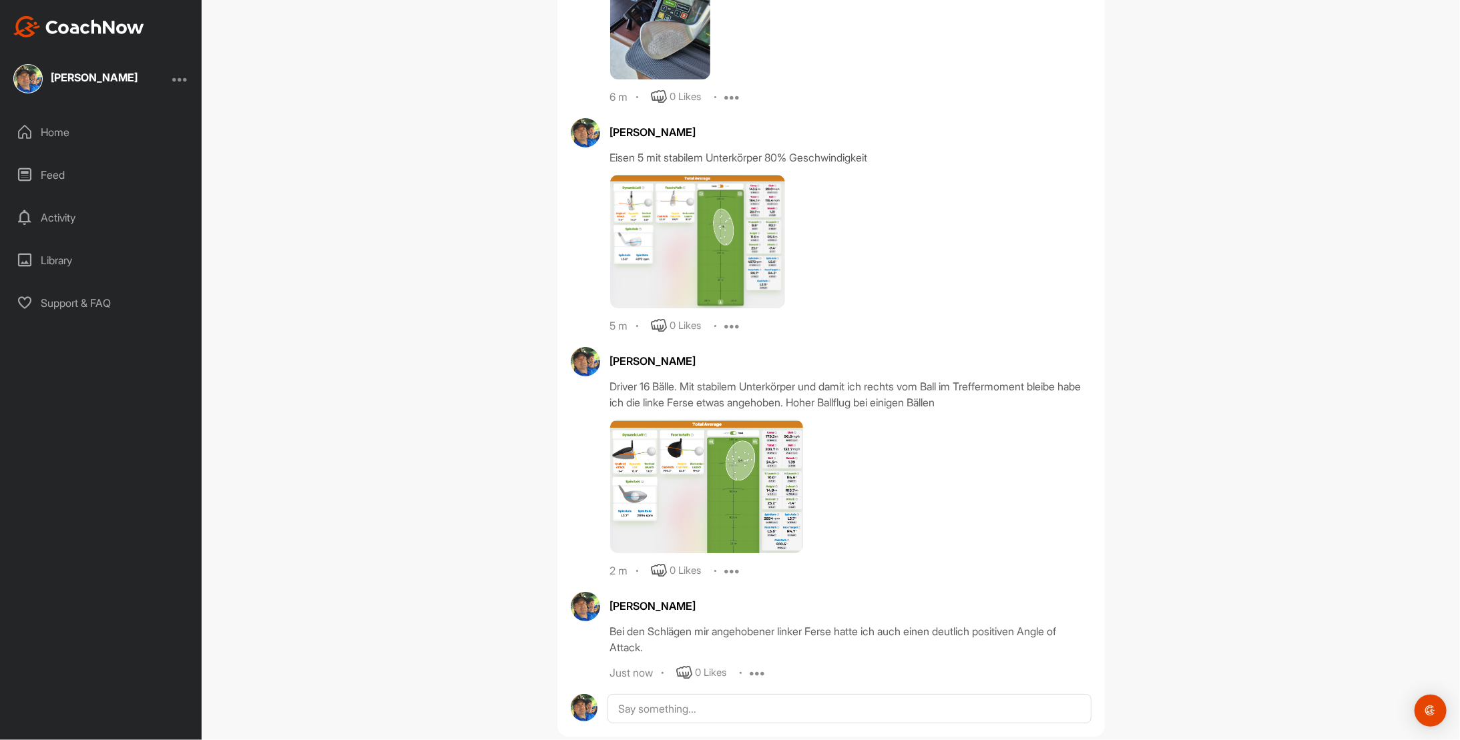
scroll to position [6375, 0]
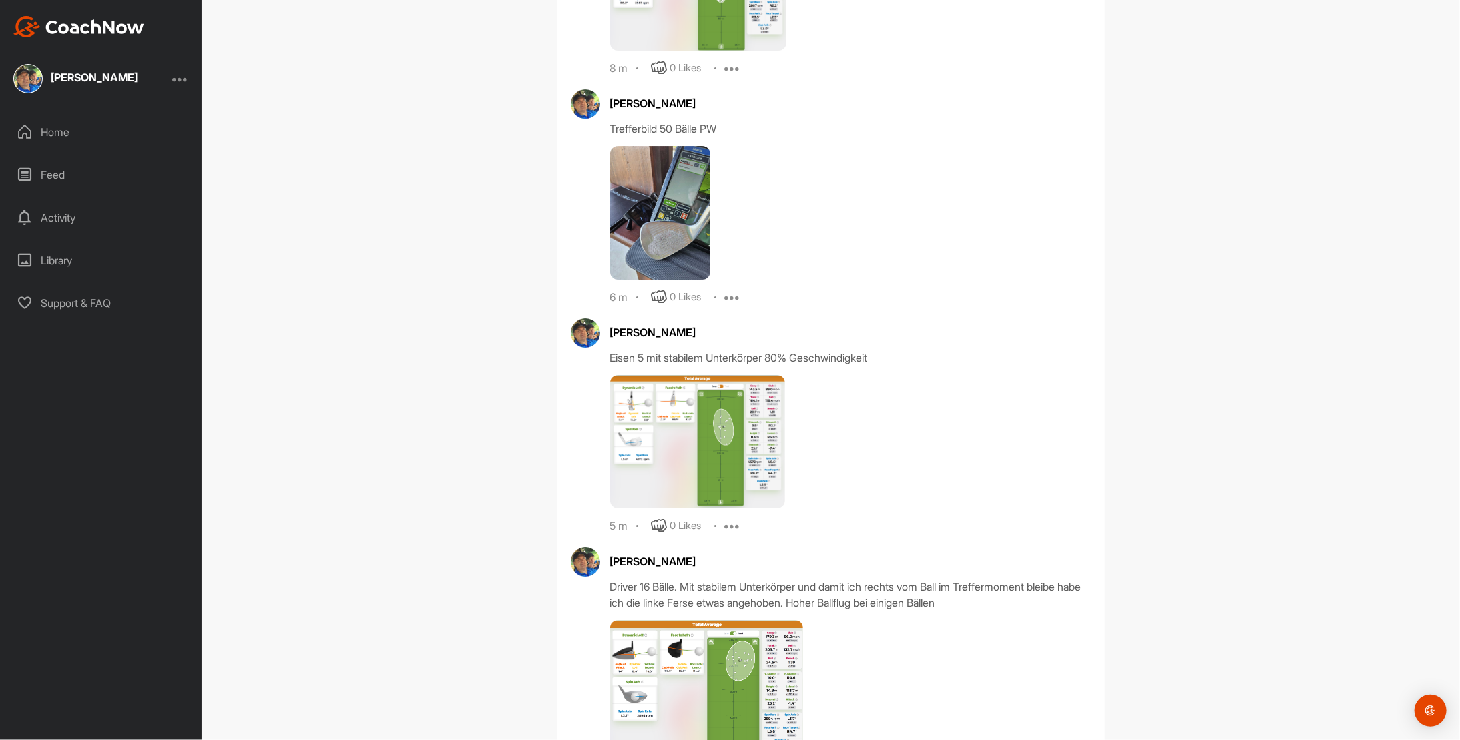
click at [660, 192] on img at bounding box center [660, 213] width 100 height 134
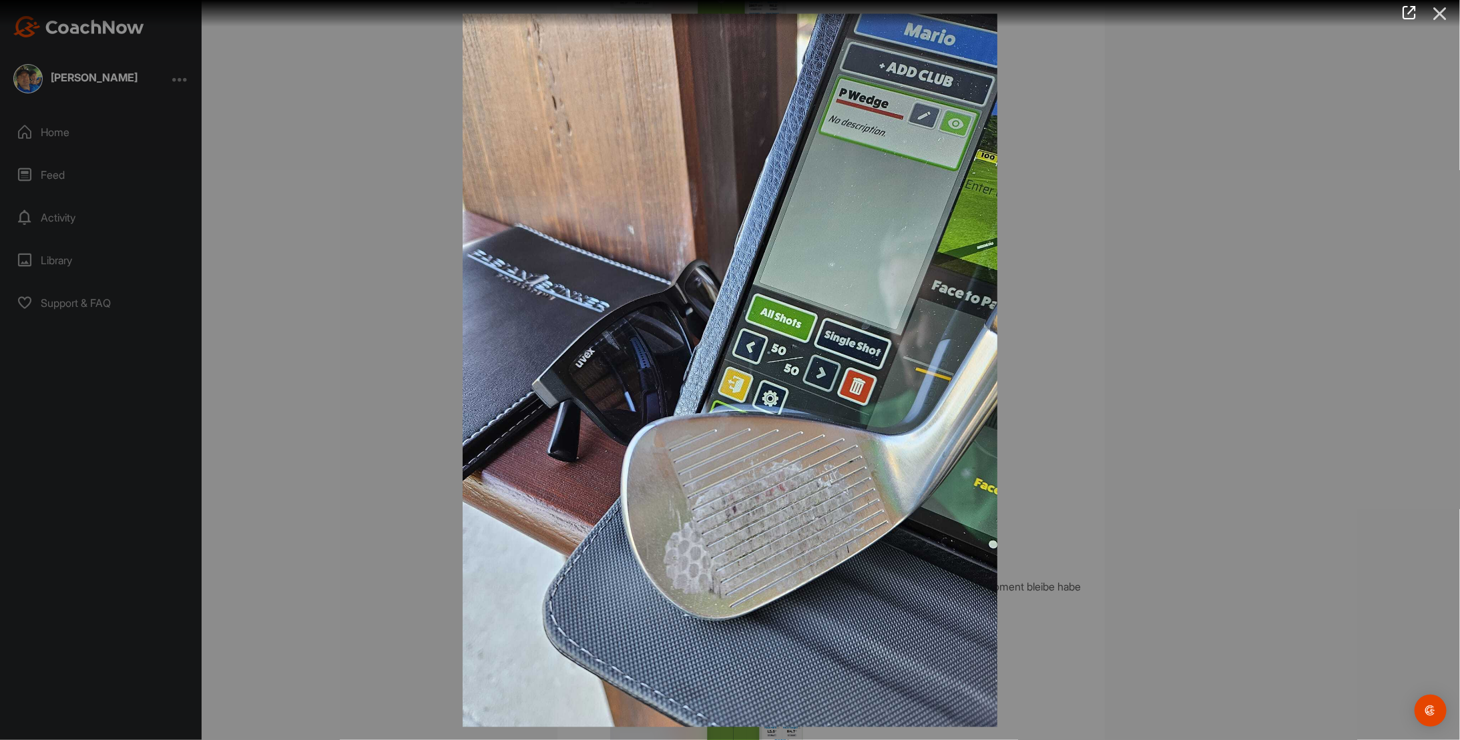
click at [1440, 15] on icon at bounding box center [1440, 13] width 31 height 25
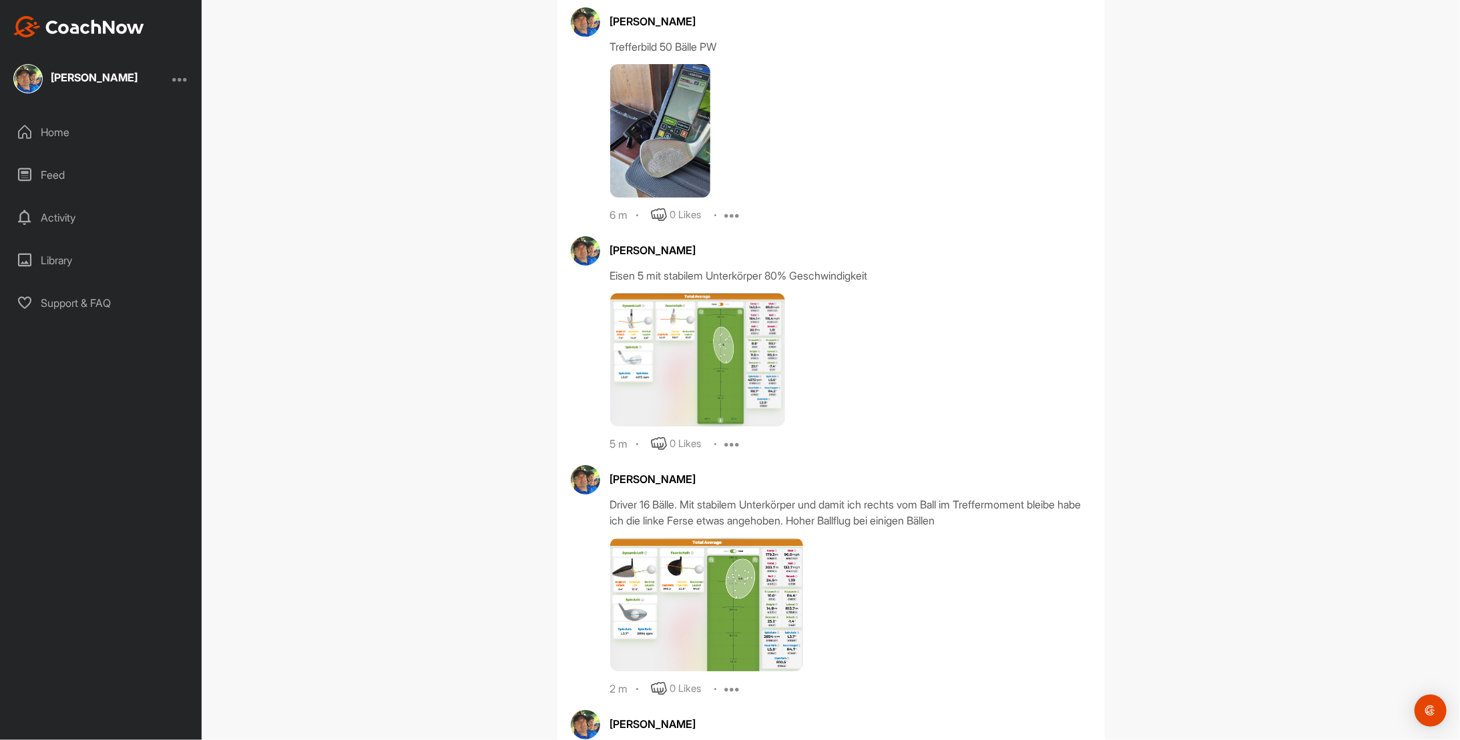
scroll to position [6509, 0]
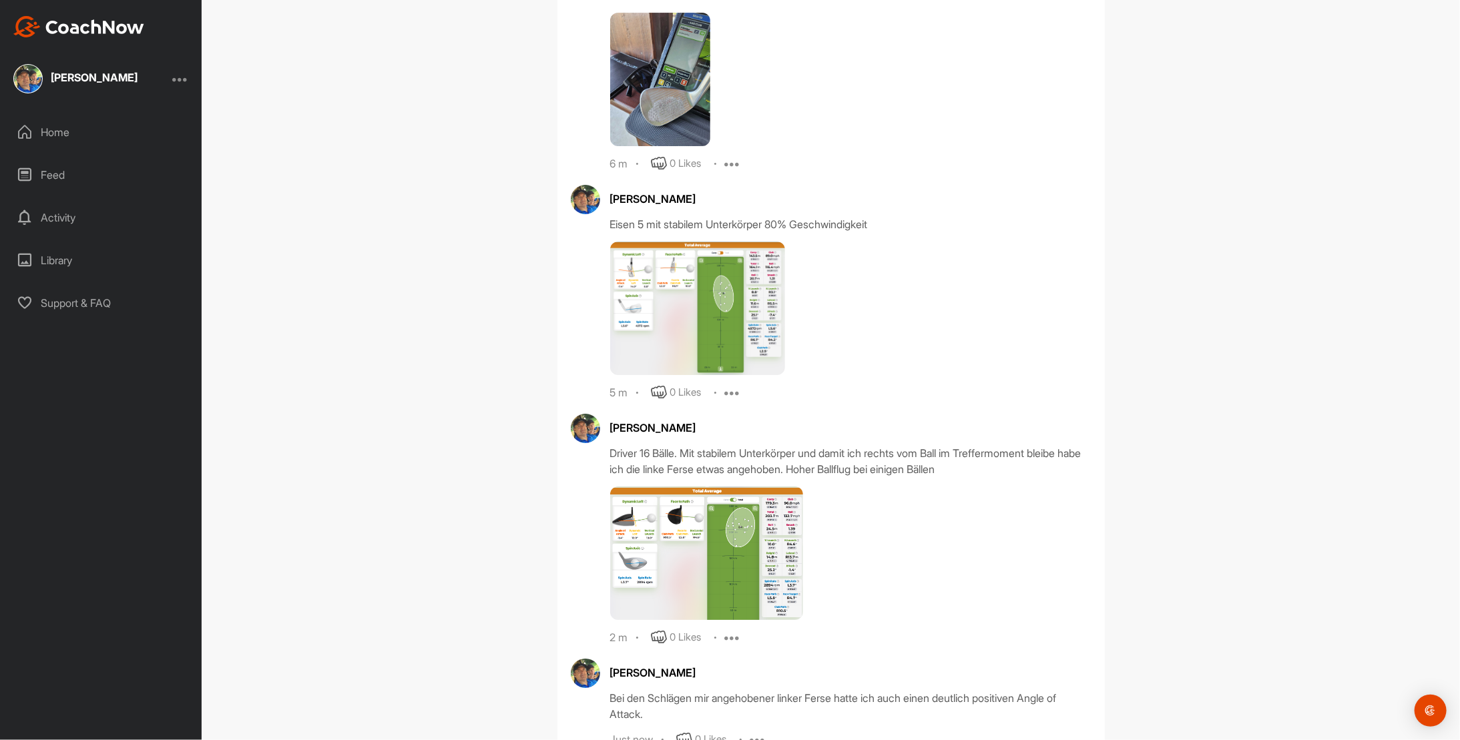
click at [704, 280] on img at bounding box center [697, 309] width 175 height 134
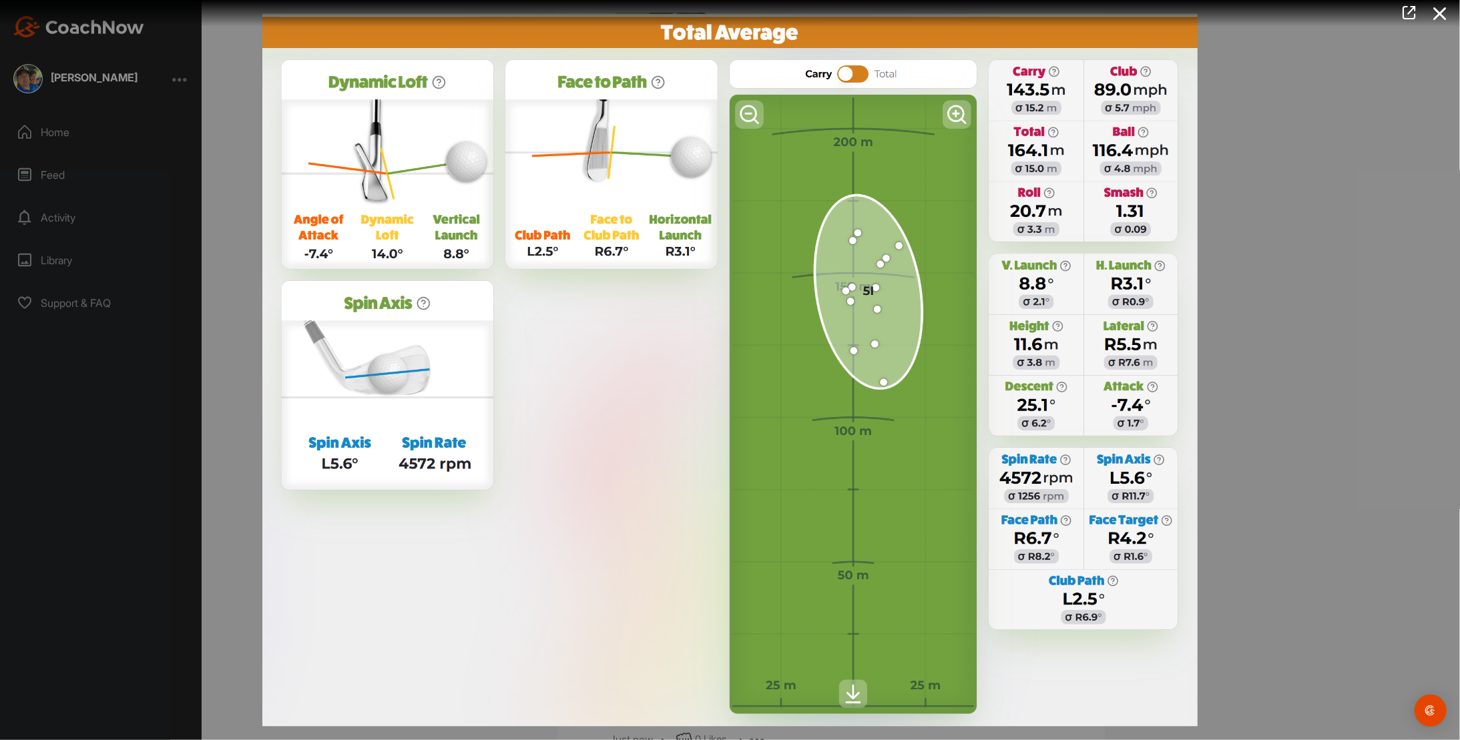
click at [1330, 186] on div at bounding box center [730, 370] width 1460 height 740
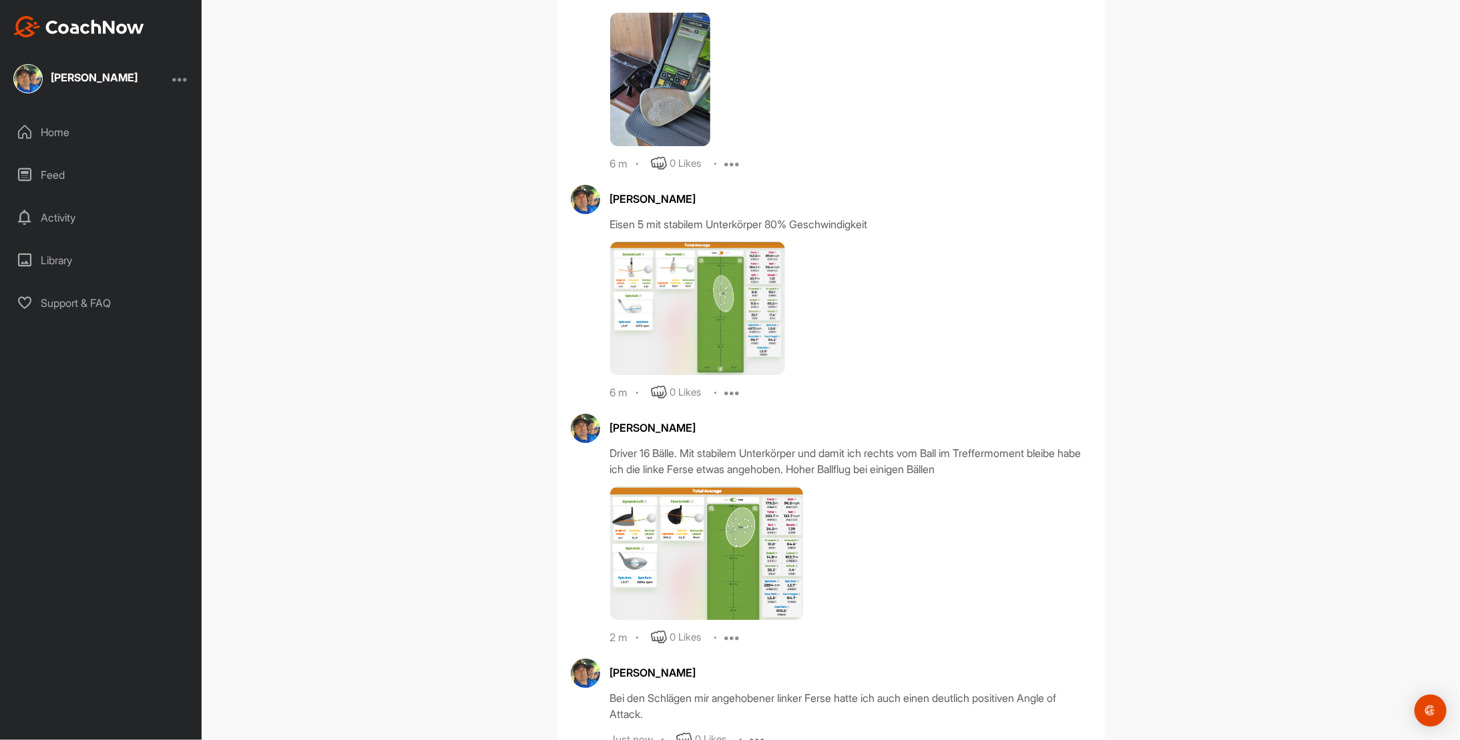
click at [728, 495] on img at bounding box center [706, 554] width 193 height 134
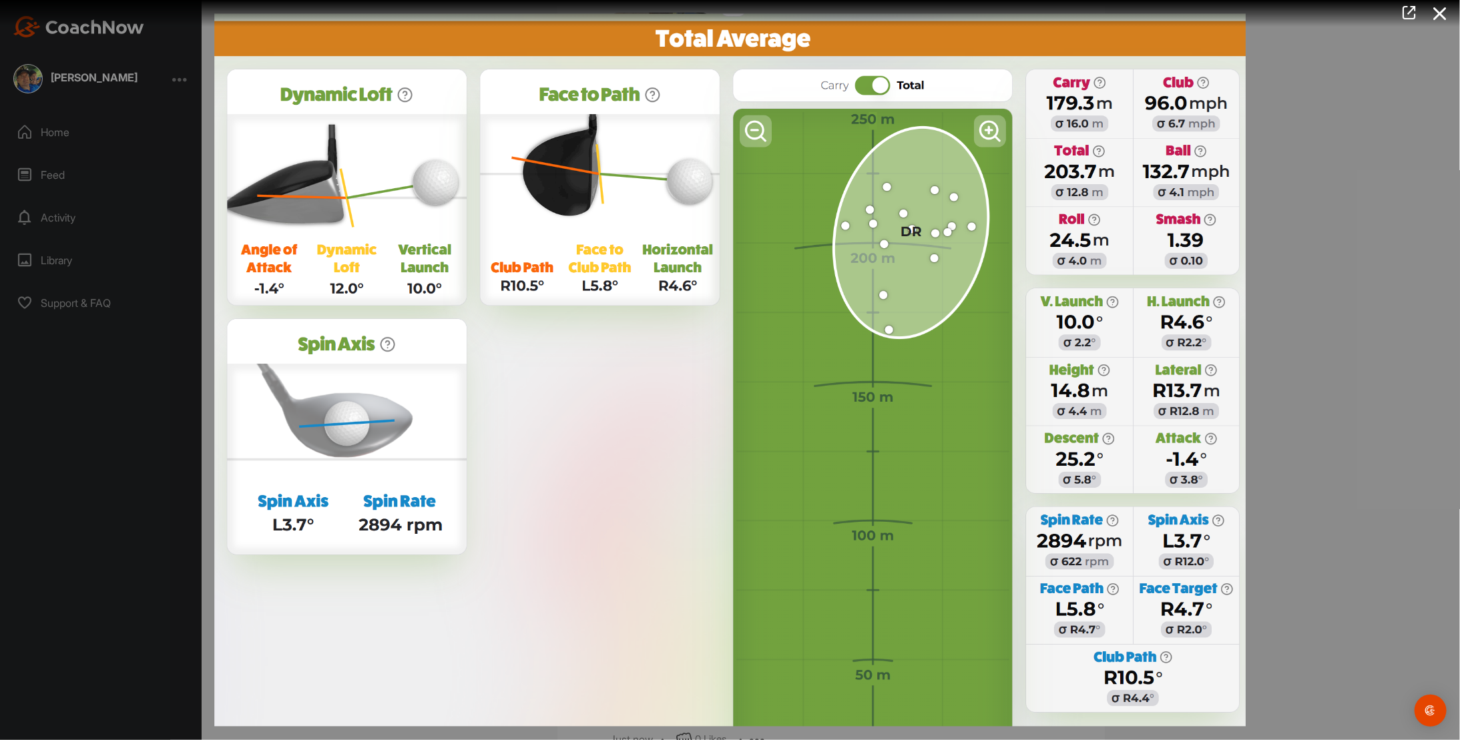
click at [407, 427] on img at bounding box center [730, 370] width 1059 height 740
click at [1304, 346] on div at bounding box center [730, 370] width 1460 height 740
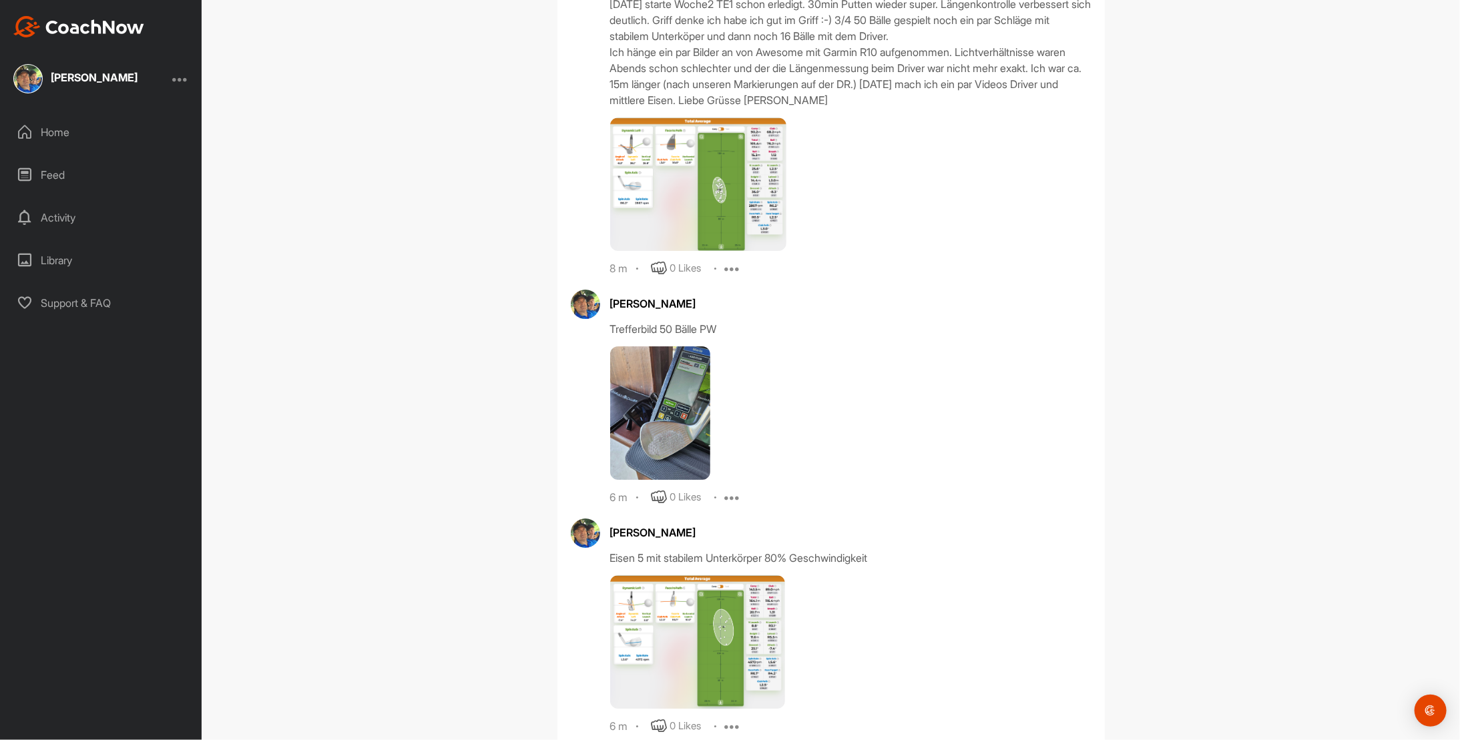
scroll to position [6175, 0]
click at [660, 149] on img at bounding box center [698, 185] width 176 height 134
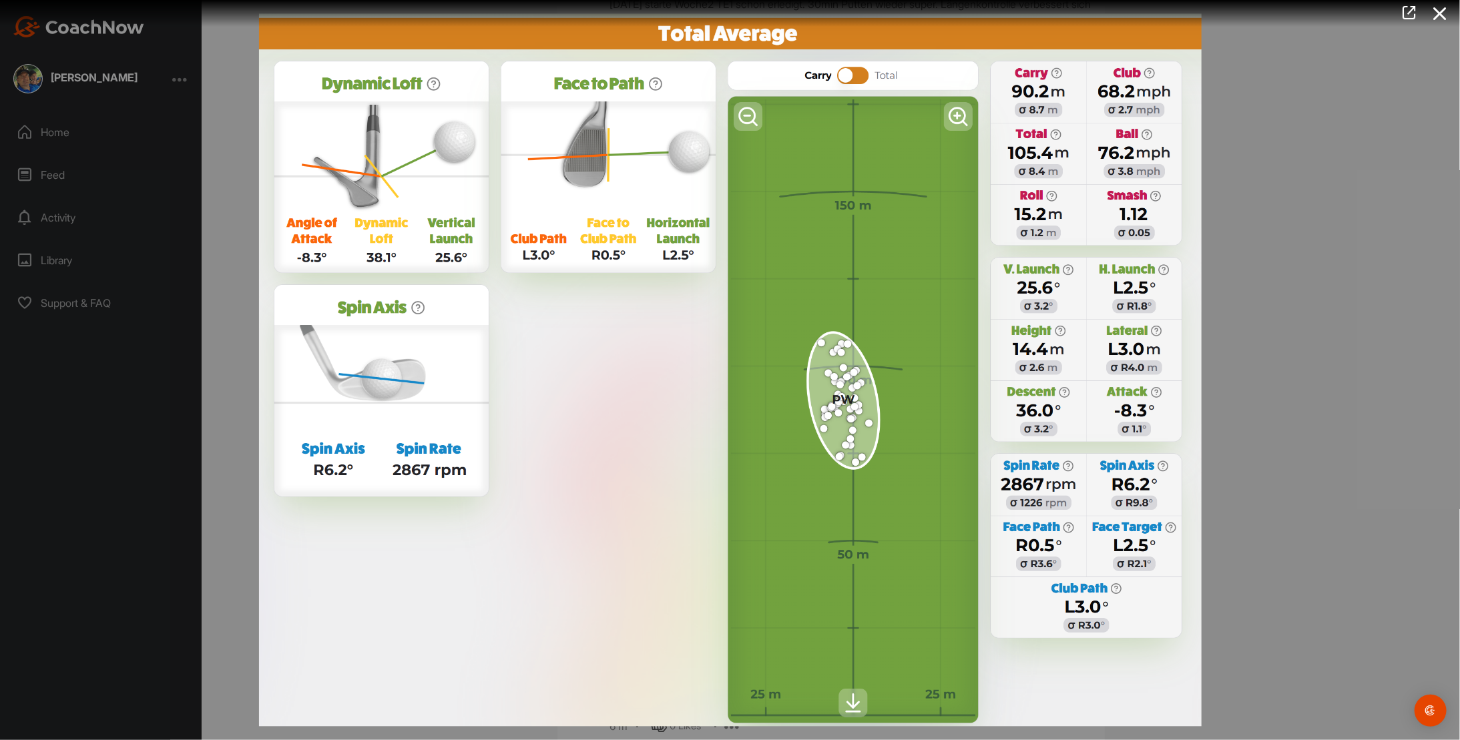
click at [1349, 427] on div at bounding box center [730, 370] width 1460 height 740
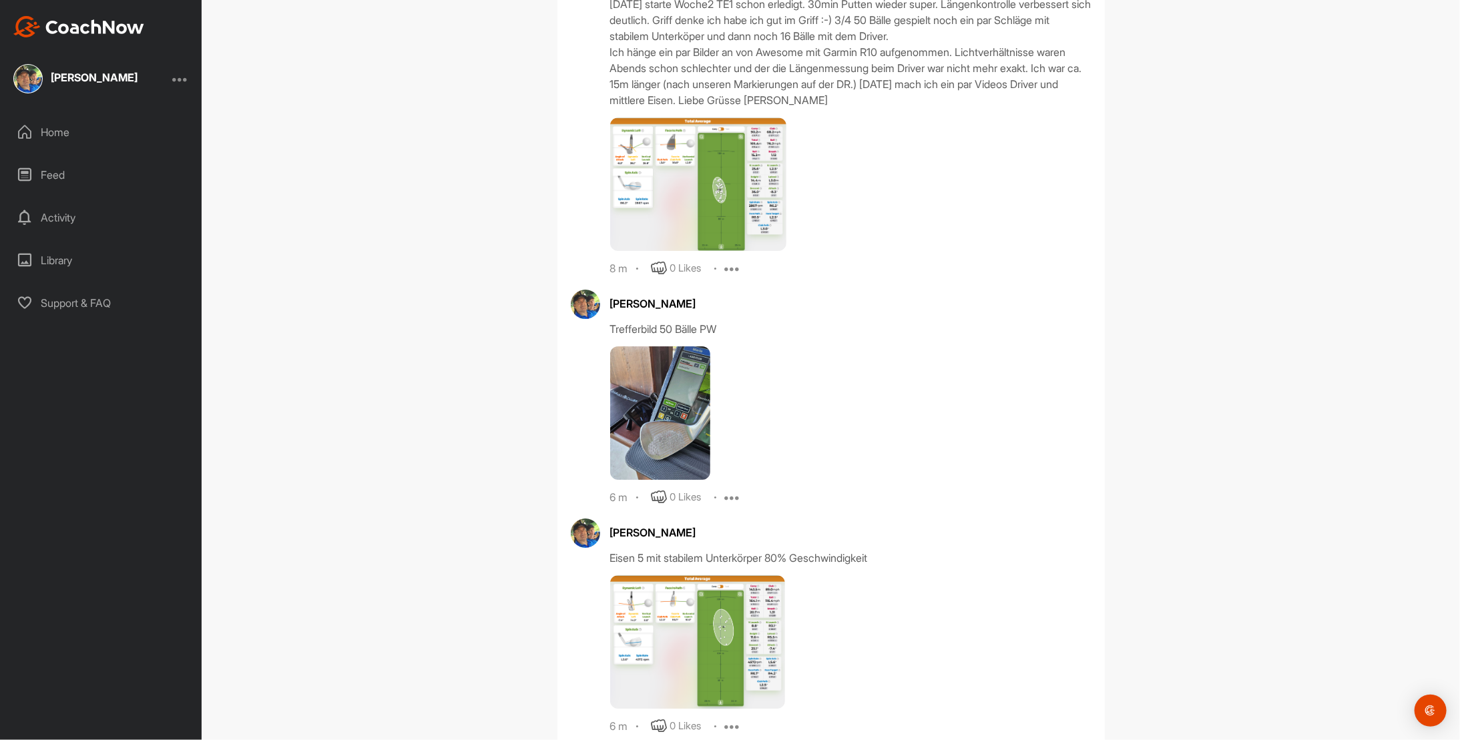
click at [712, 602] on img at bounding box center [697, 643] width 175 height 134
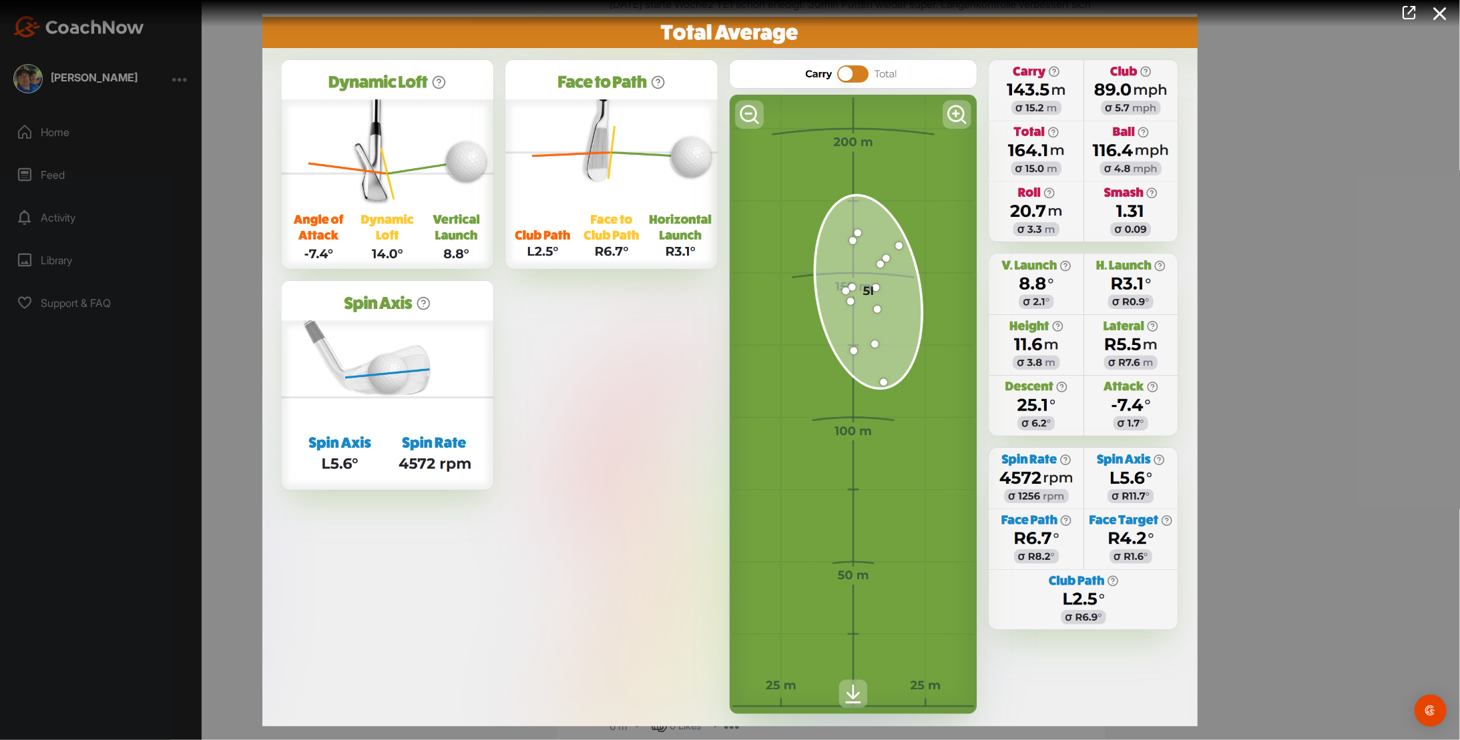
click at [1141, 526] on img at bounding box center [730, 370] width 963 height 740
click at [1442, 13] on icon at bounding box center [1440, 13] width 31 height 25
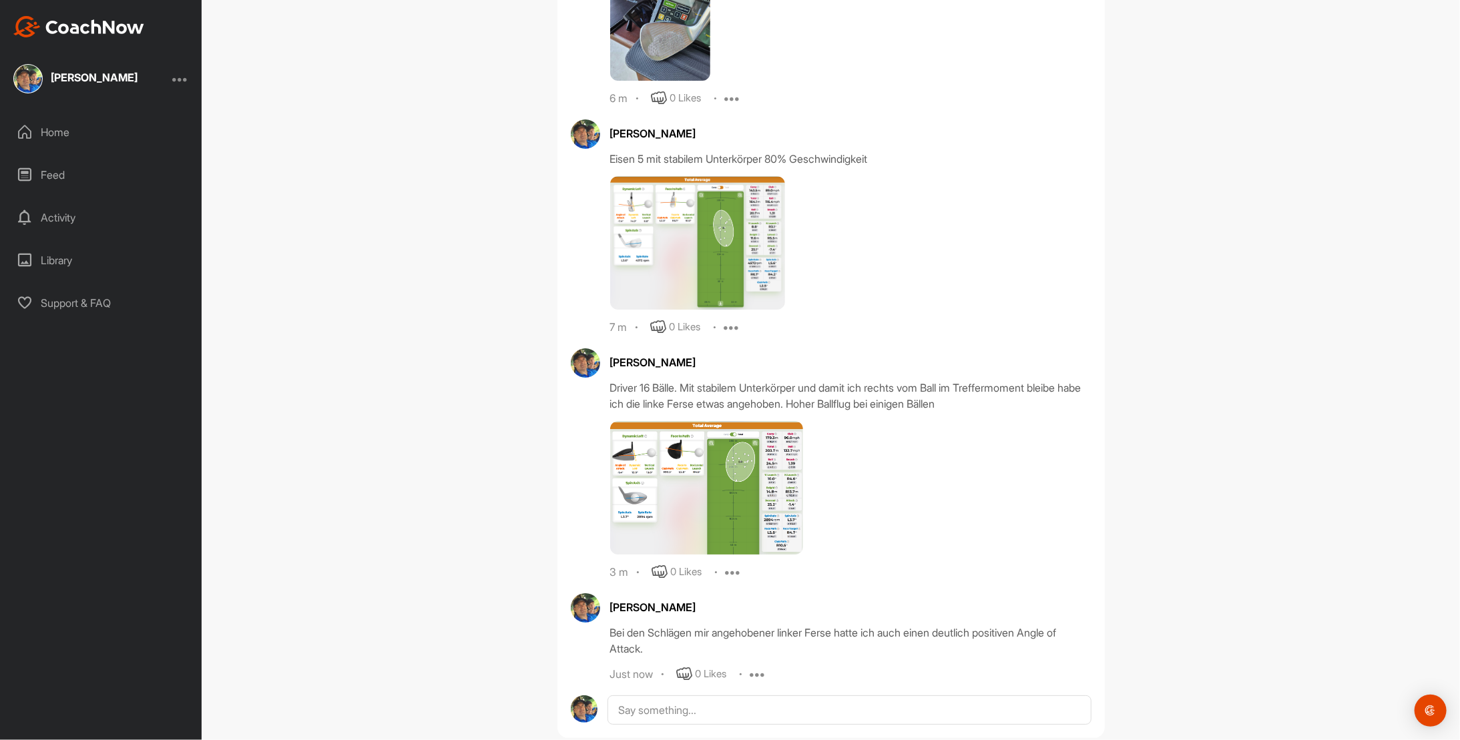
scroll to position [6575, 0]
click at [716, 504] on img at bounding box center [706, 487] width 193 height 134
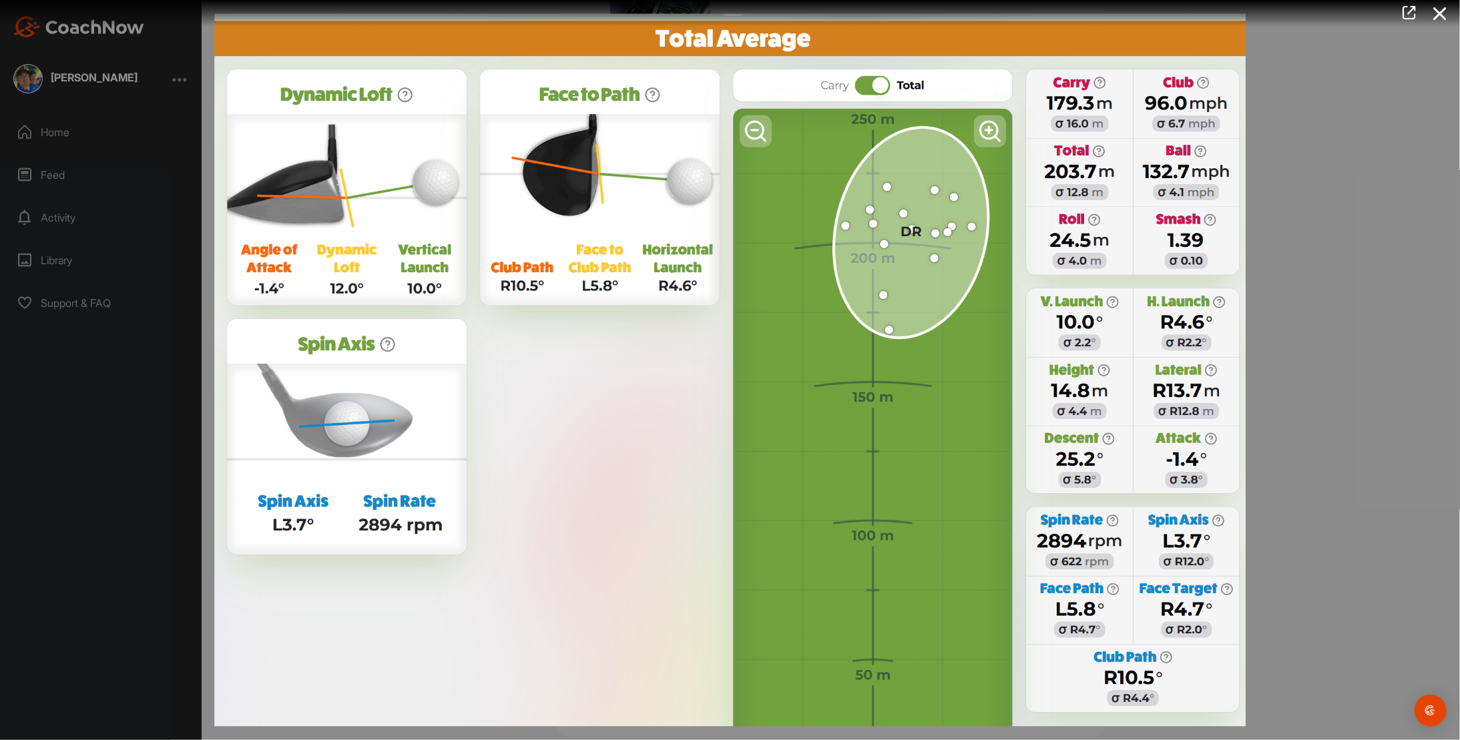
click at [1445, 15] on icon at bounding box center [1440, 13] width 31 height 25
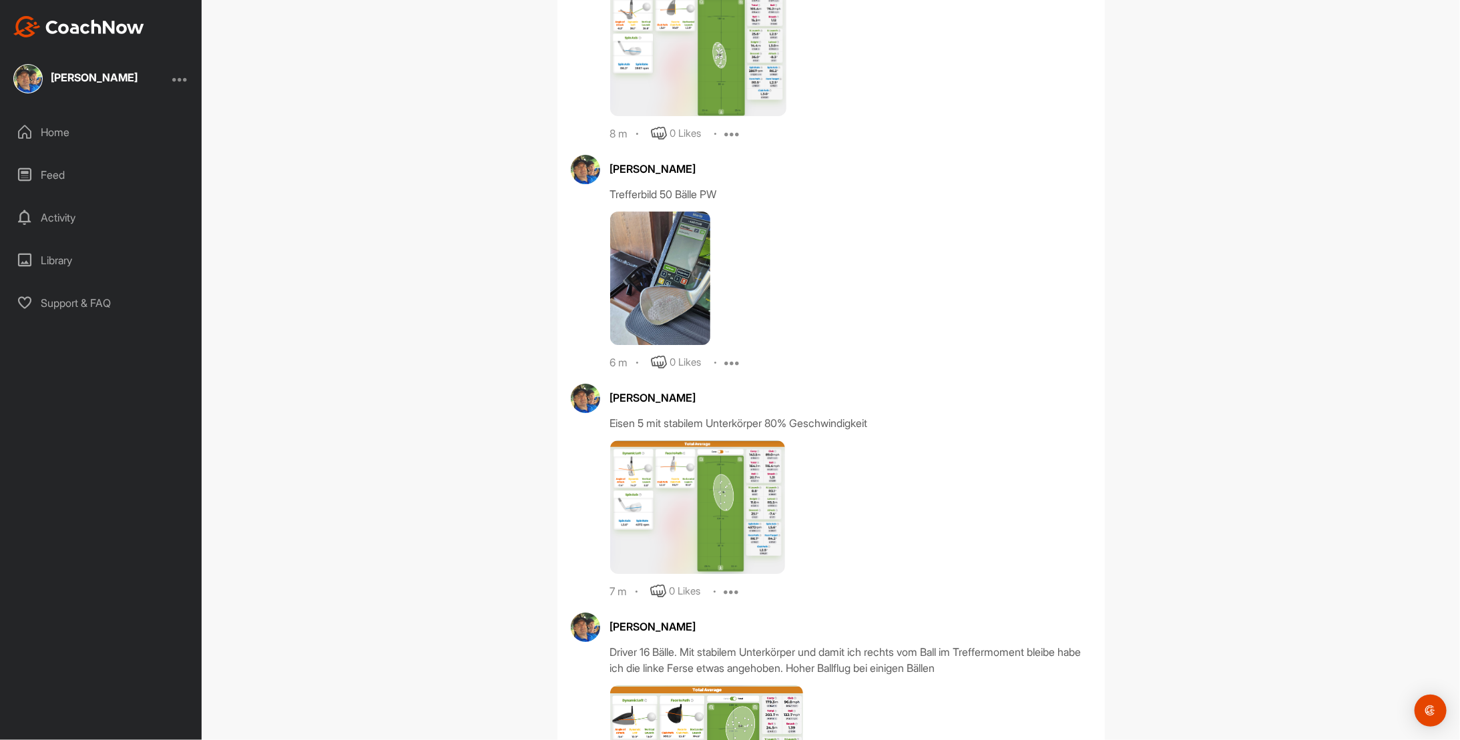
scroll to position [6308, 0]
click at [669, 274] on img at bounding box center [660, 280] width 100 height 134
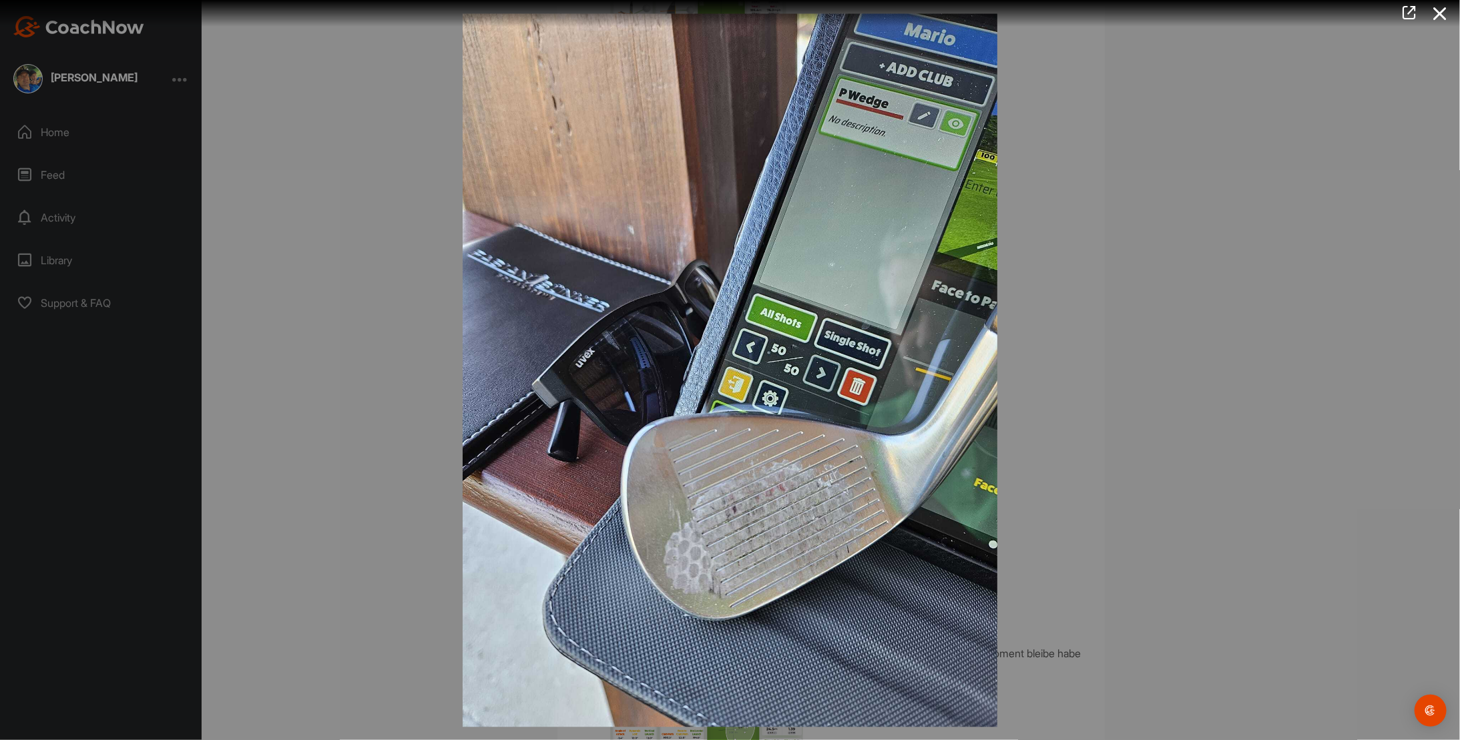
click at [509, 270] on img at bounding box center [730, 370] width 562 height 740
click at [1443, 11] on icon at bounding box center [1440, 13] width 31 height 25
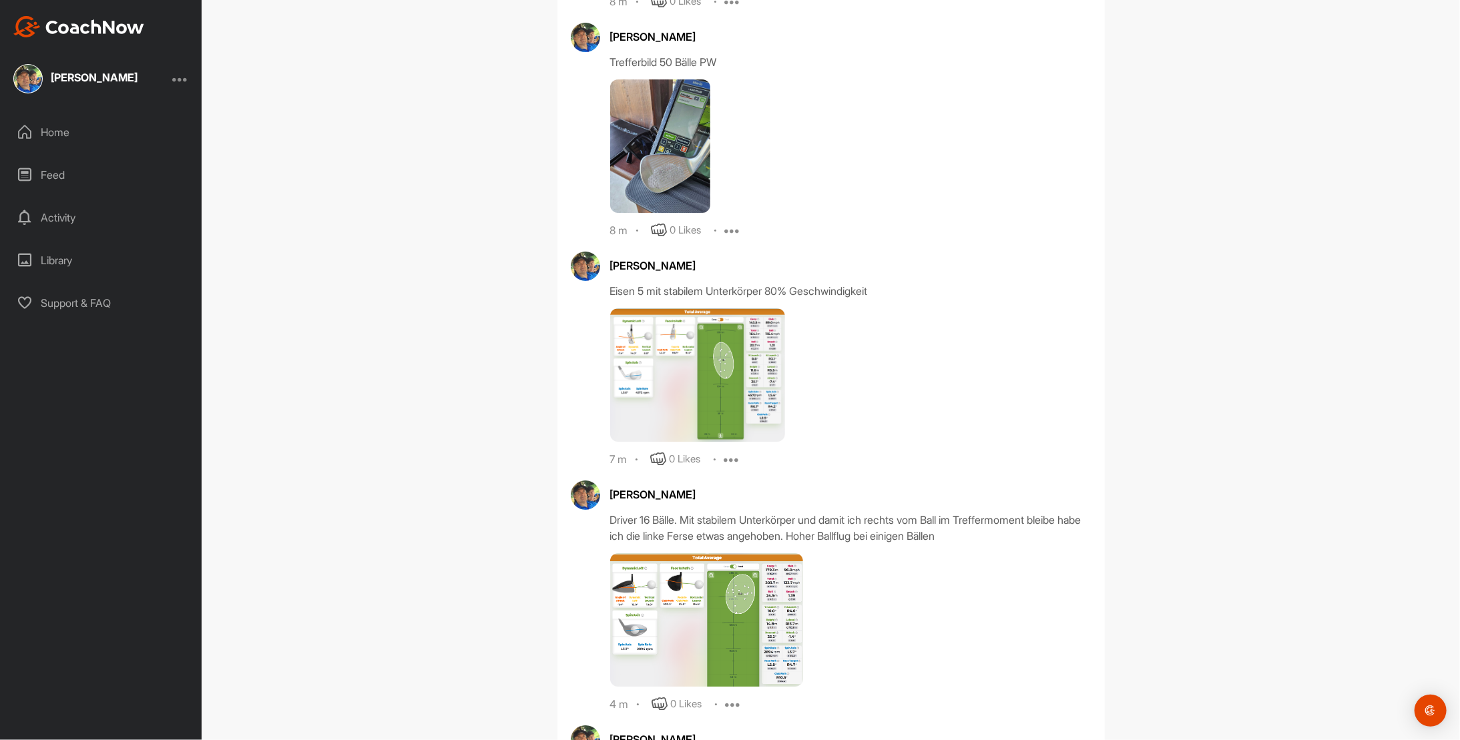
scroll to position [6575, 0]
